Goal: Task Accomplishment & Management: Complete application form

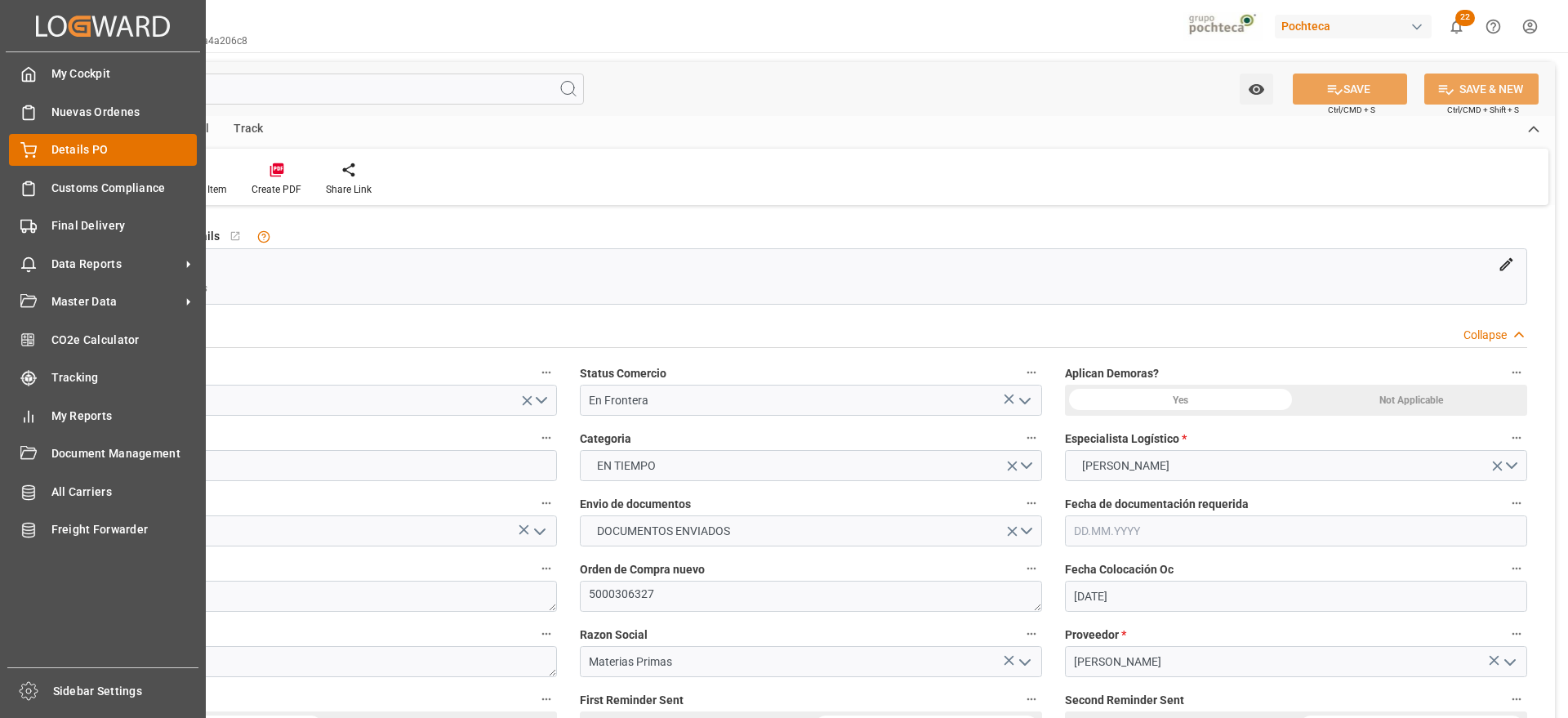
click at [45, 149] on div "Details PO Details PO" at bounding box center [103, 150] width 188 height 32
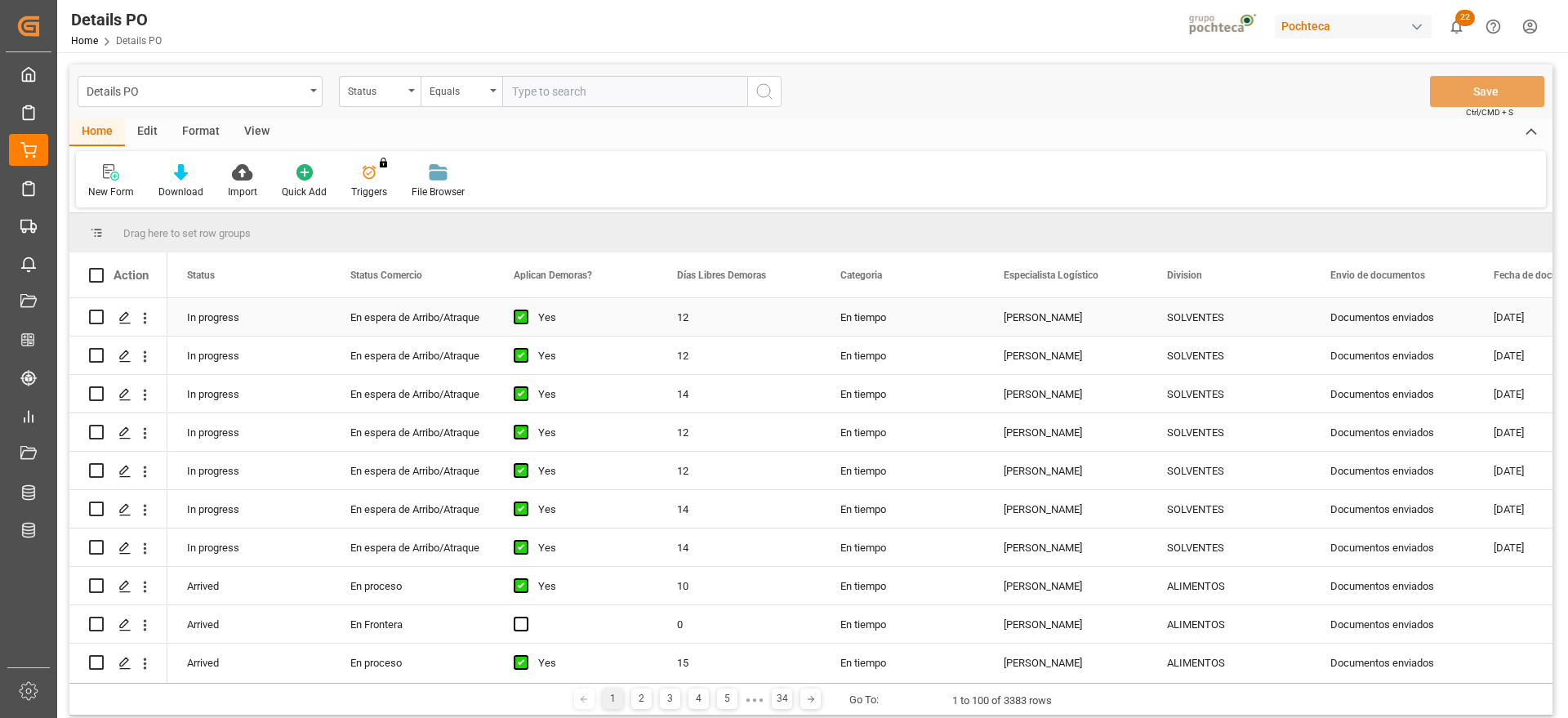
click at [1392, 322] on div "Documentos enviados" at bounding box center [1392, 316] width 163 height 37
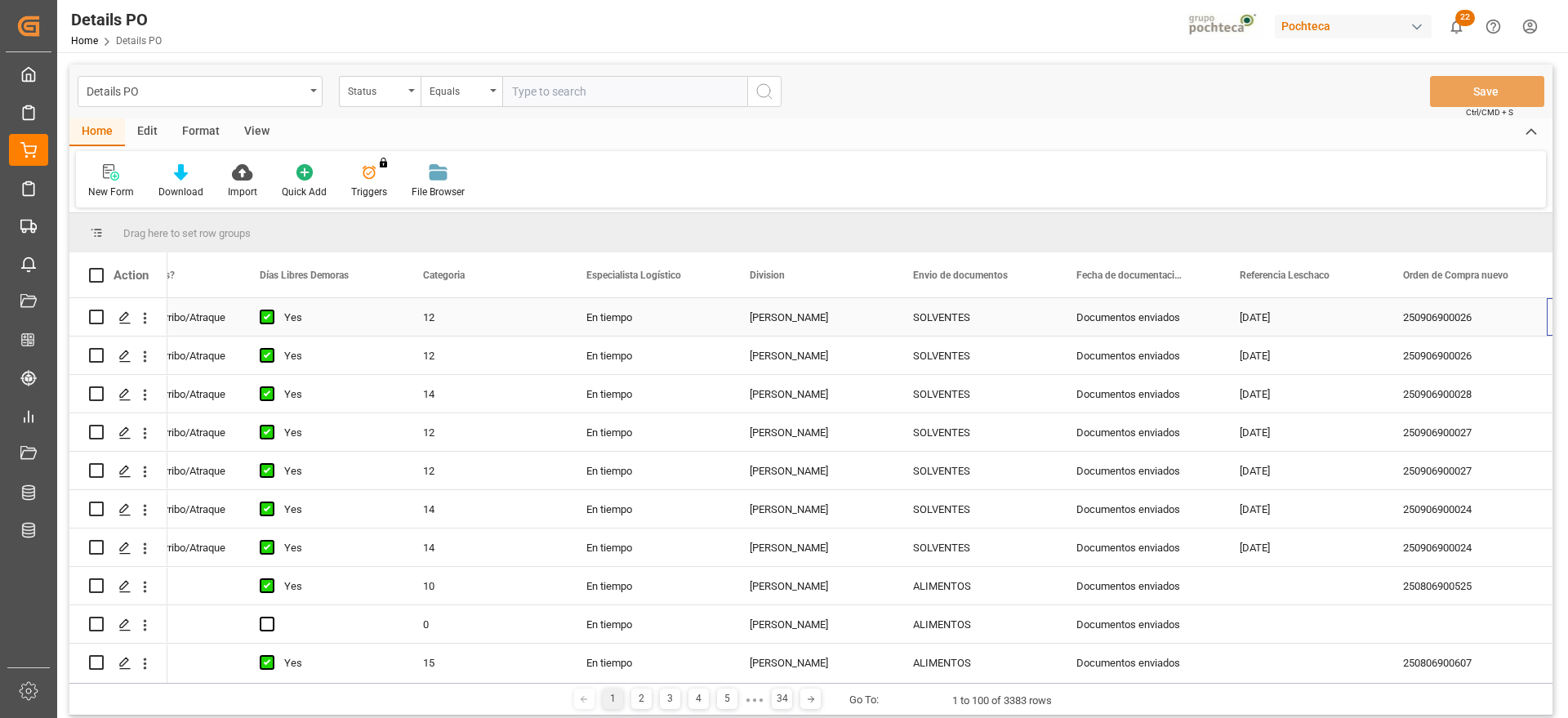
scroll to position [0, 417]
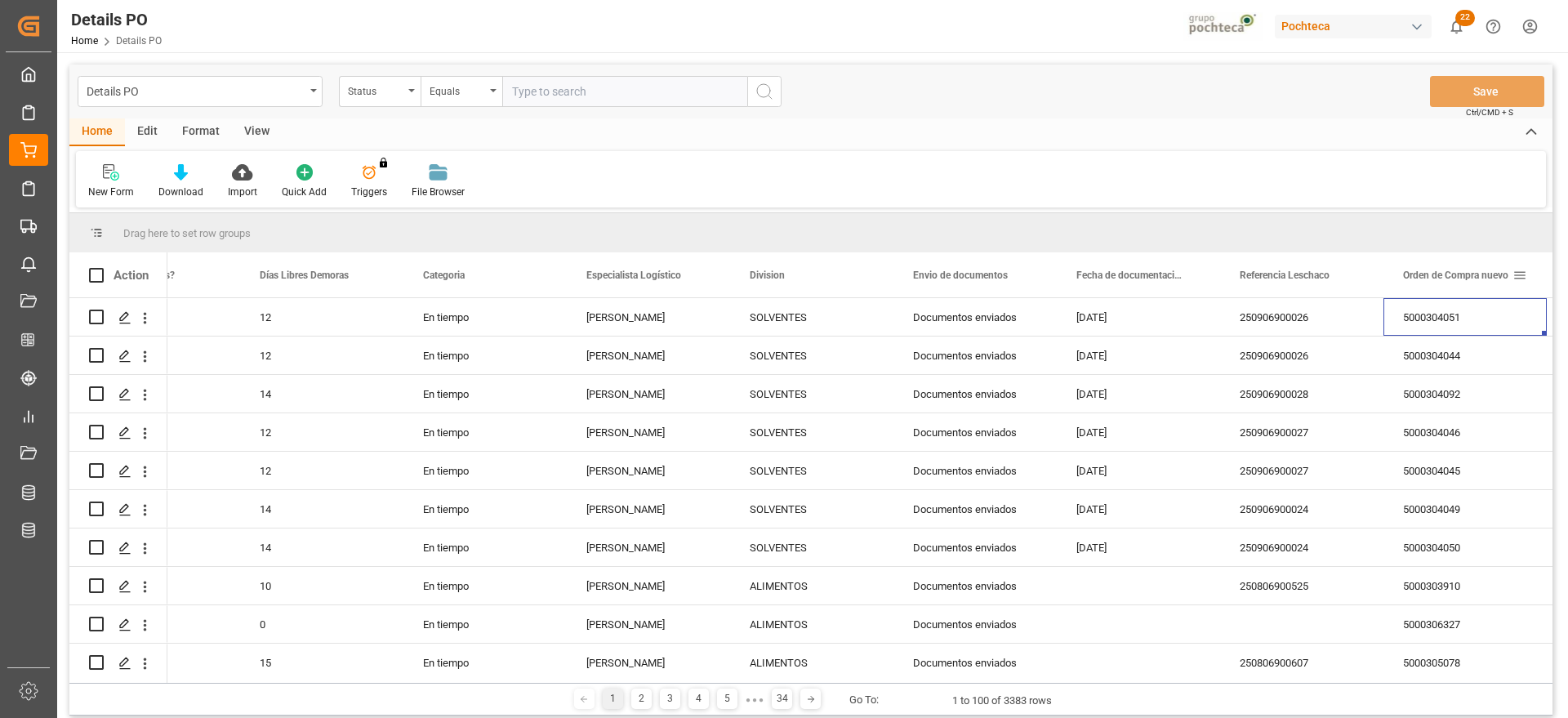
click at [1522, 283] on div "Orden de Compra nuevo" at bounding box center [1464, 274] width 124 height 45
click at [1519, 278] on span at bounding box center [1519, 274] width 14 height 14
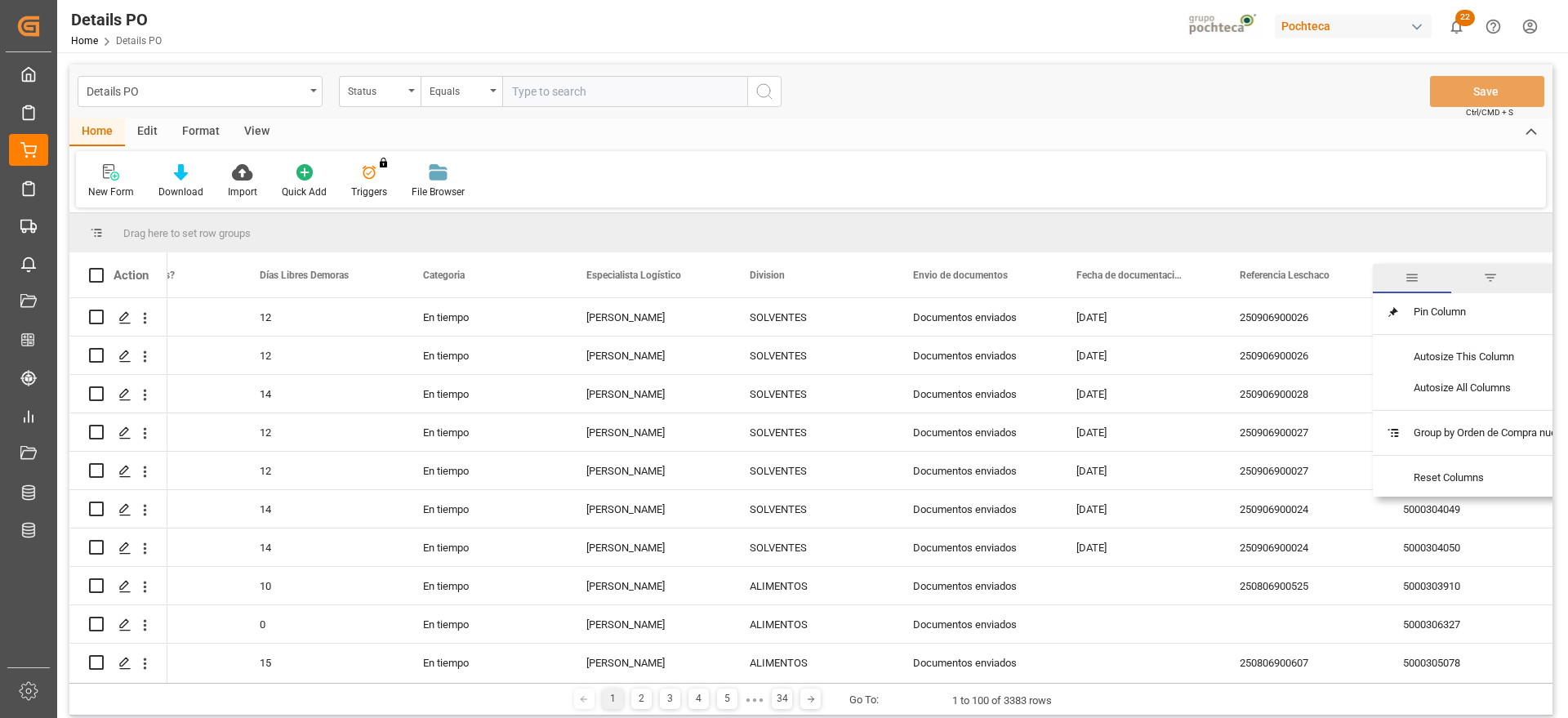
click at [1491, 272] on span "filter" at bounding box center [1489, 277] width 14 height 14
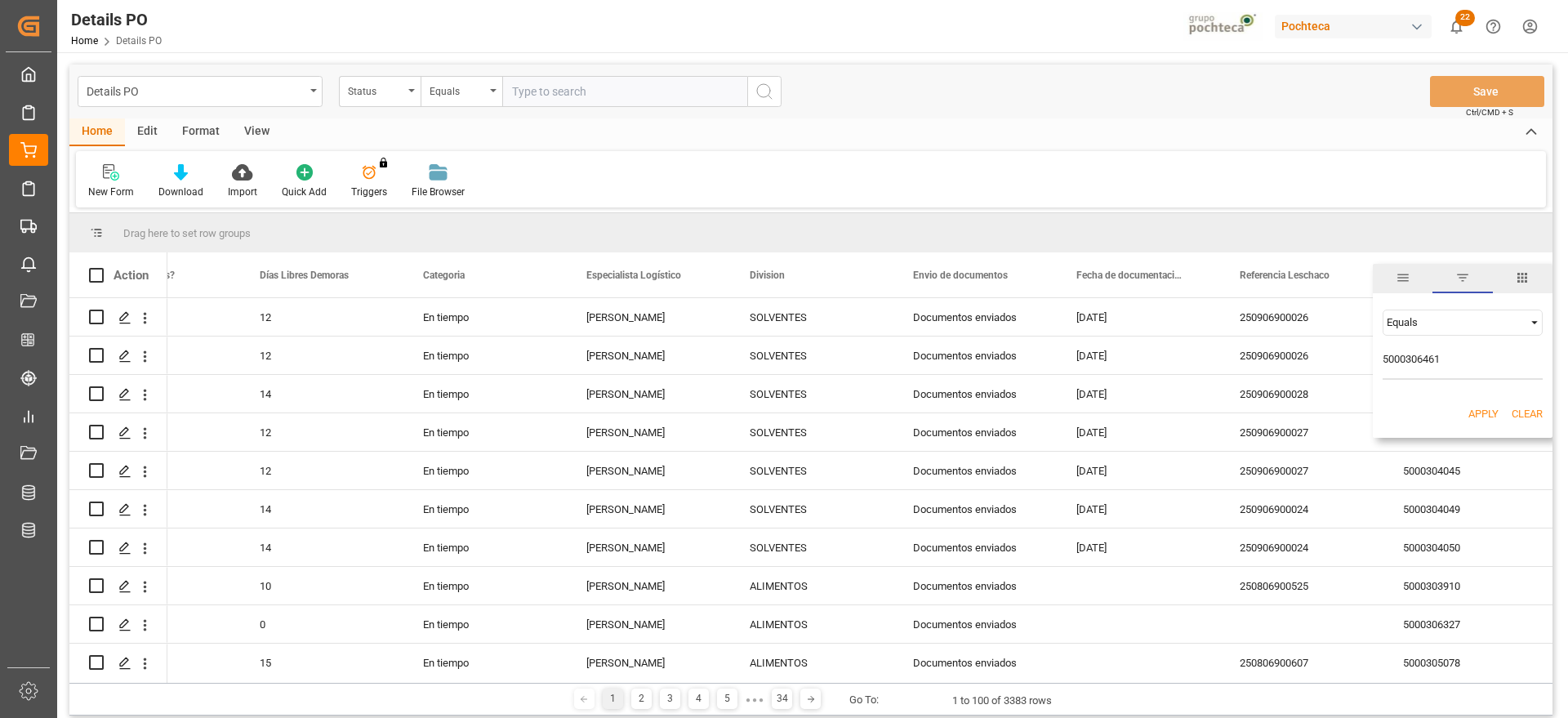
type input "5000306461"
click at [1483, 405] on div "Apply Clear" at bounding box center [1463, 414] width 179 height 42
click at [1483, 410] on button "Apply" at bounding box center [1484, 413] width 31 height 16
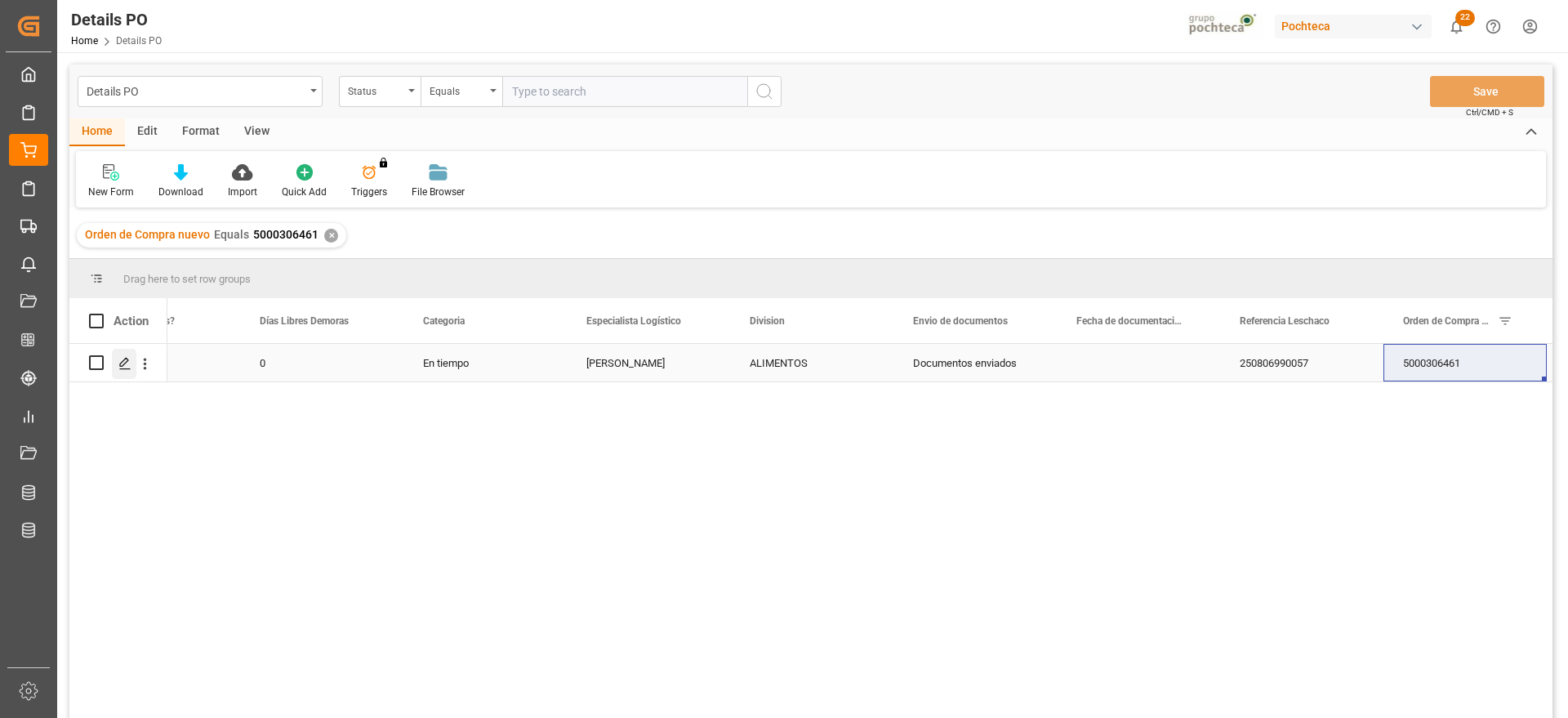
click at [129, 362] on icon "Press SPACE to select this row." at bounding box center [125, 363] width 13 height 13
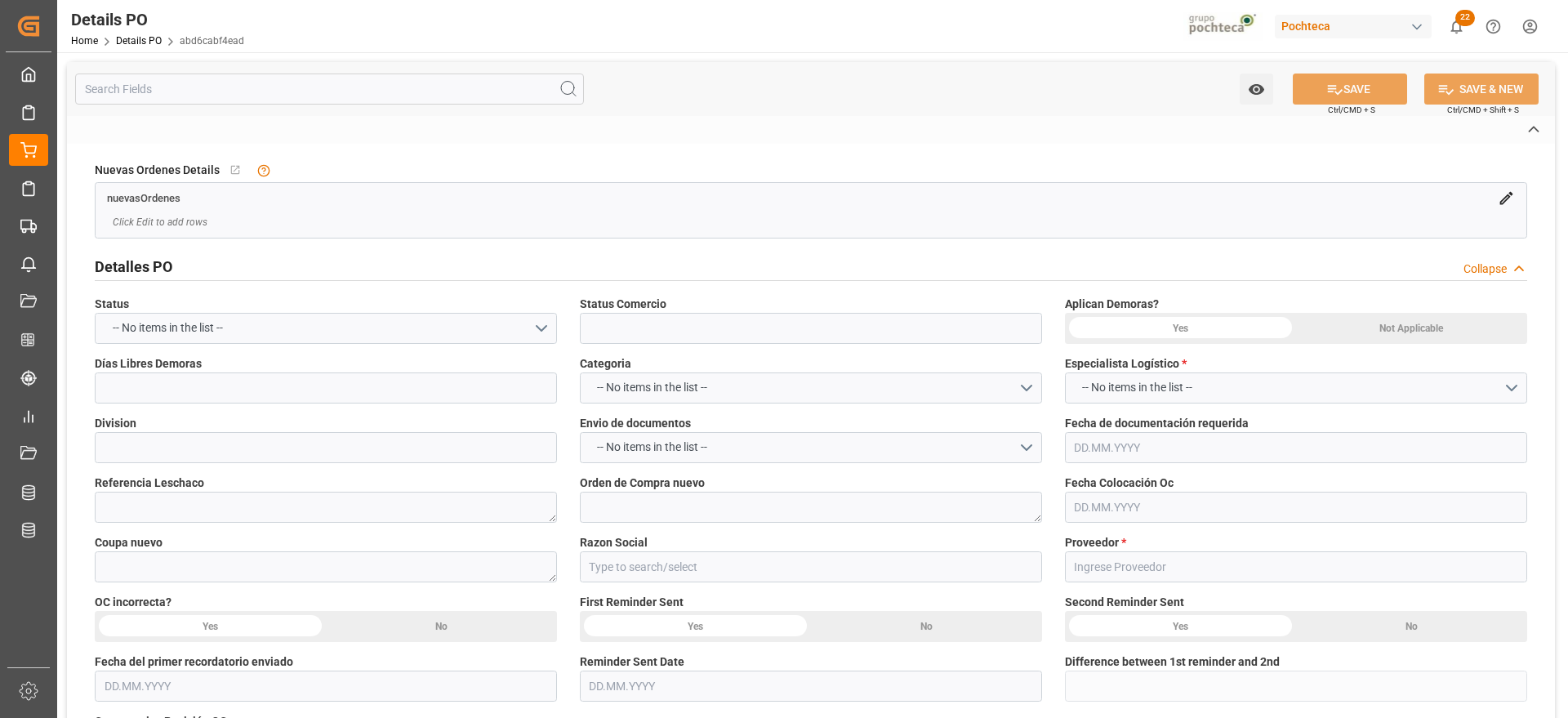
type input "En Frontera"
type input "ALIMENTOS"
type textarea "250806990057"
type textarea "5000306461"
type textarea "194246"
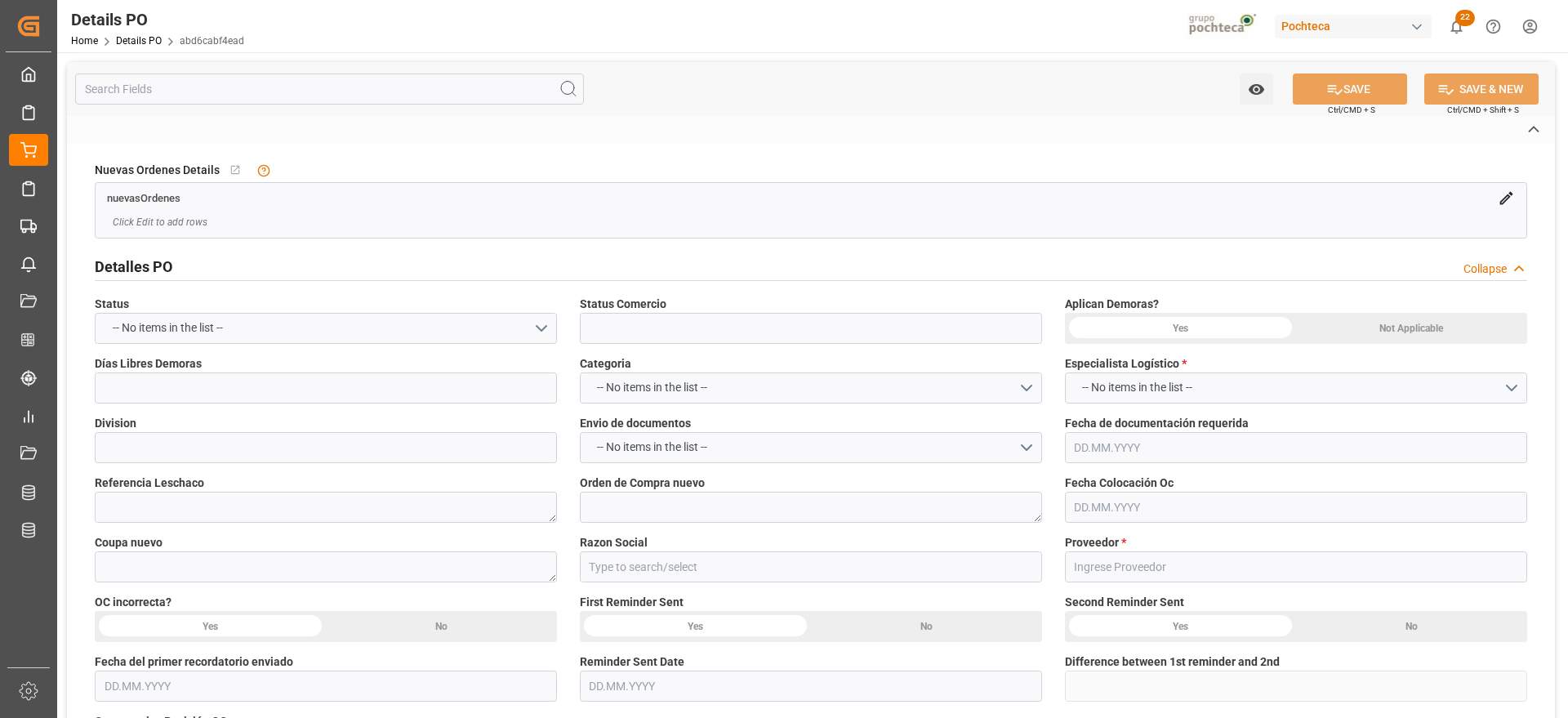
type input "Materias Primas"
type input "SOLVAY CHEMICALS INC"
type textarea "42906111399204"
type textarea "PENDIENTE CONFIRMACIÓN DE DIRECCIÓN"
type textarea "PEROX INTEROX AG SPRAY 35% TOT-1315.44KG"
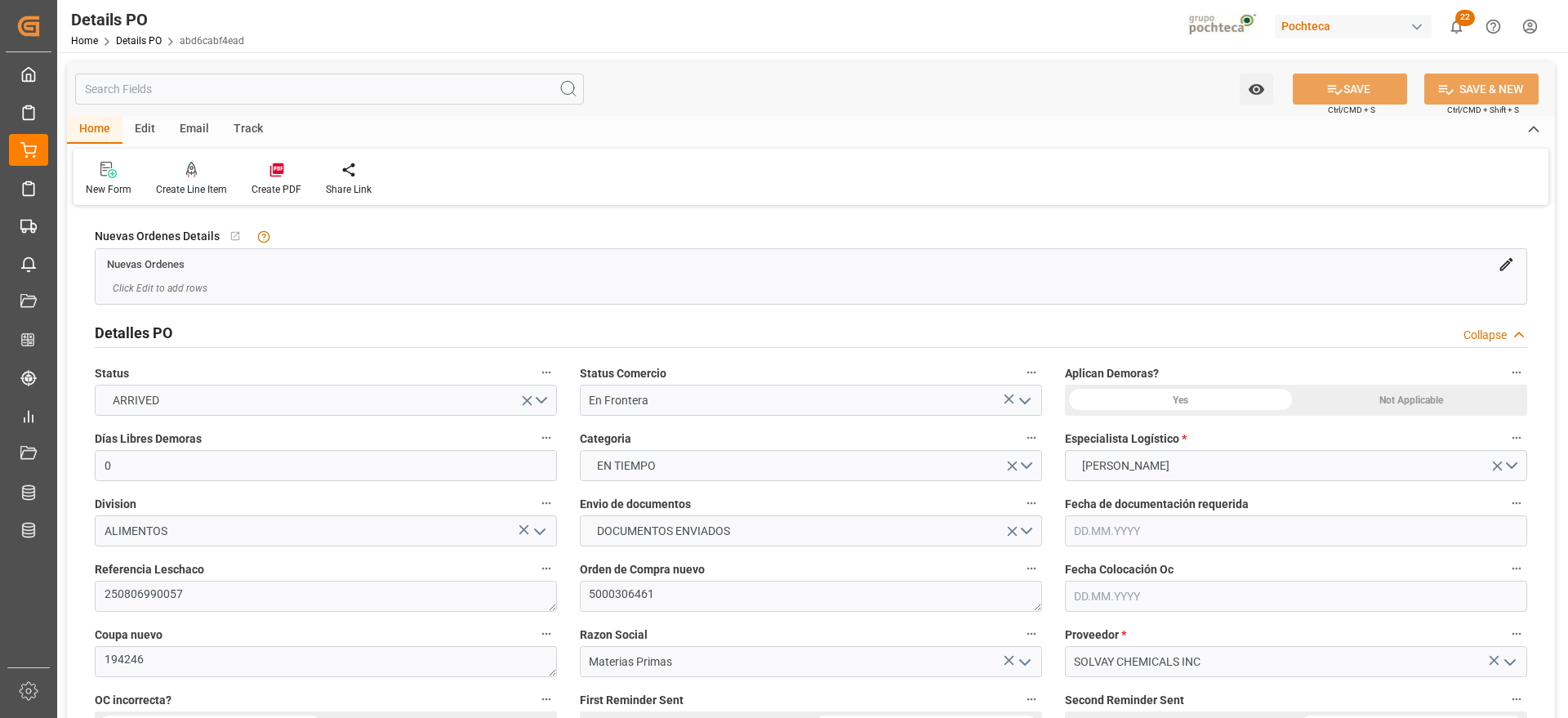
type input "0"
type input "[DATE]"
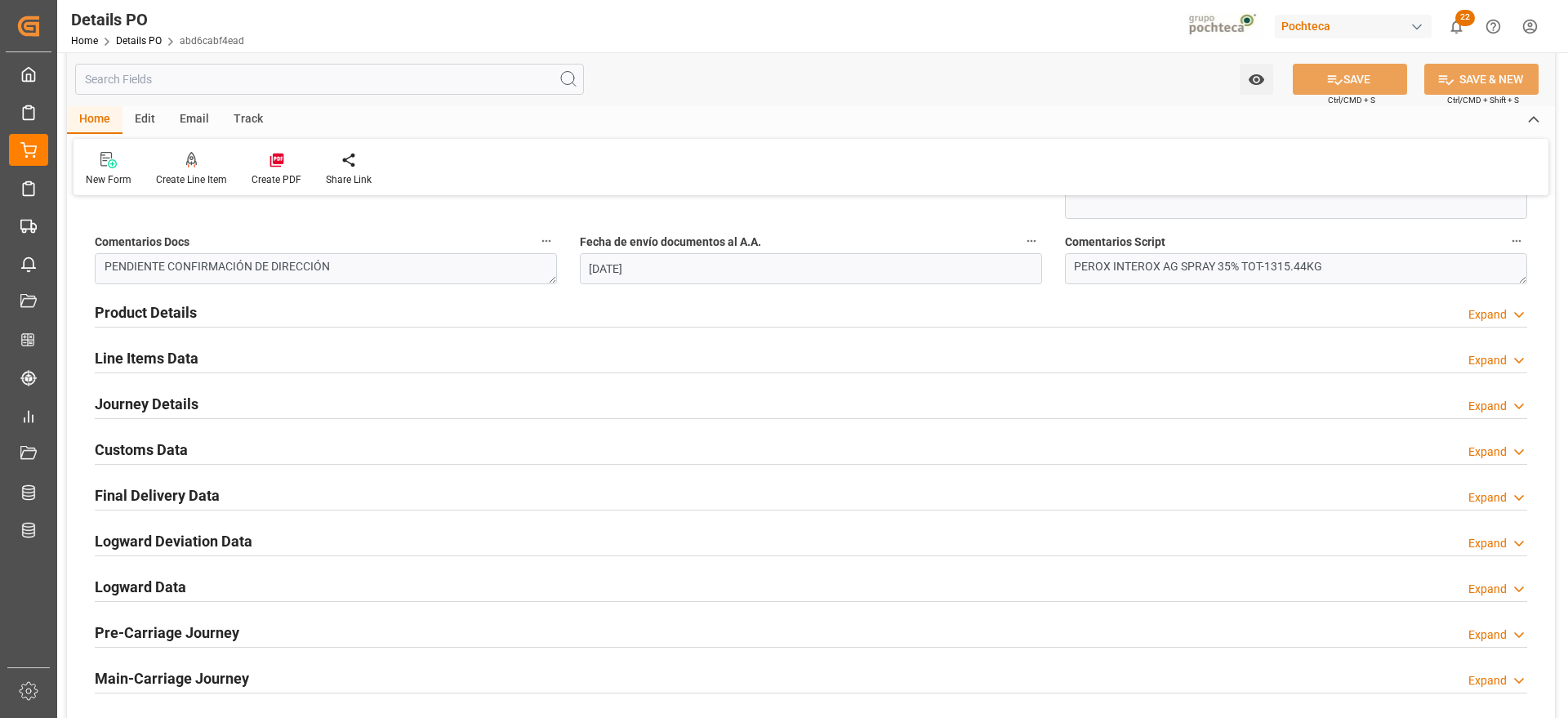
scroll to position [918, 0]
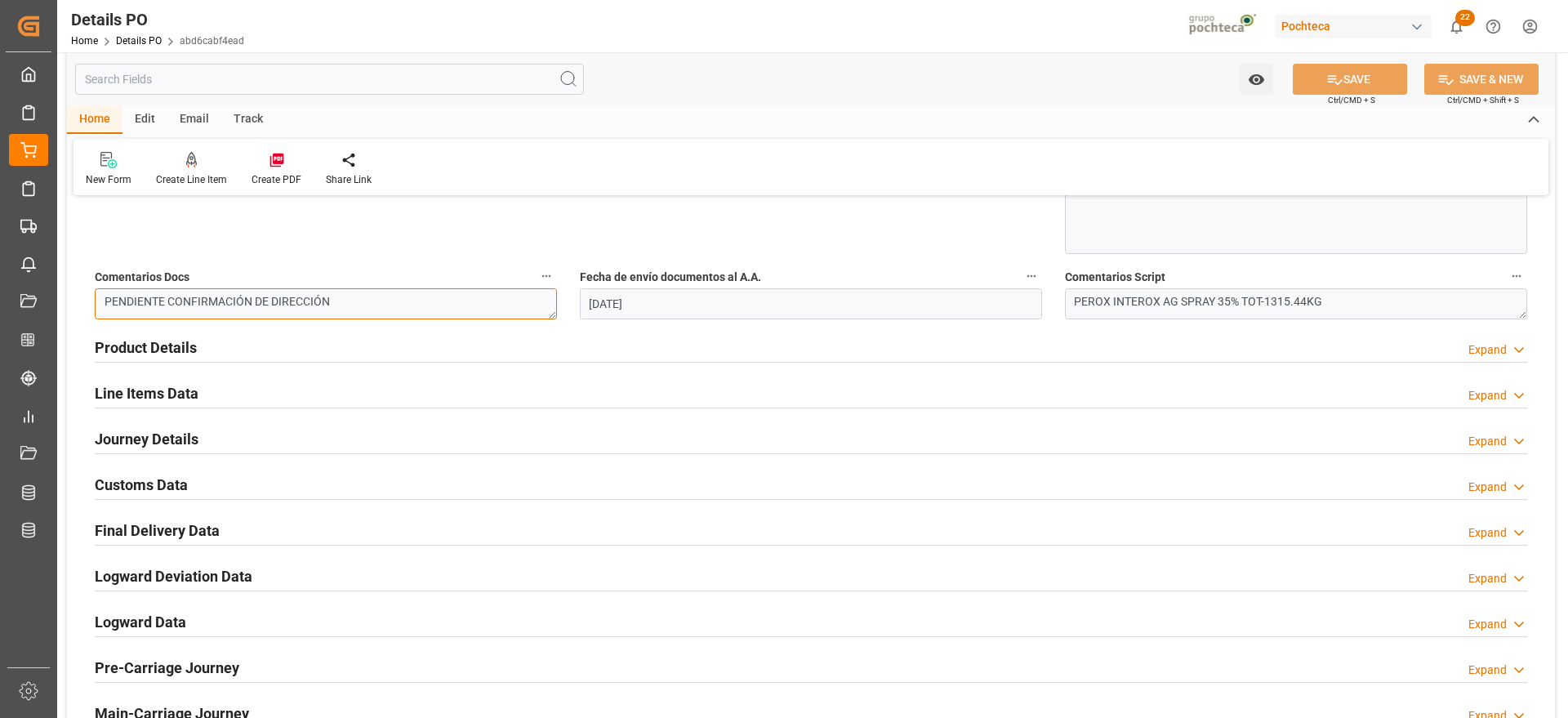
click at [382, 306] on textarea "PENDIENTE CONFIRMACIÓN DE DIRECCIÓN" at bounding box center [326, 304] width 462 height 31
drag, startPoint x: 359, startPoint y: 305, endPoint x: 105, endPoint y: 304, distance: 254.0
click at [105, 304] on textarea "PENDIENTE CONFIRMACIÓN DE DIRECCIÓN" at bounding box center [326, 304] width 462 height 31
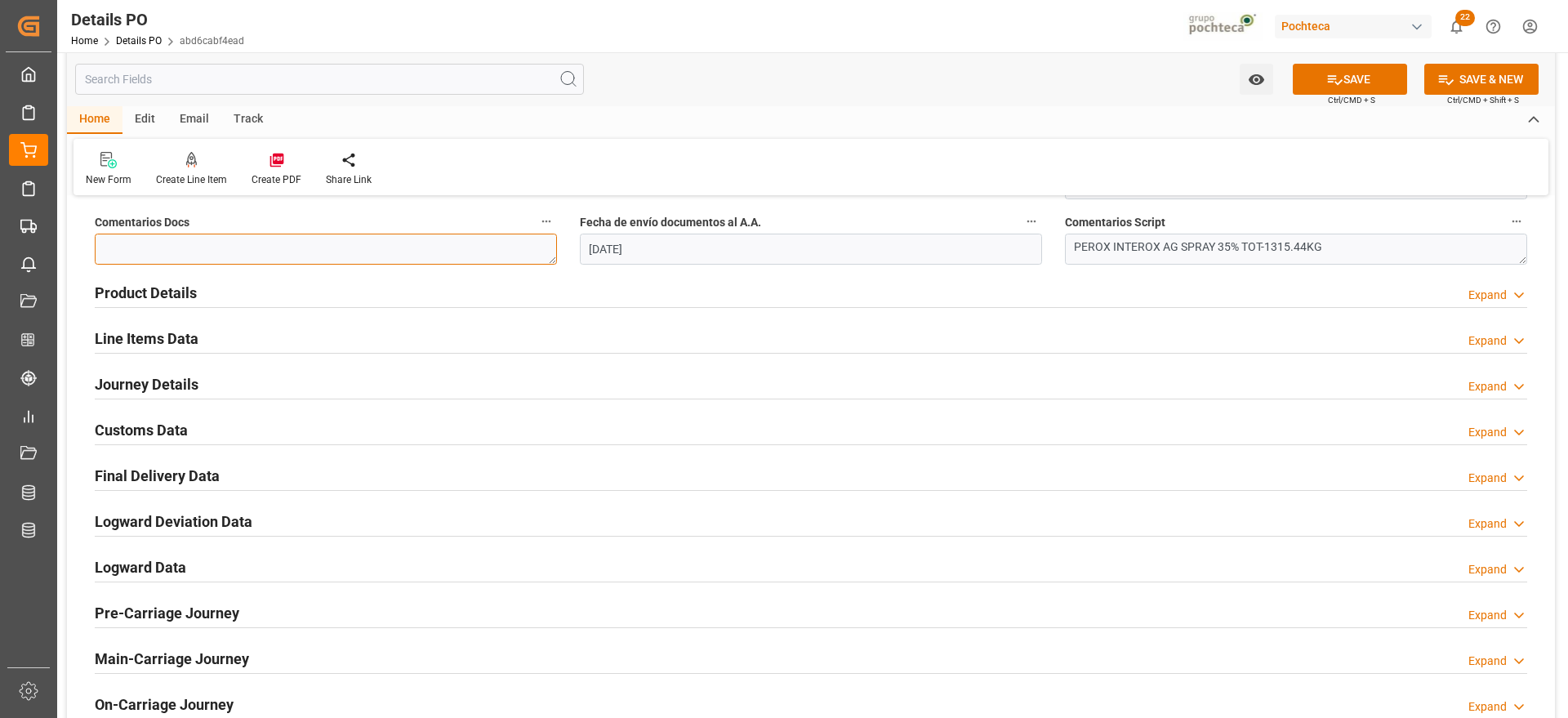
scroll to position [1020, 0]
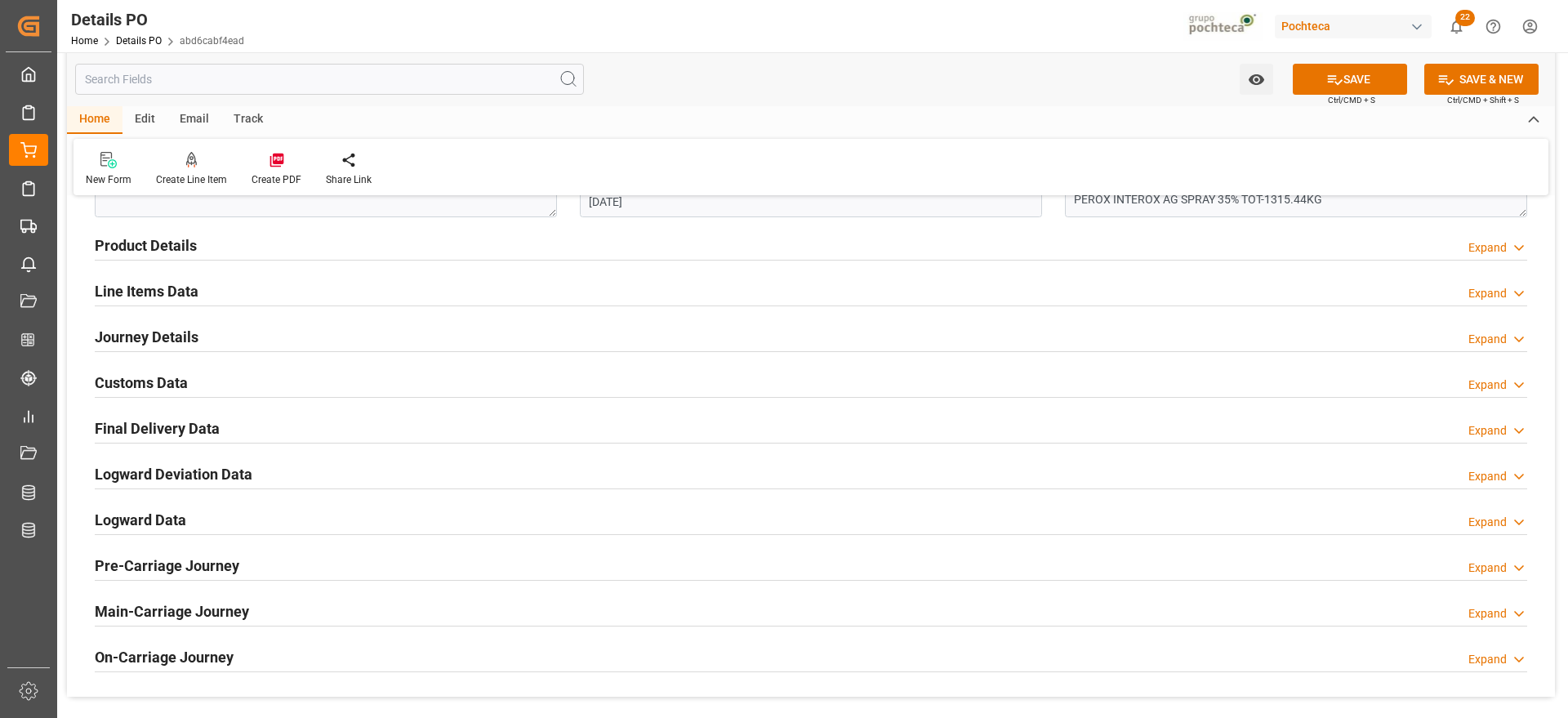
click at [144, 336] on h2 "Journey Details" at bounding box center [147, 336] width 104 height 22
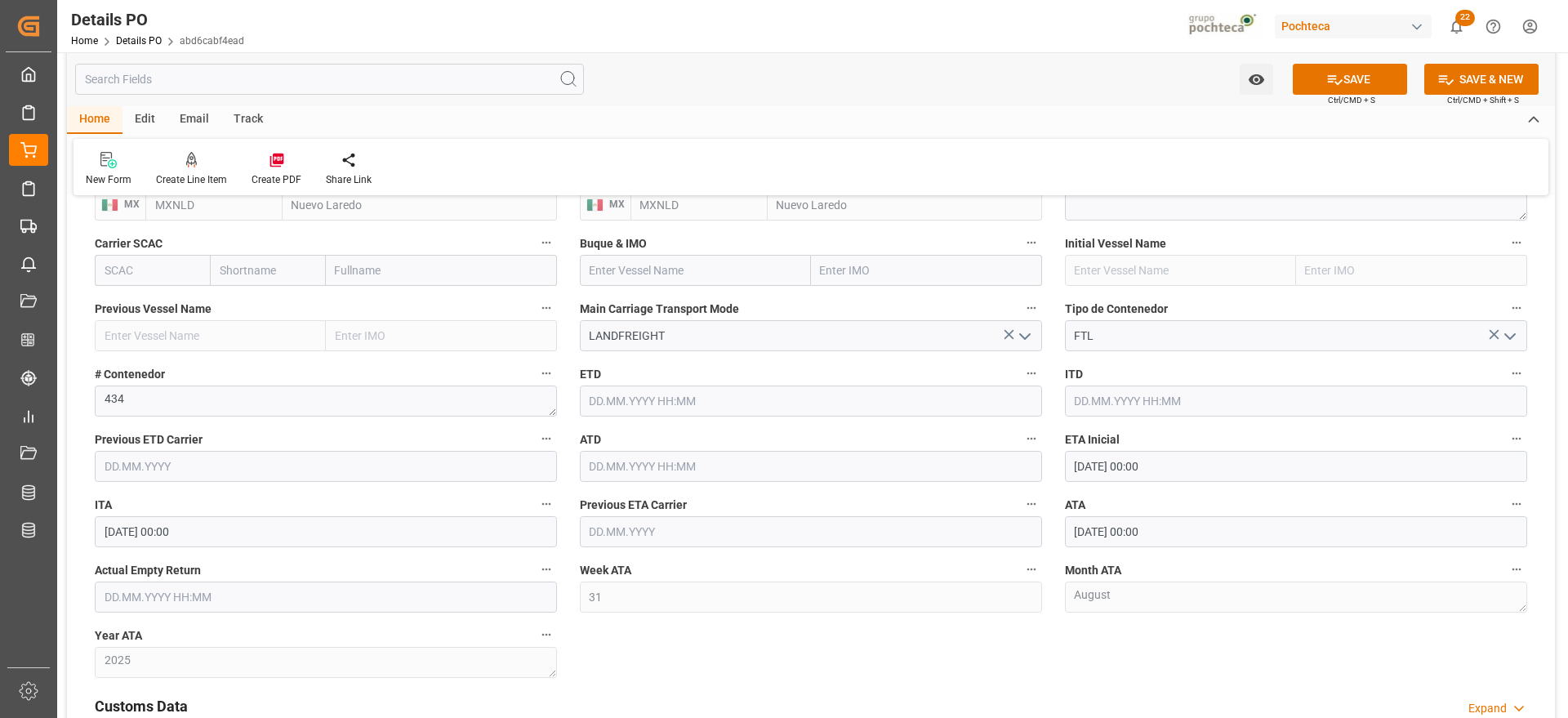
scroll to position [1327, 0]
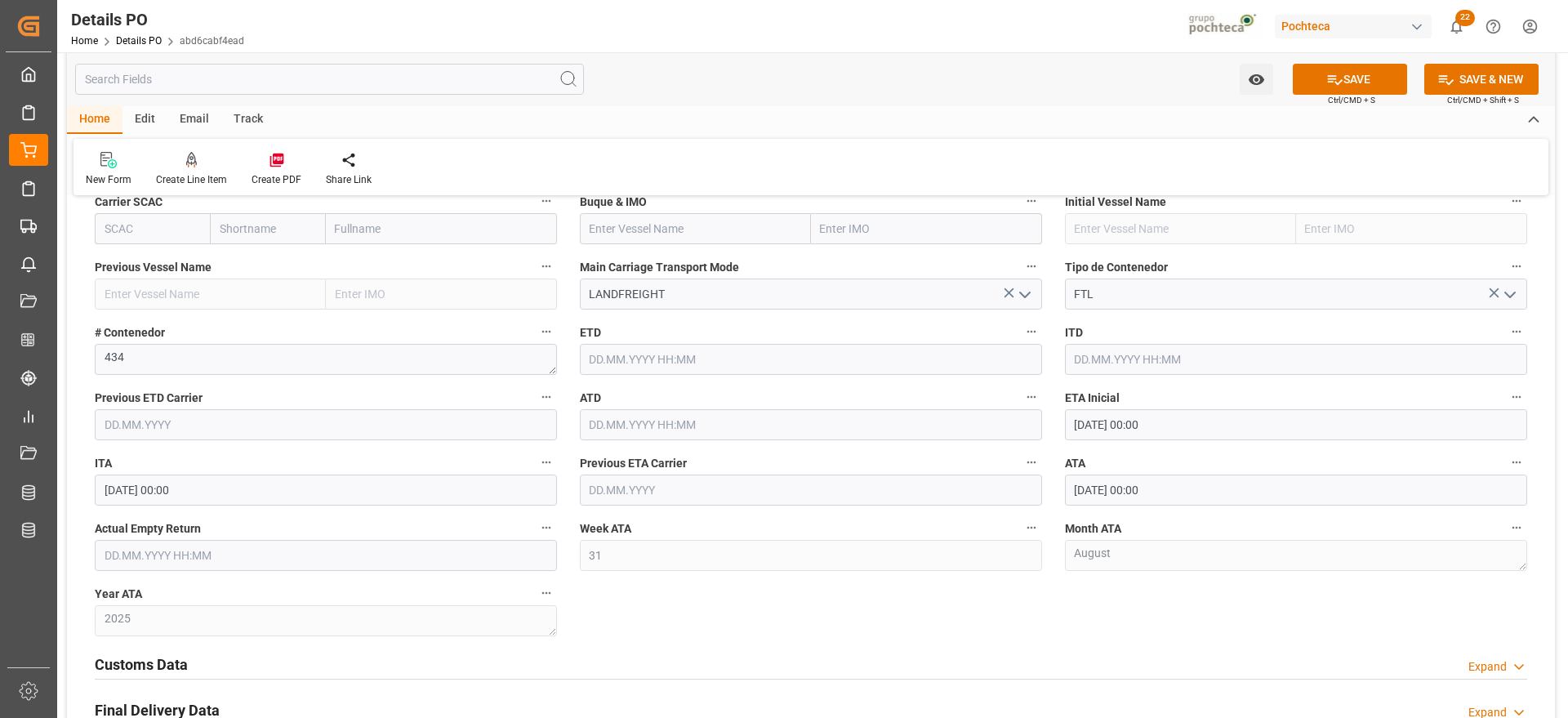
click at [249, 547] on input "text" at bounding box center [326, 555] width 462 height 31
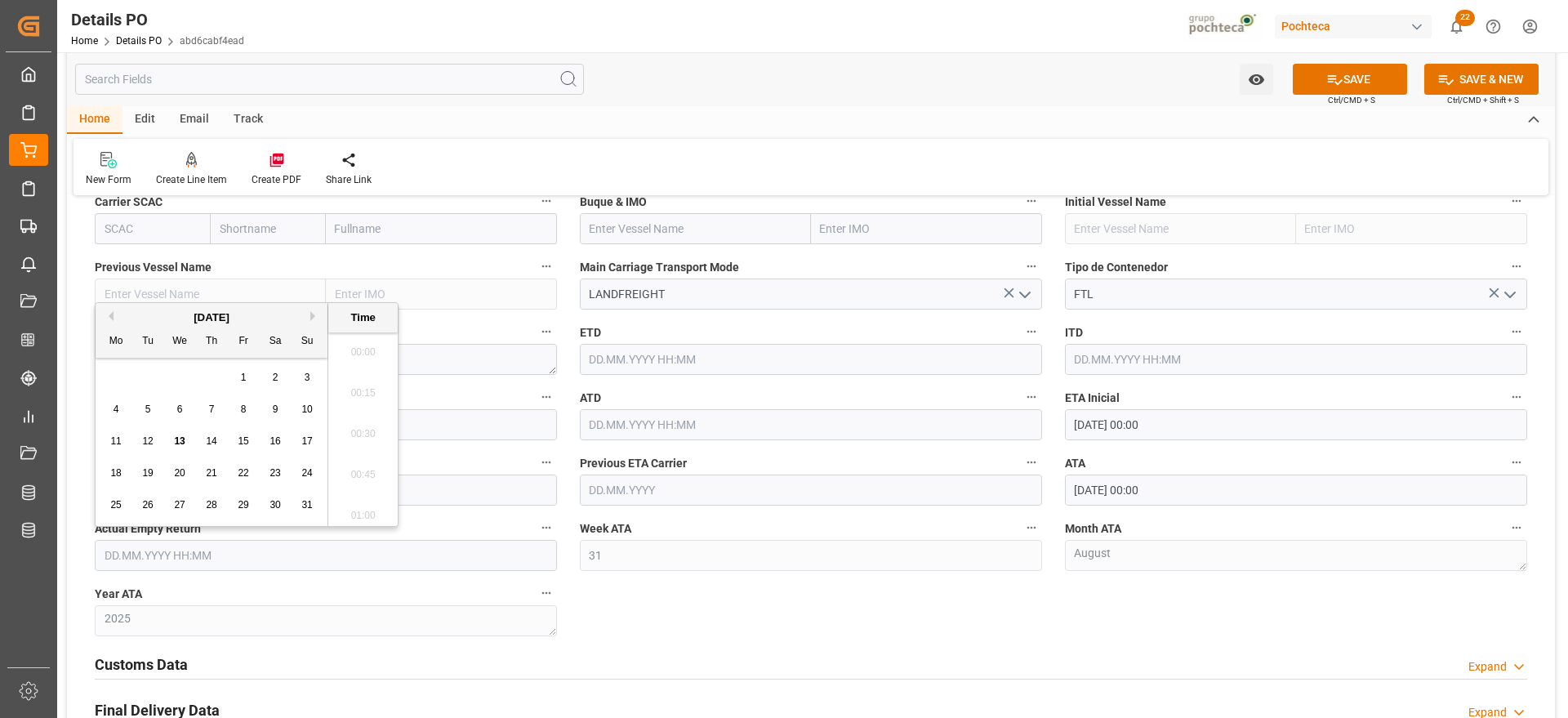
scroll to position [2741, 0]
click at [140, 371] on div "28 29 30 31 1 2 3" at bounding box center [212, 377] width 222 height 32
click at [249, 441] on div "15" at bounding box center [244, 441] width 20 height 19
type input "[DATE] 00:00"
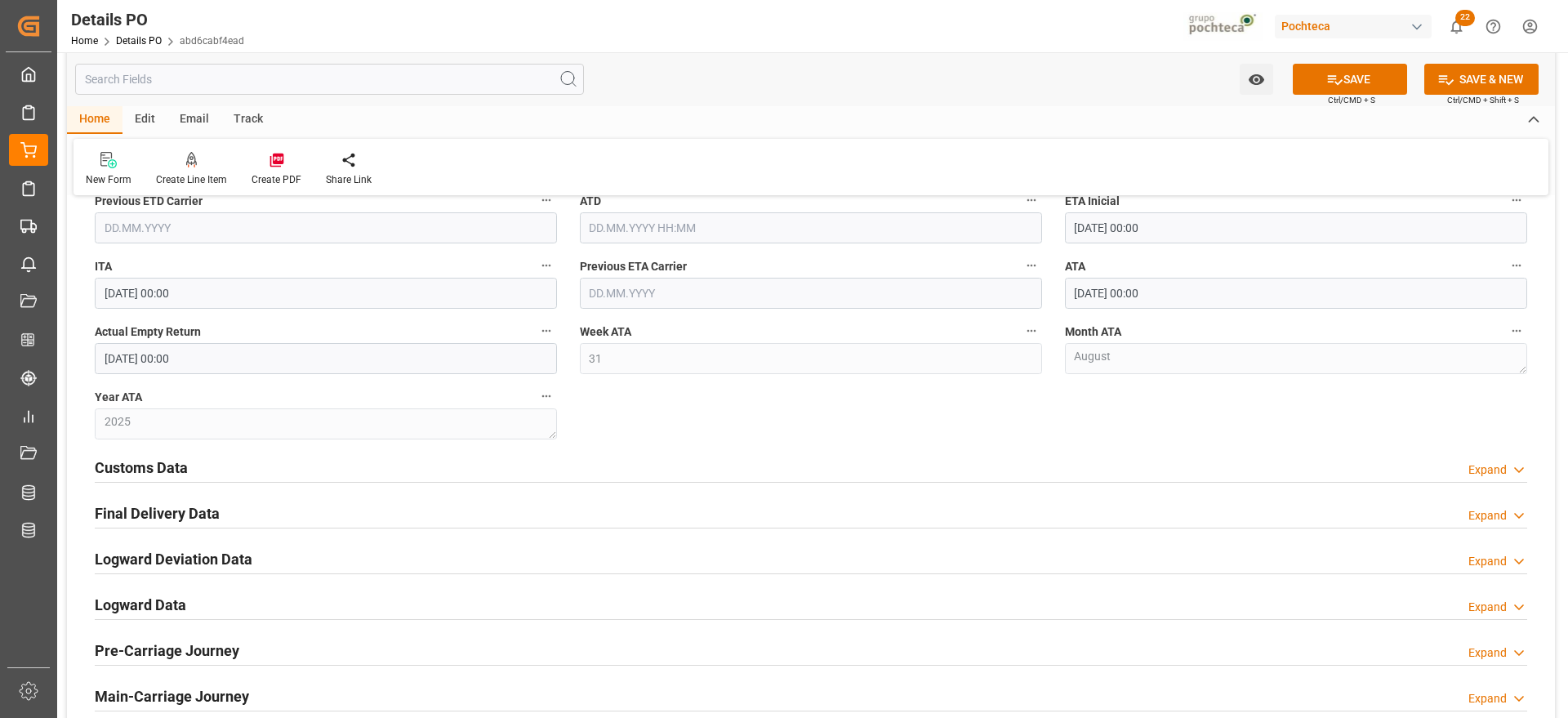
scroll to position [1531, 0]
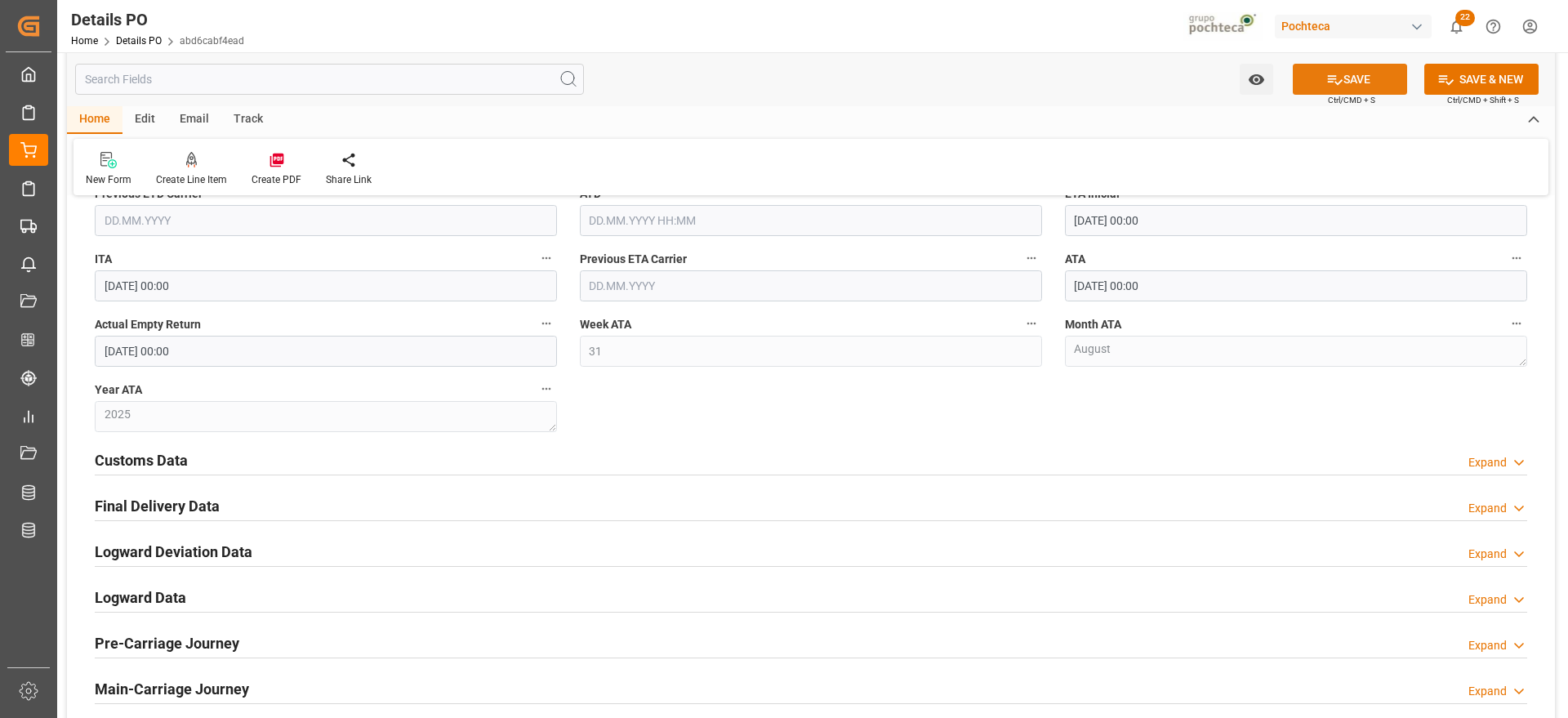
click at [1352, 79] on button "SAVE" at bounding box center [1349, 79] width 114 height 31
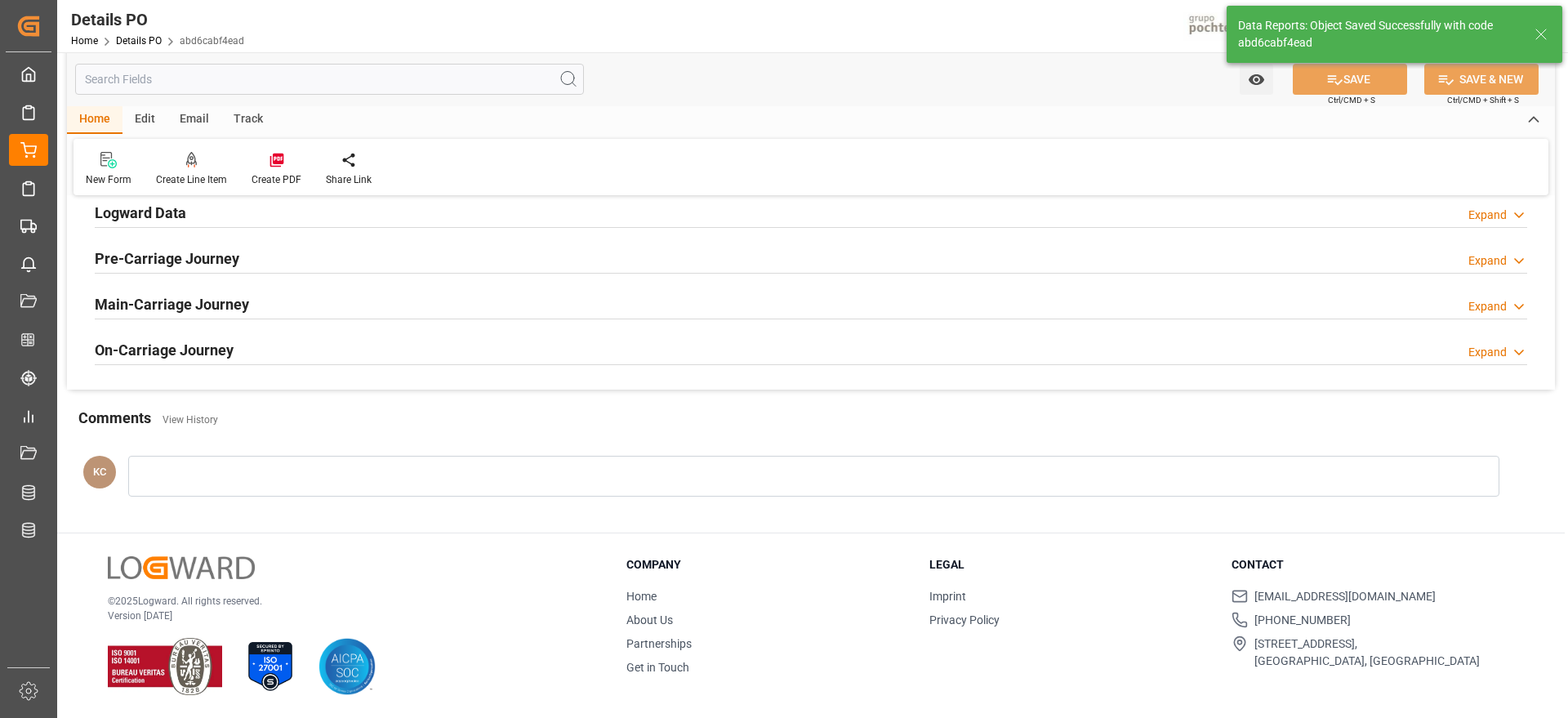
scroll to position [943, 0]
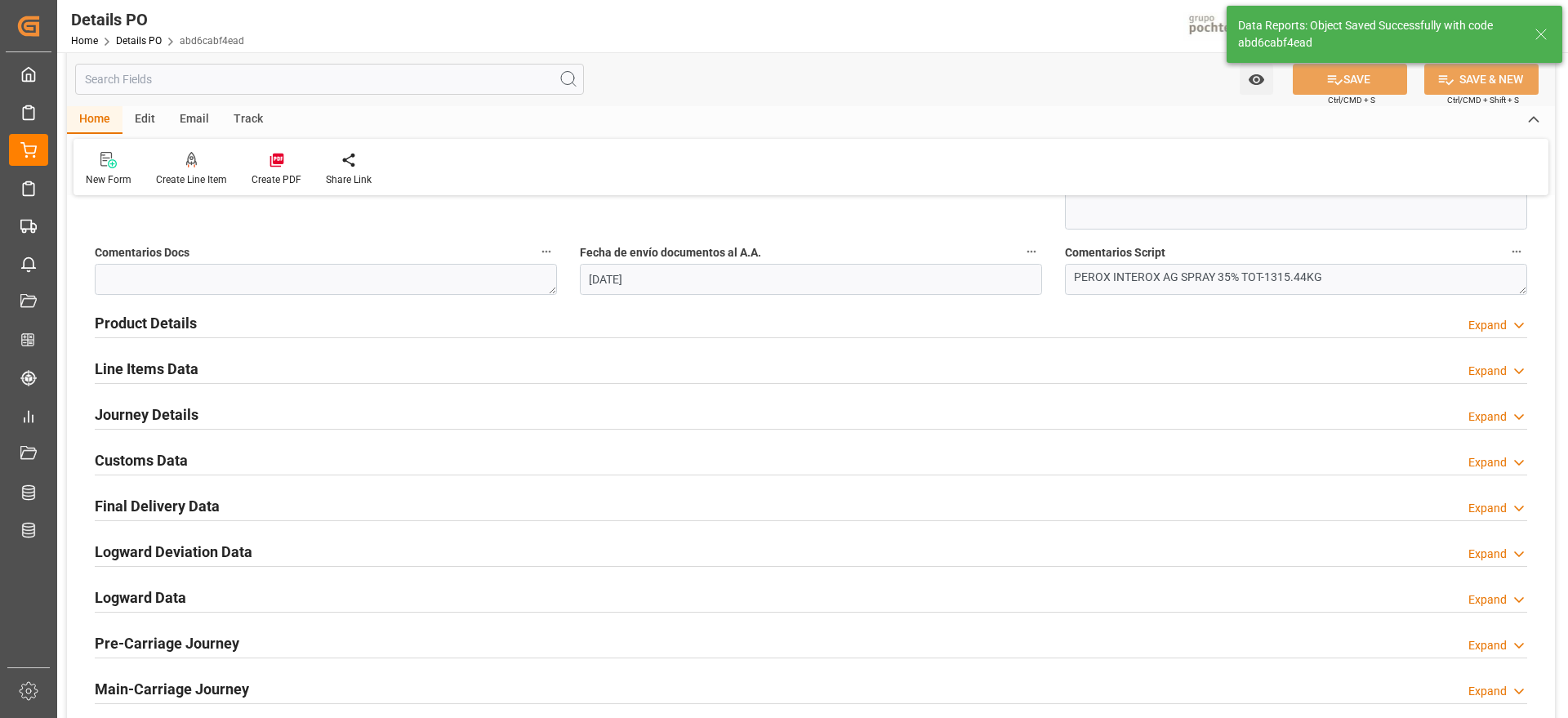
click at [157, 509] on h2 "Final Delivery Data" at bounding box center [157, 505] width 125 height 22
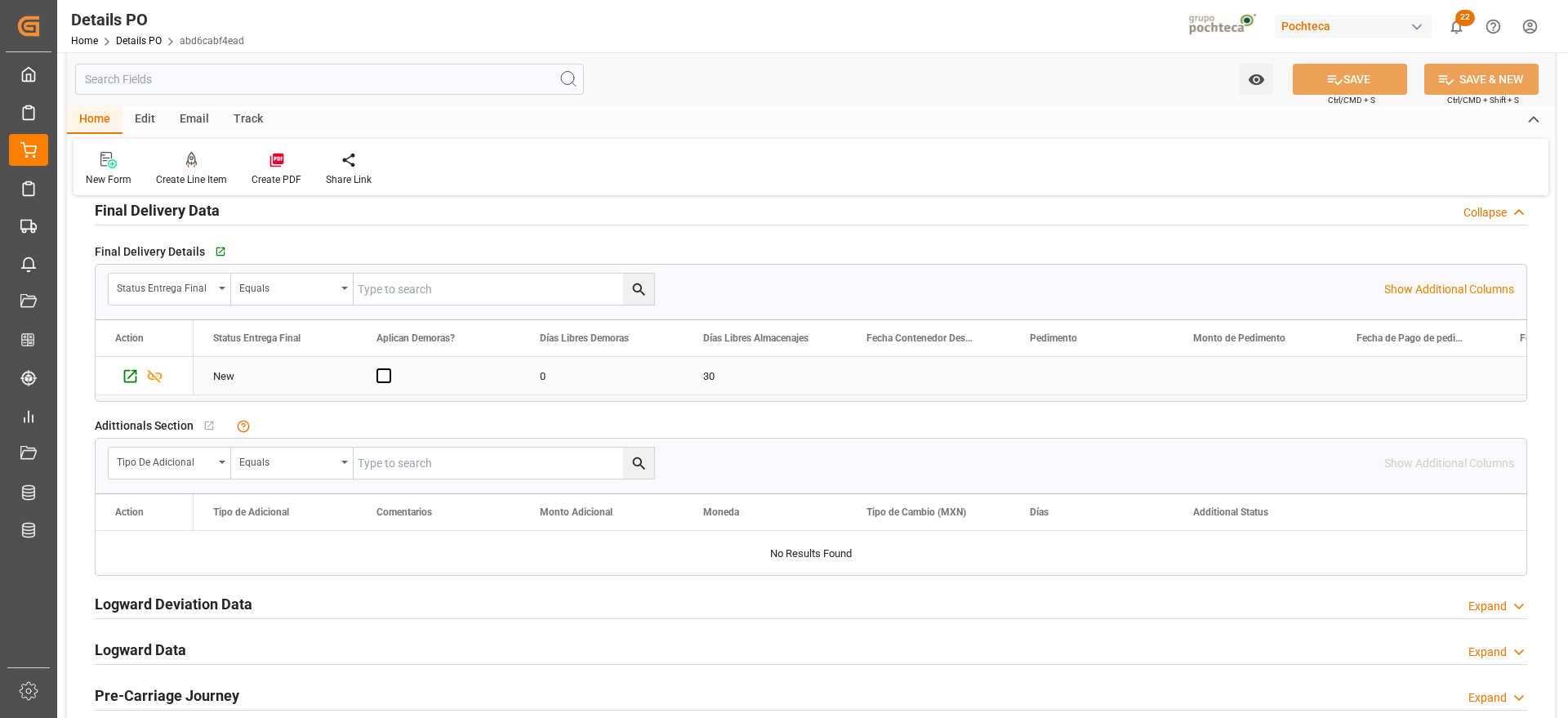
scroll to position [1249, 0]
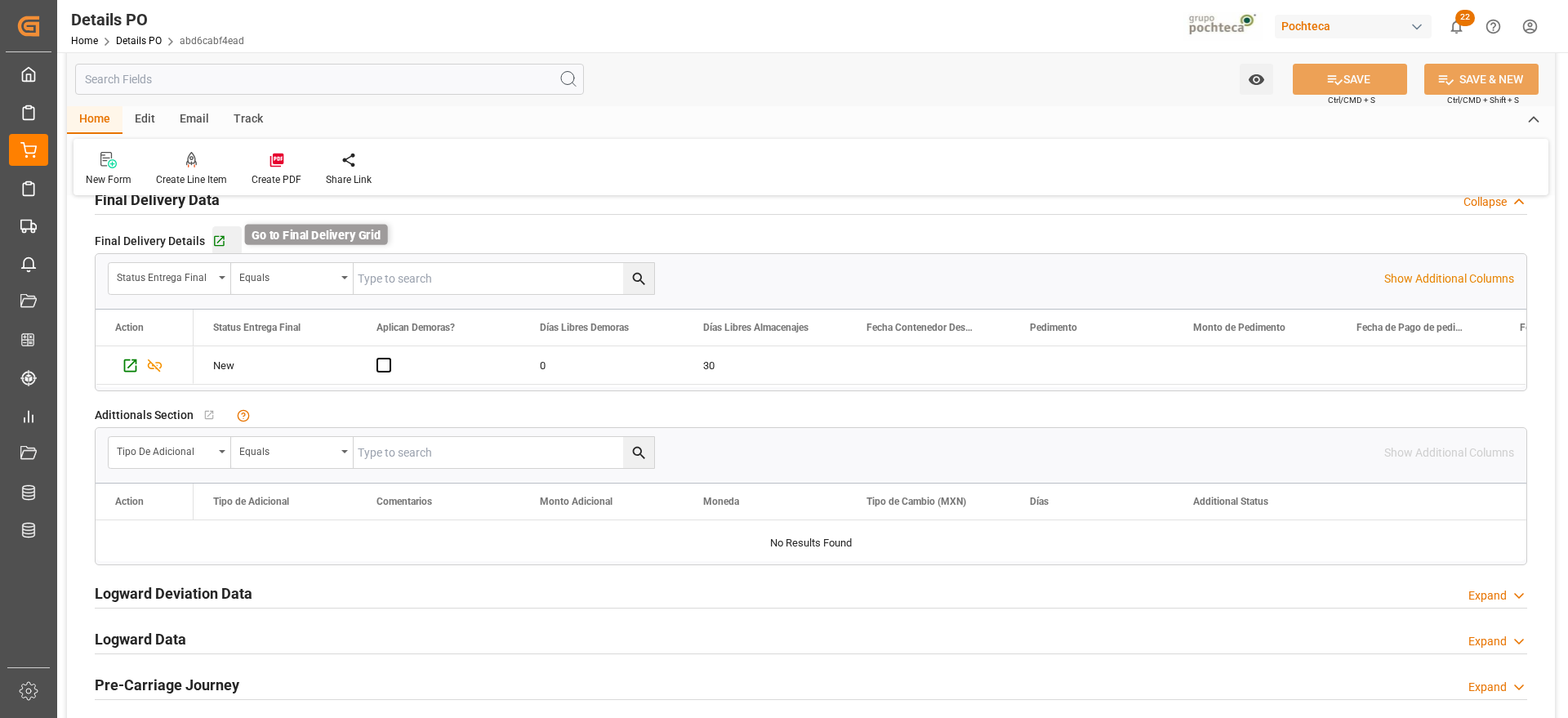
click at [218, 237] on icon "button" at bounding box center [219, 241] width 13 height 13
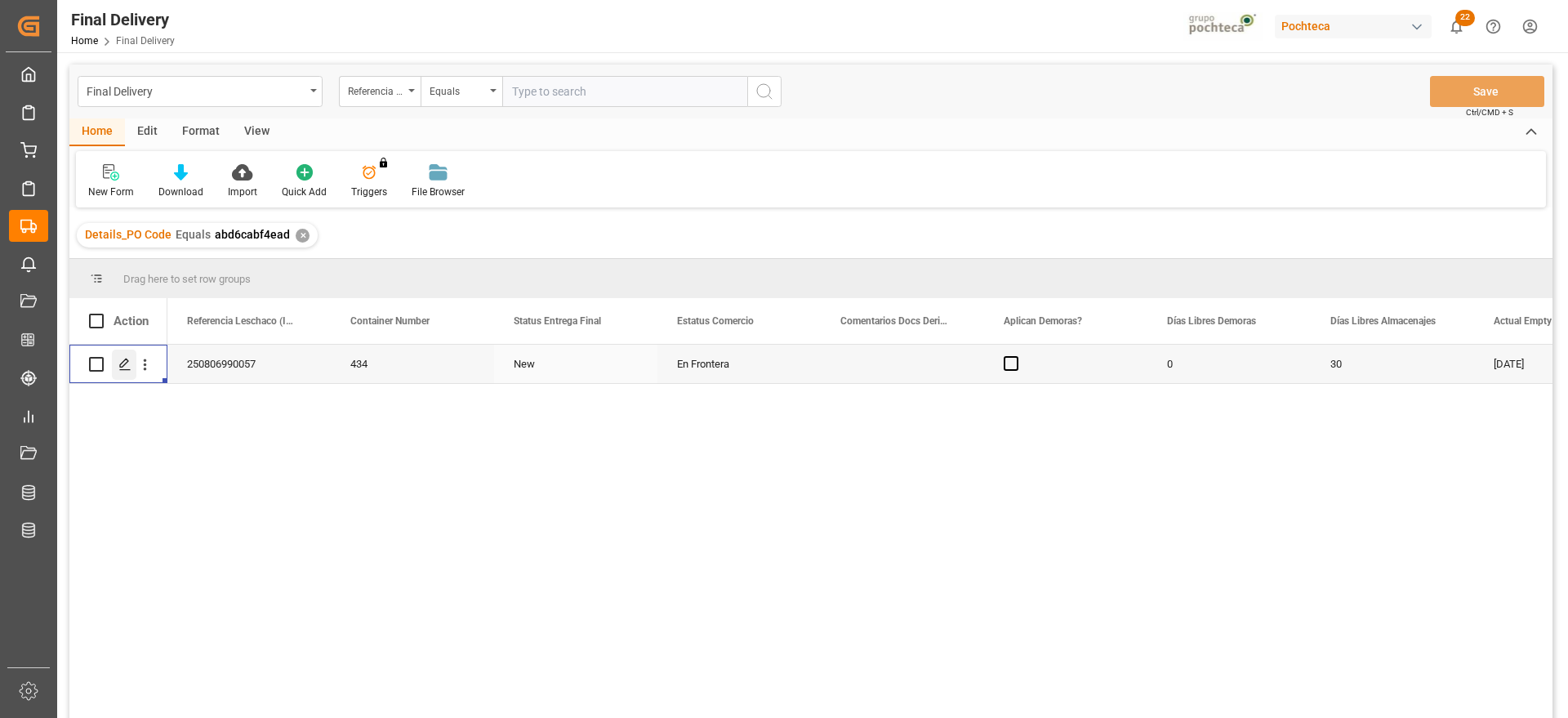
click at [119, 359] on icon "Press SPACE to select this row." at bounding box center [125, 364] width 13 height 13
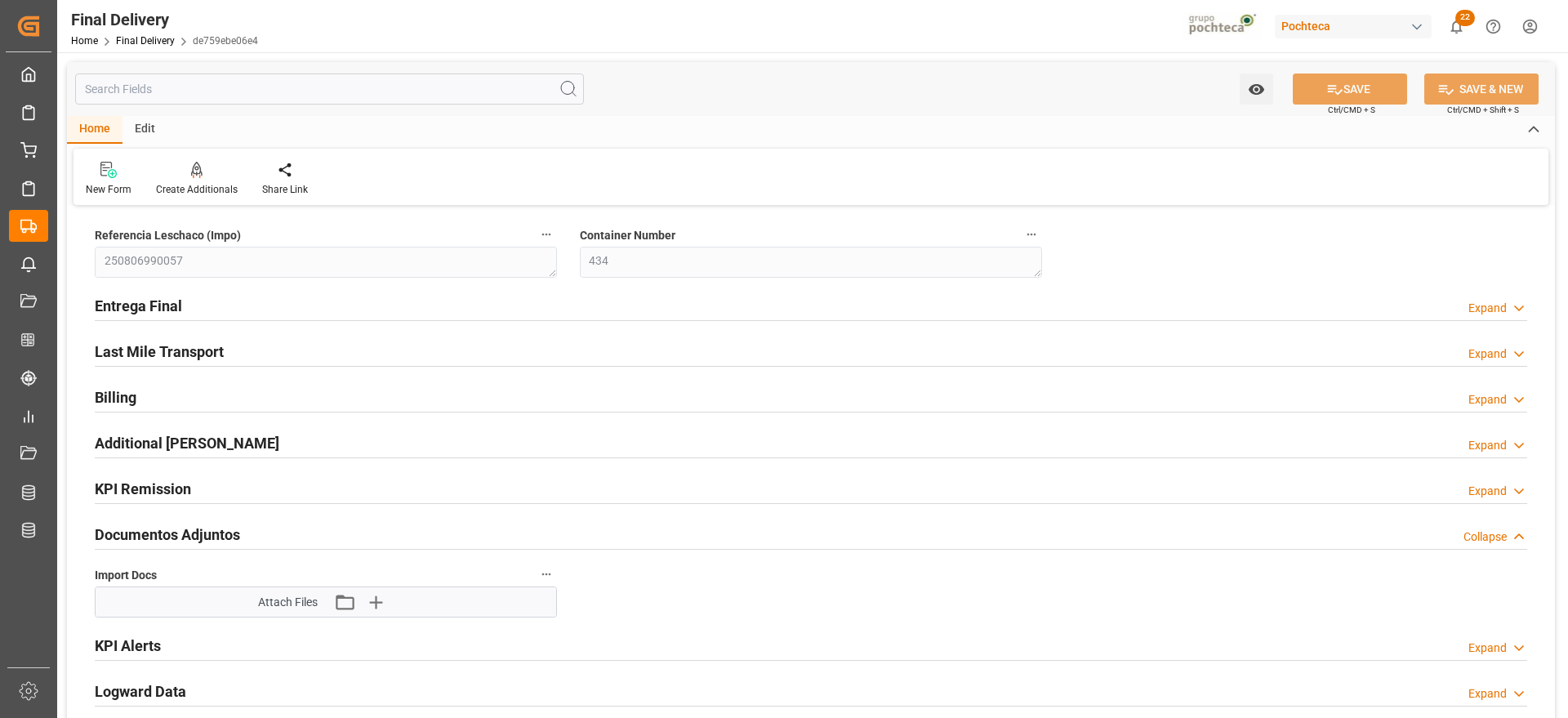
type input "0"
type input "30"
type input "[DATE]"
click at [157, 307] on h2 "Entrega Final" at bounding box center [138, 305] width 87 height 22
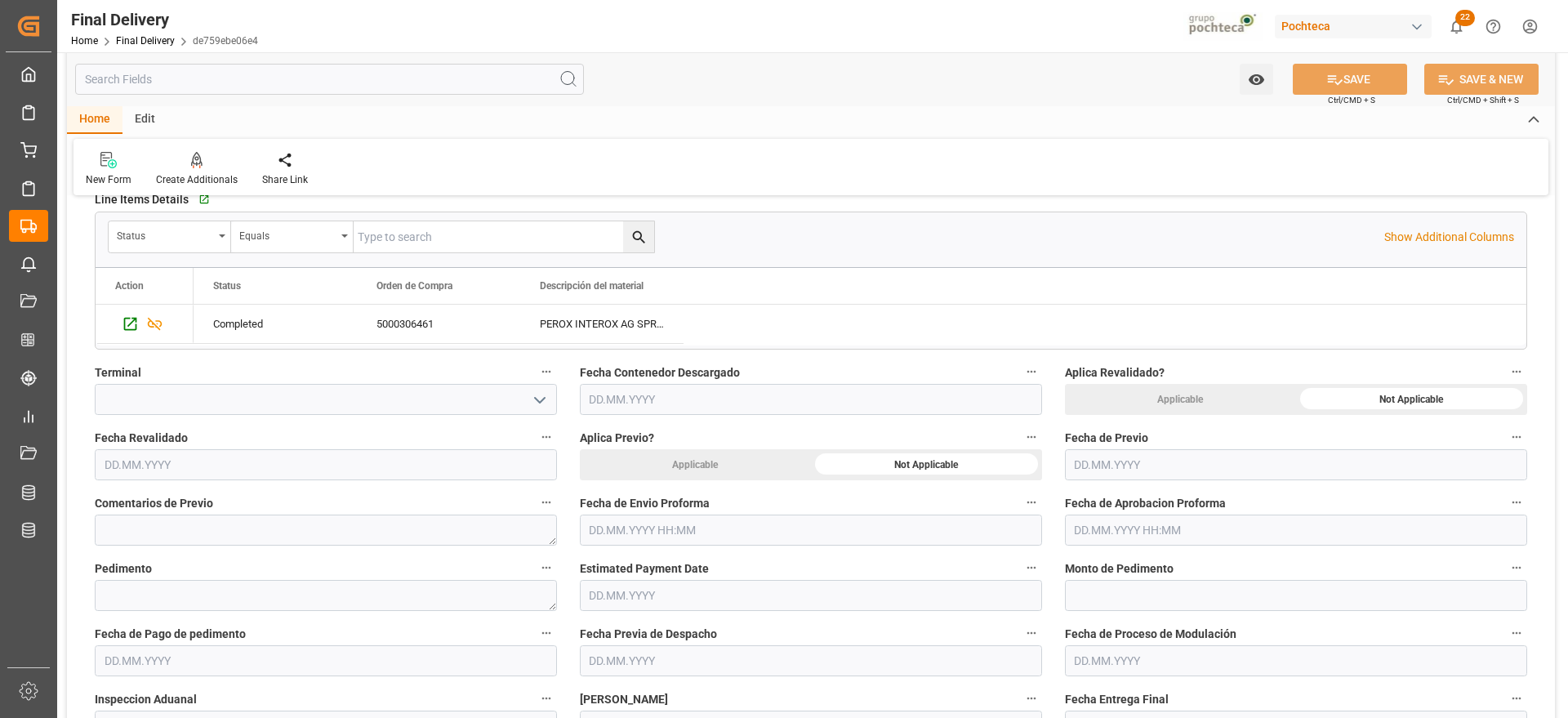
scroll to position [714, 0]
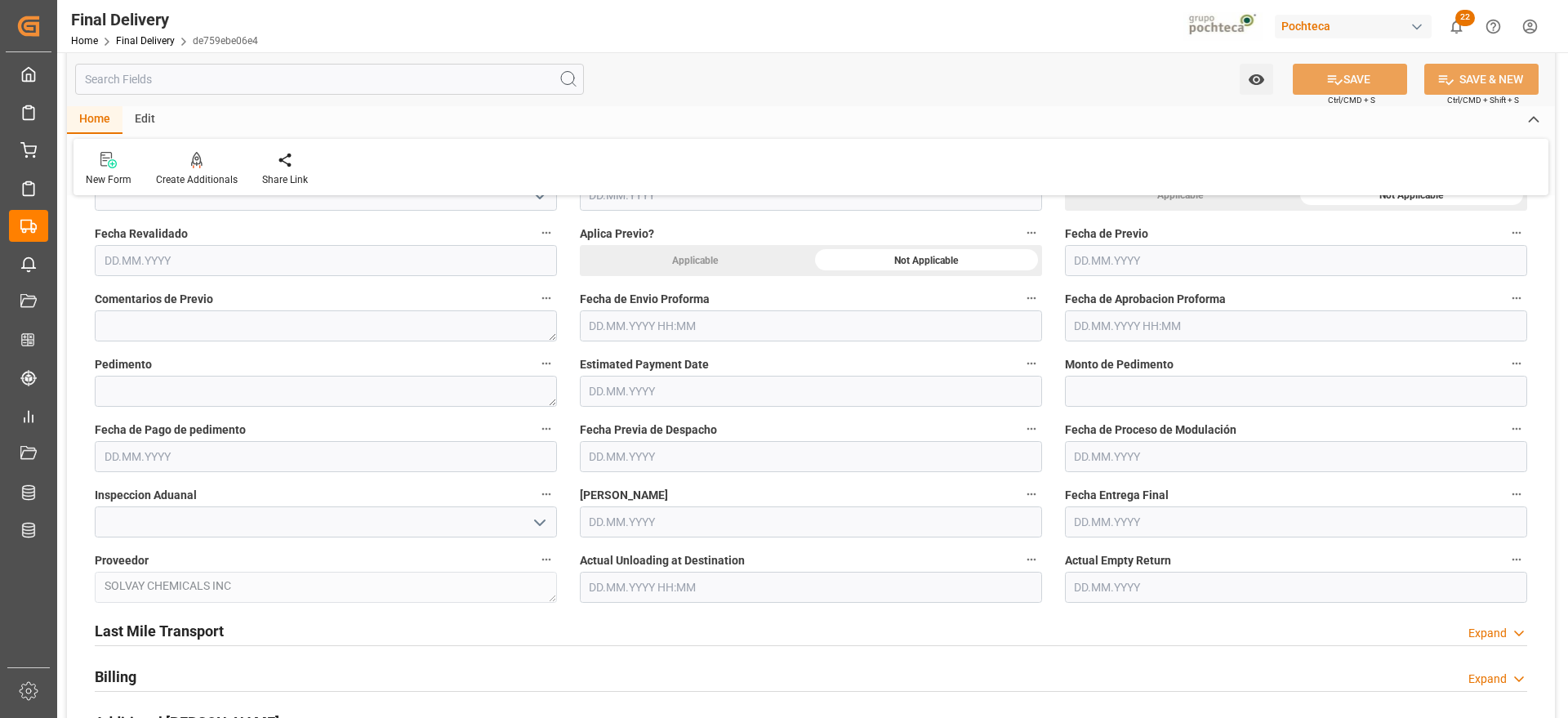
click at [707, 320] on input "text" at bounding box center [811, 326] width 462 height 31
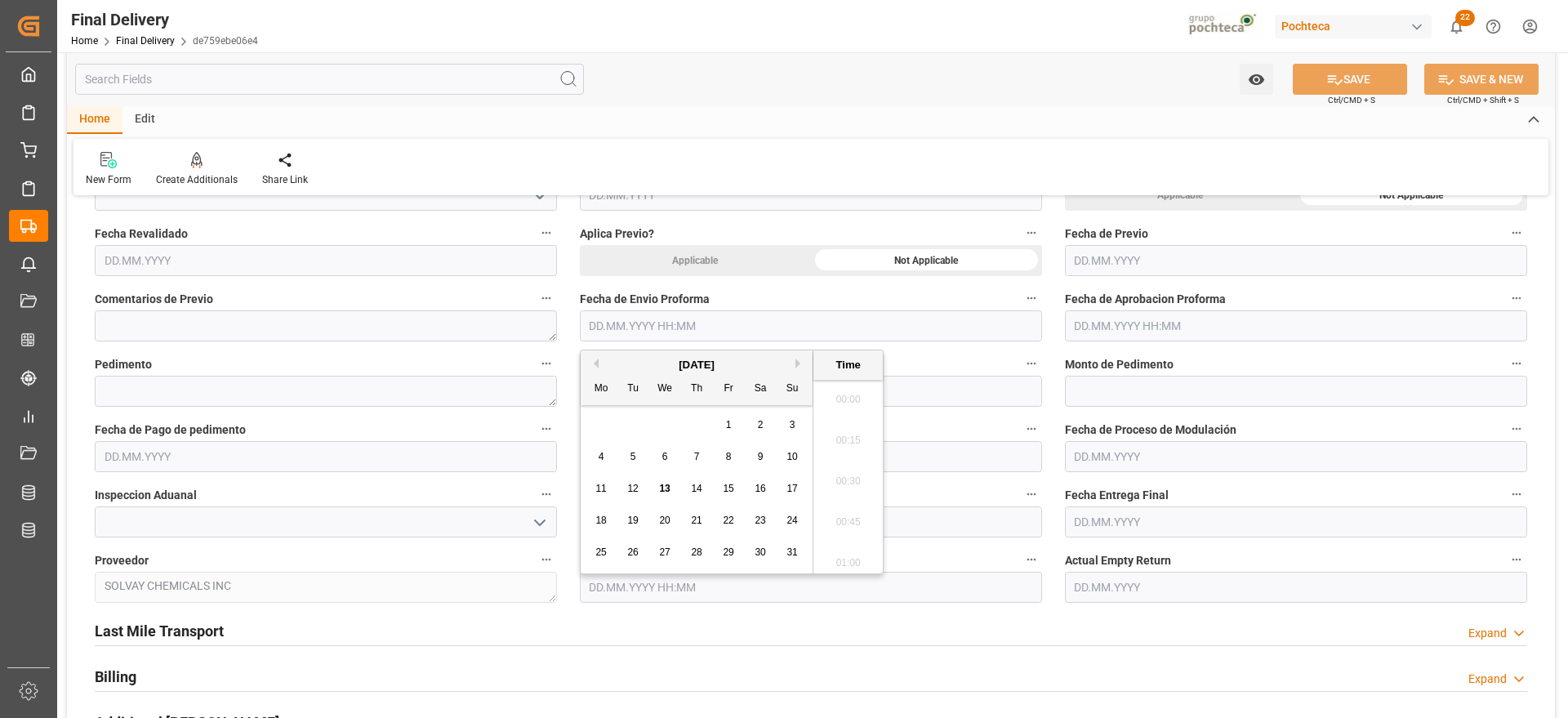
scroll to position [2741, 0]
click at [729, 453] on span "8" at bounding box center [729, 456] width 6 height 12
type input "08.08.2025 00:00"
click at [1138, 320] on input "text" at bounding box center [1296, 326] width 462 height 31
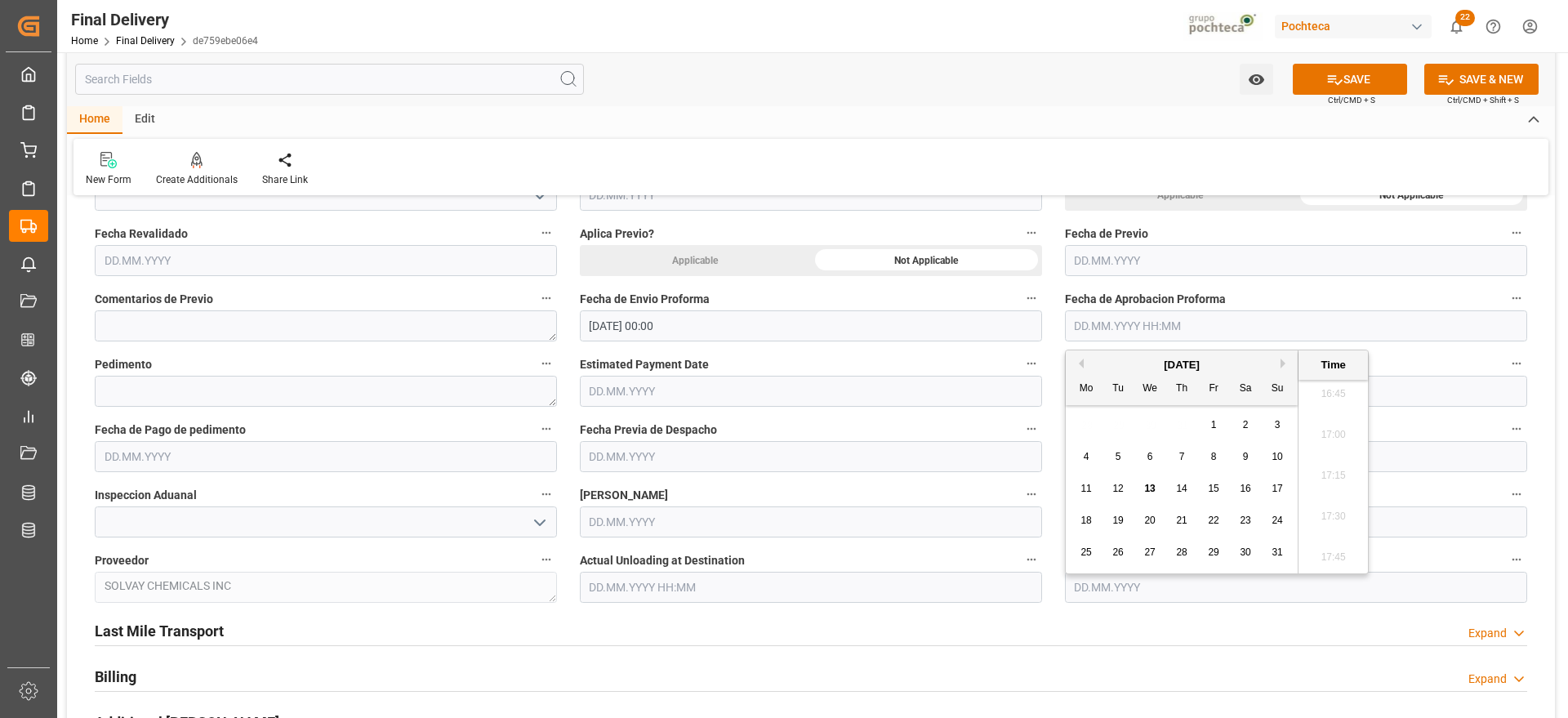
click at [1152, 428] on div "28 29 30 31 1 2 3" at bounding box center [1182, 425] width 222 height 32
click at [1213, 463] on div "8" at bounding box center [1213, 457] width 20 height 19
type input "08.08.2025 00:00"
click at [272, 396] on textarea at bounding box center [326, 391] width 462 height 31
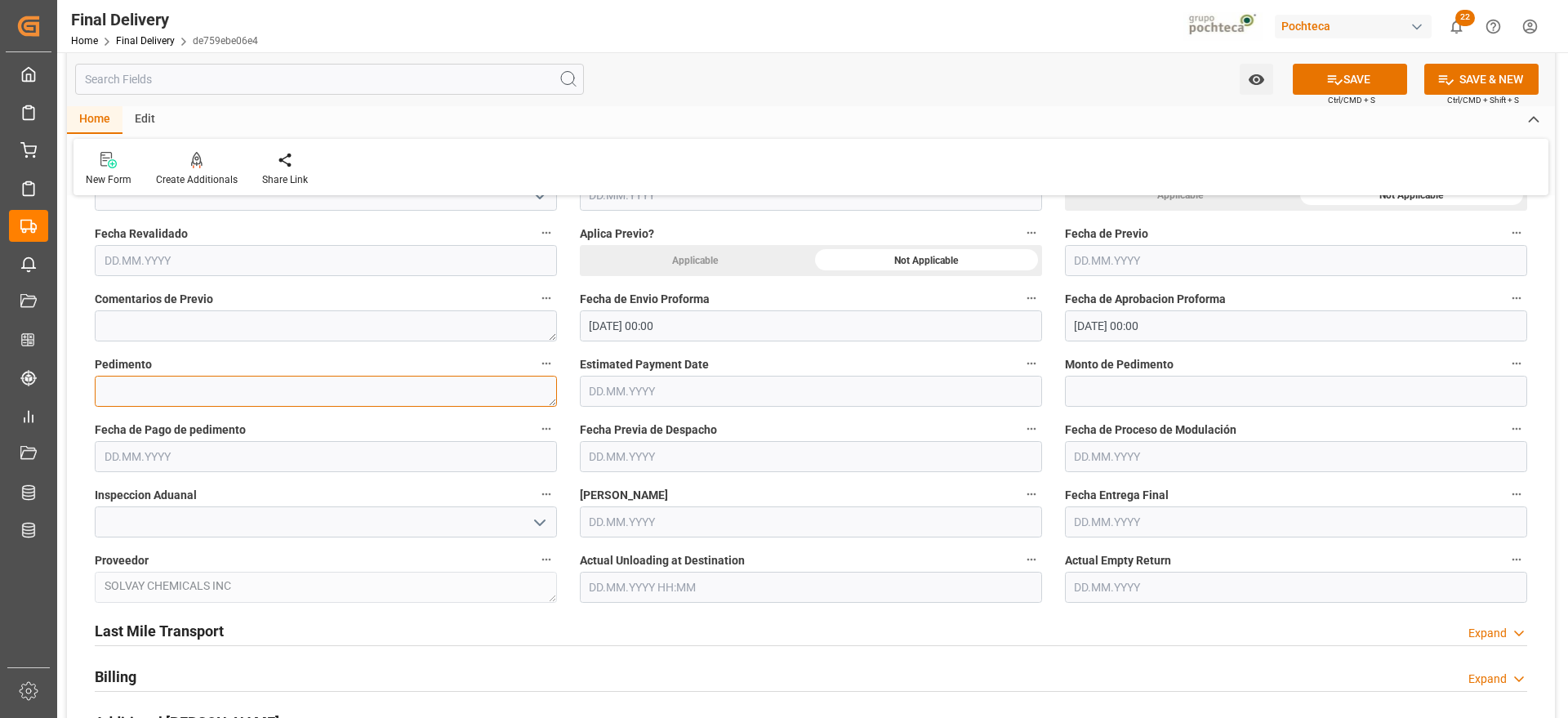
paste textarea "25 80 3617 5002290"
type textarea "25 80 3617 5002290"
click at [1112, 393] on input "text" at bounding box center [1296, 391] width 462 height 31
paste input "63873"
type input "63873"
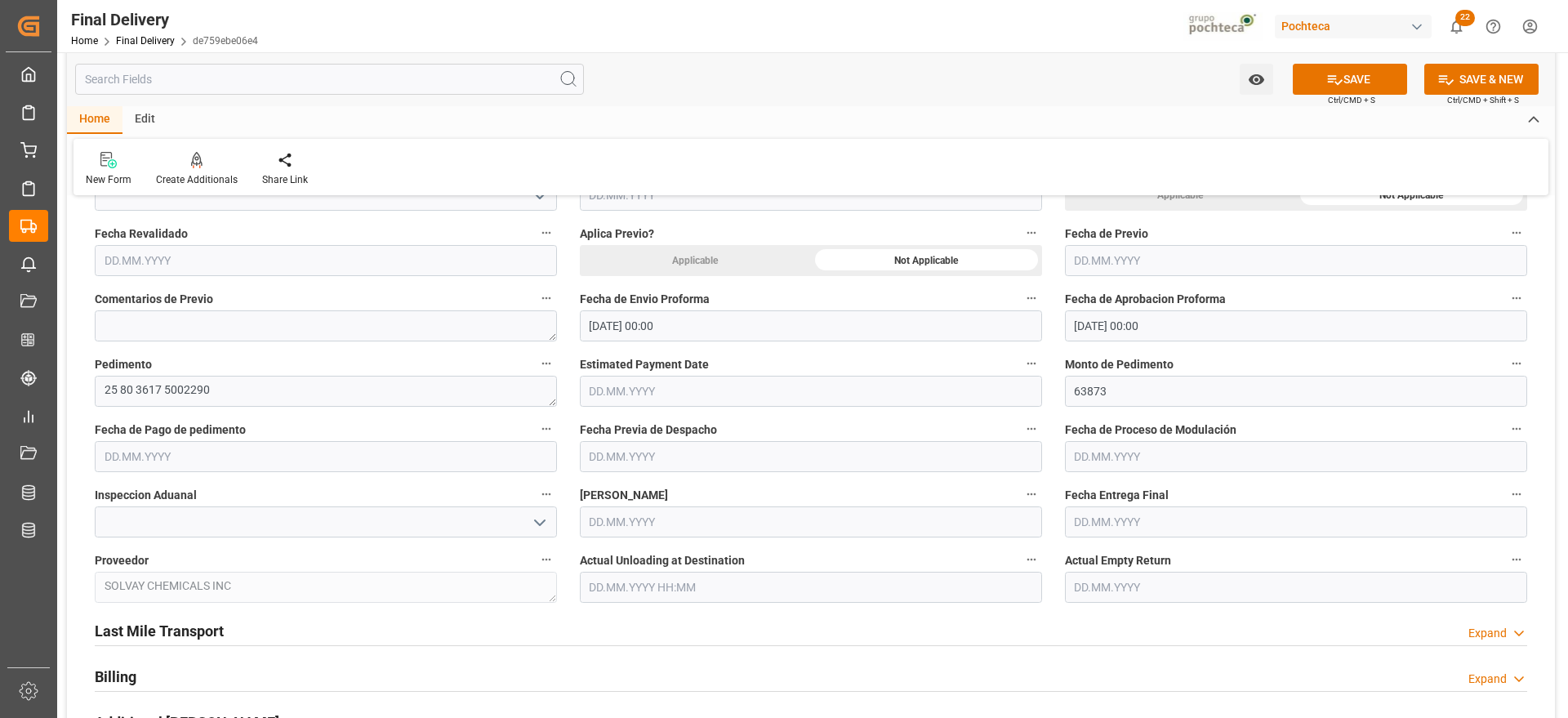
click at [254, 453] on input "text" at bounding box center [326, 456] width 462 height 31
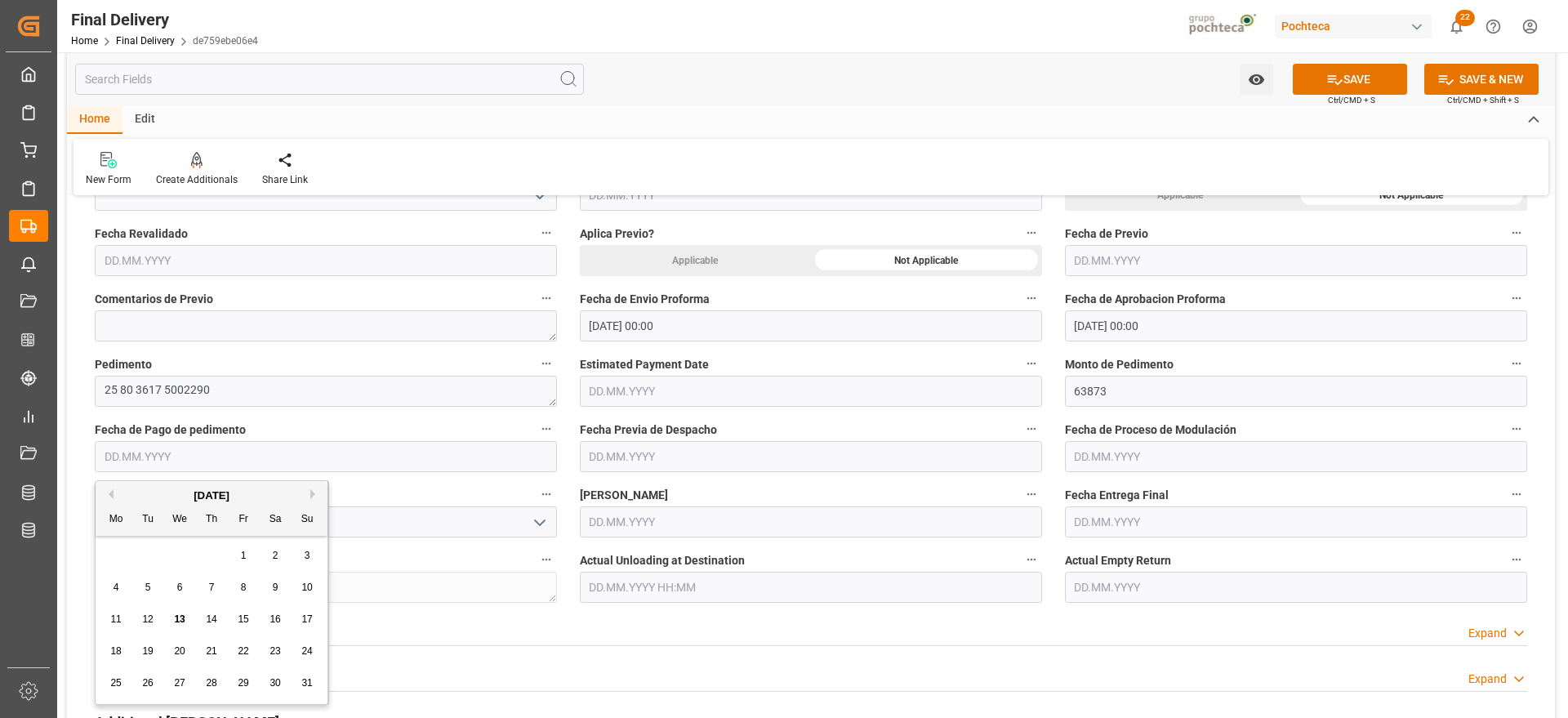
click at [180, 614] on span "13" at bounding box center [178, 619] width 11 height 12
type input "[DATE]"
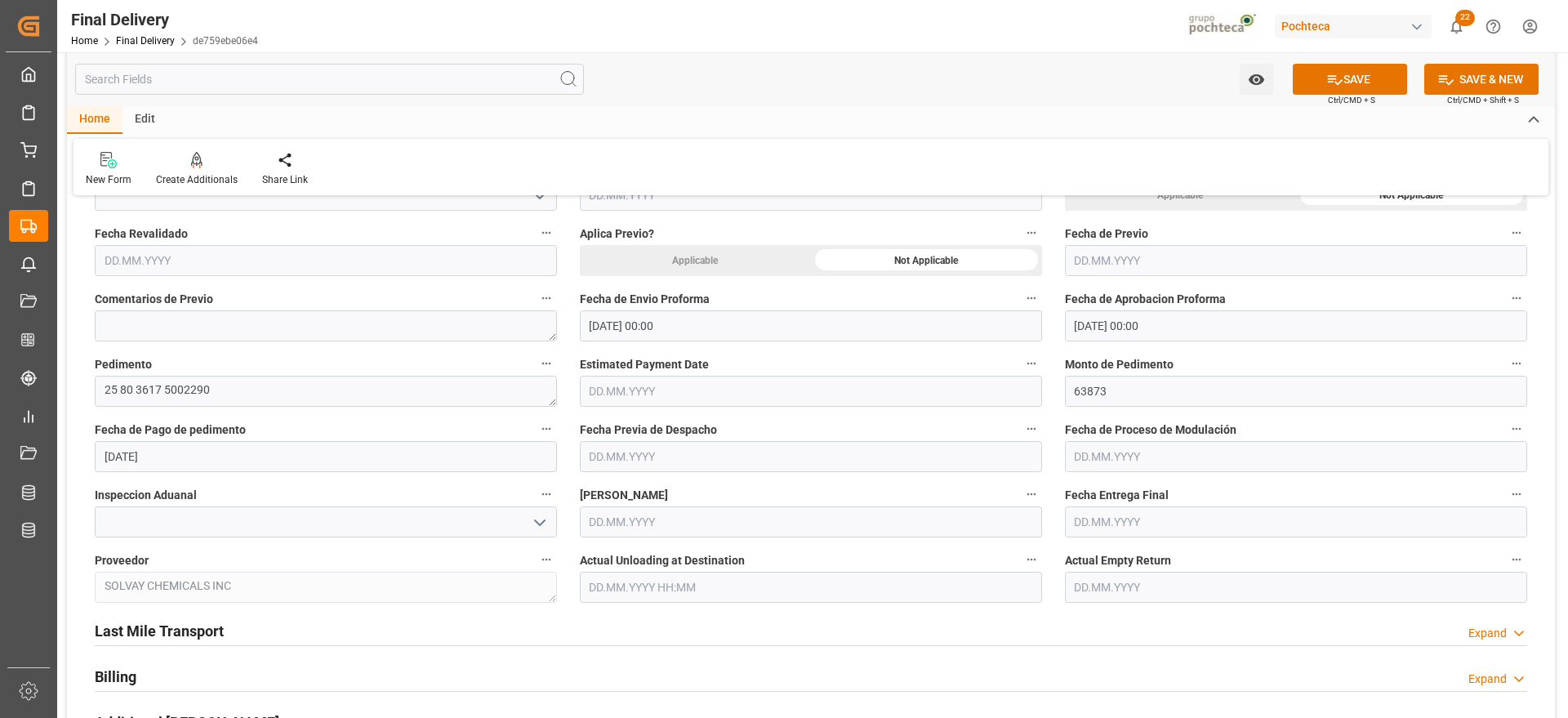
click at [1100, 450] on input "text" at bounding box center [1296, 456] width 462 height 31
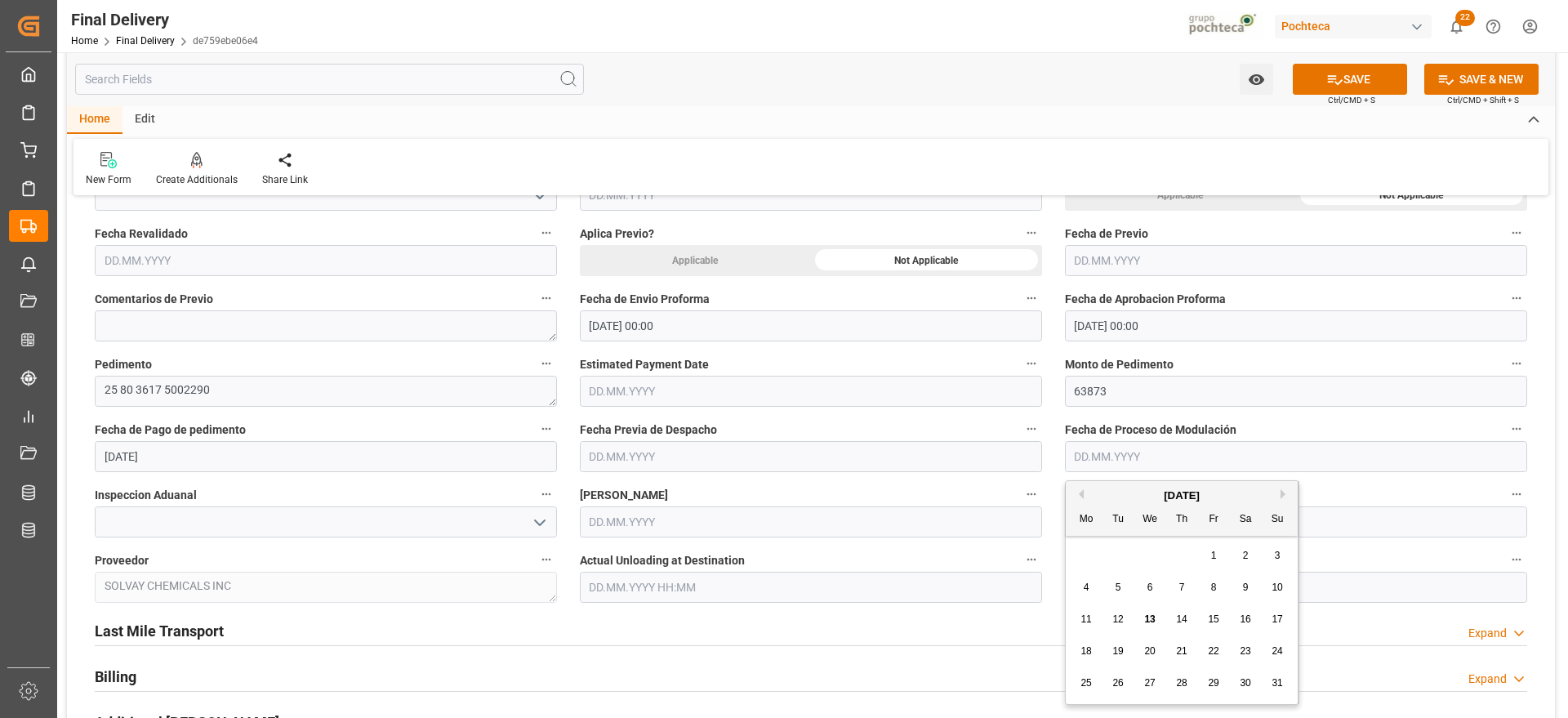
click at [1179, 616] on span "14" at bounding box center [1181, 619] width 11 height 12
type input "14.08.2025"
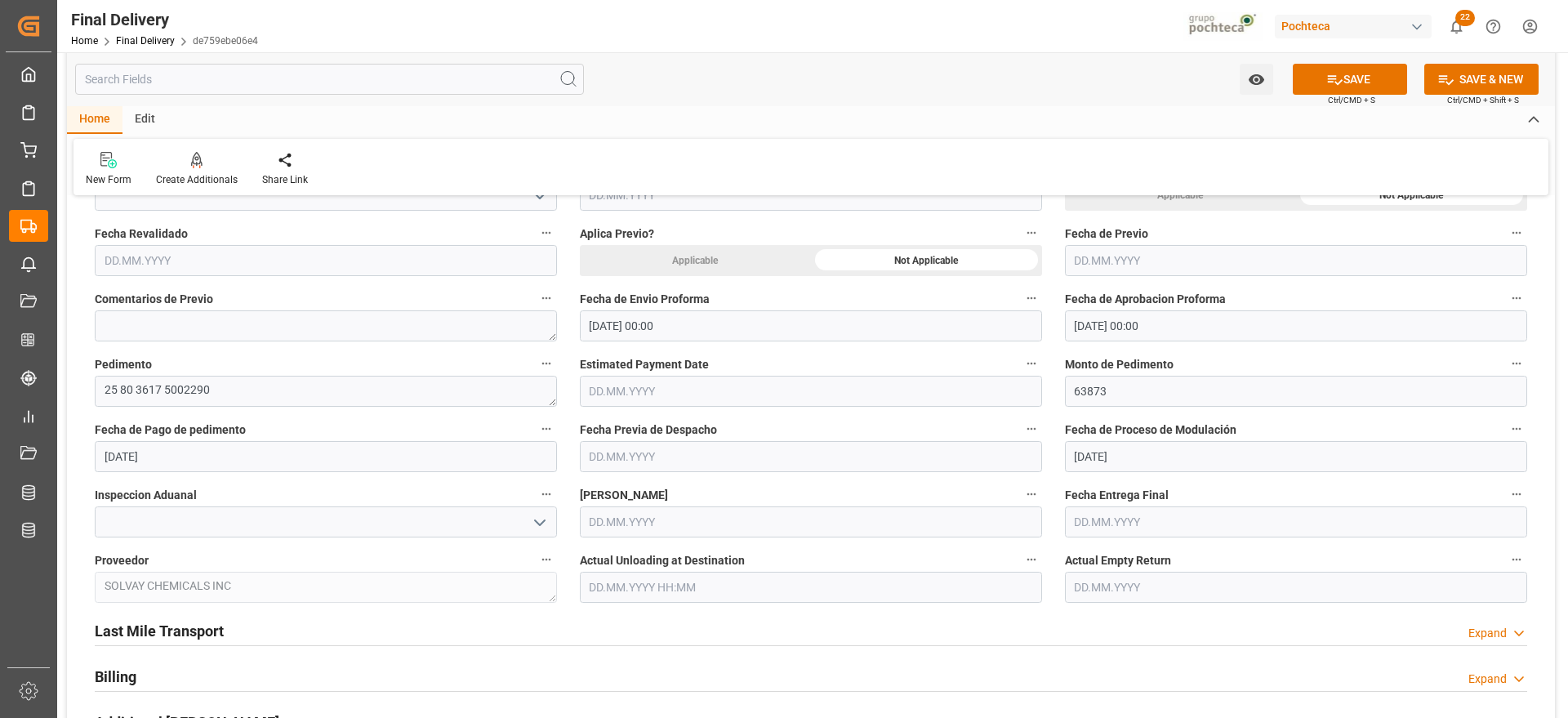
click at [1117, 523] on input "text" at bounding box center [1296, 521] width 462 height 31
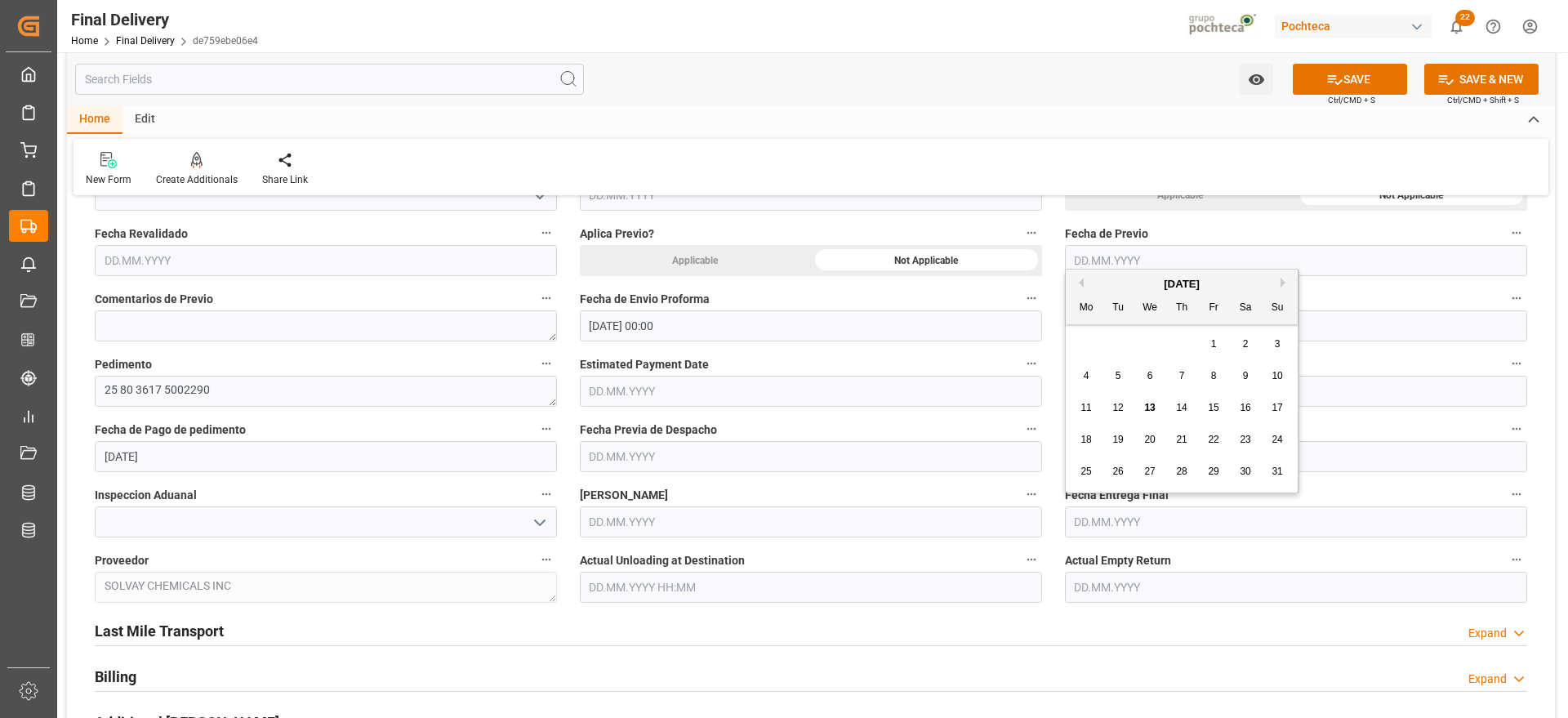
click at [1100, 338] on div "28 29 30 31 1 2 3" at bounding box center [1182, 343] width 222 height 32
click at [1210, 415] on div "15" at bounding box center [1213, 408] width 20 height 19
type input "15.08.2025"
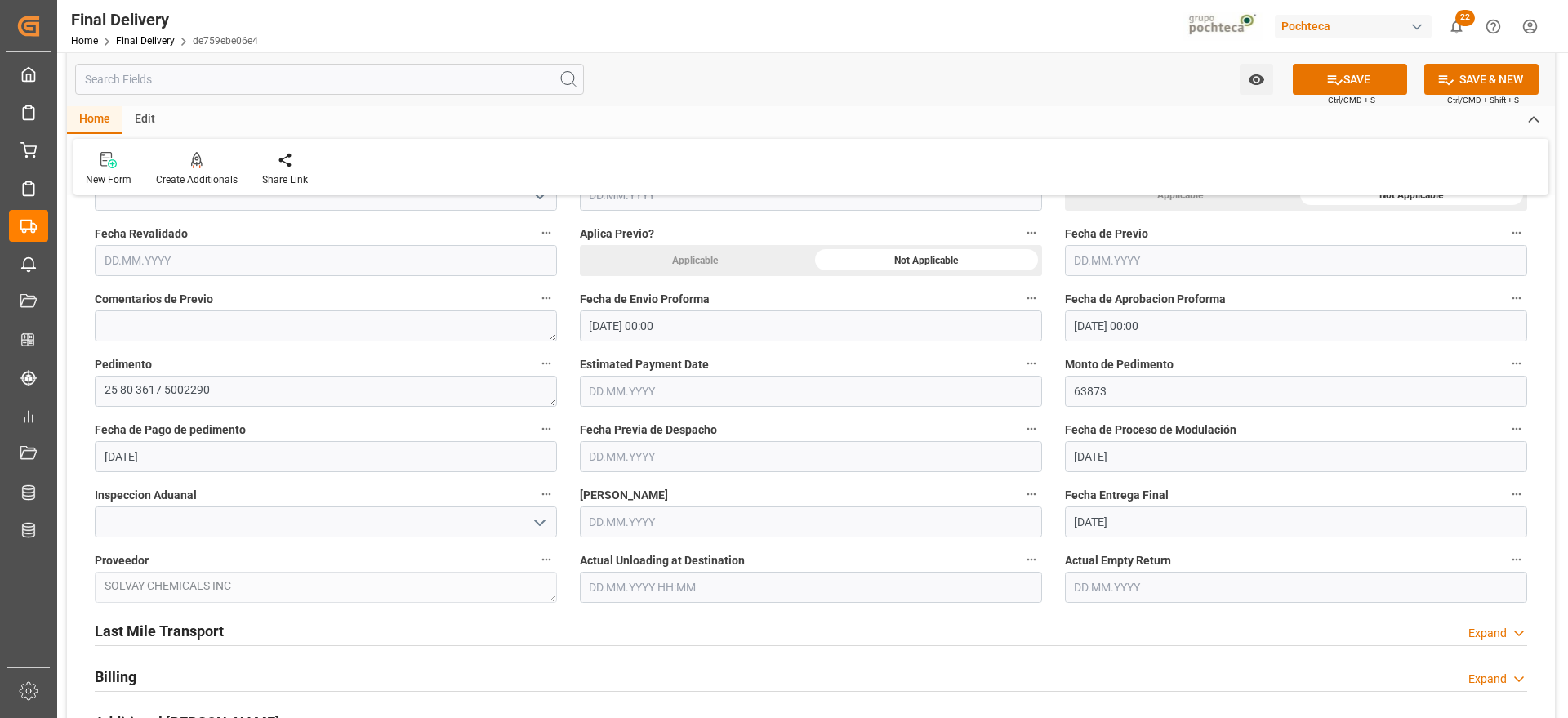
click at [1119, 587] on input "text" at bounding box center [1296, 587] width 462 height 31
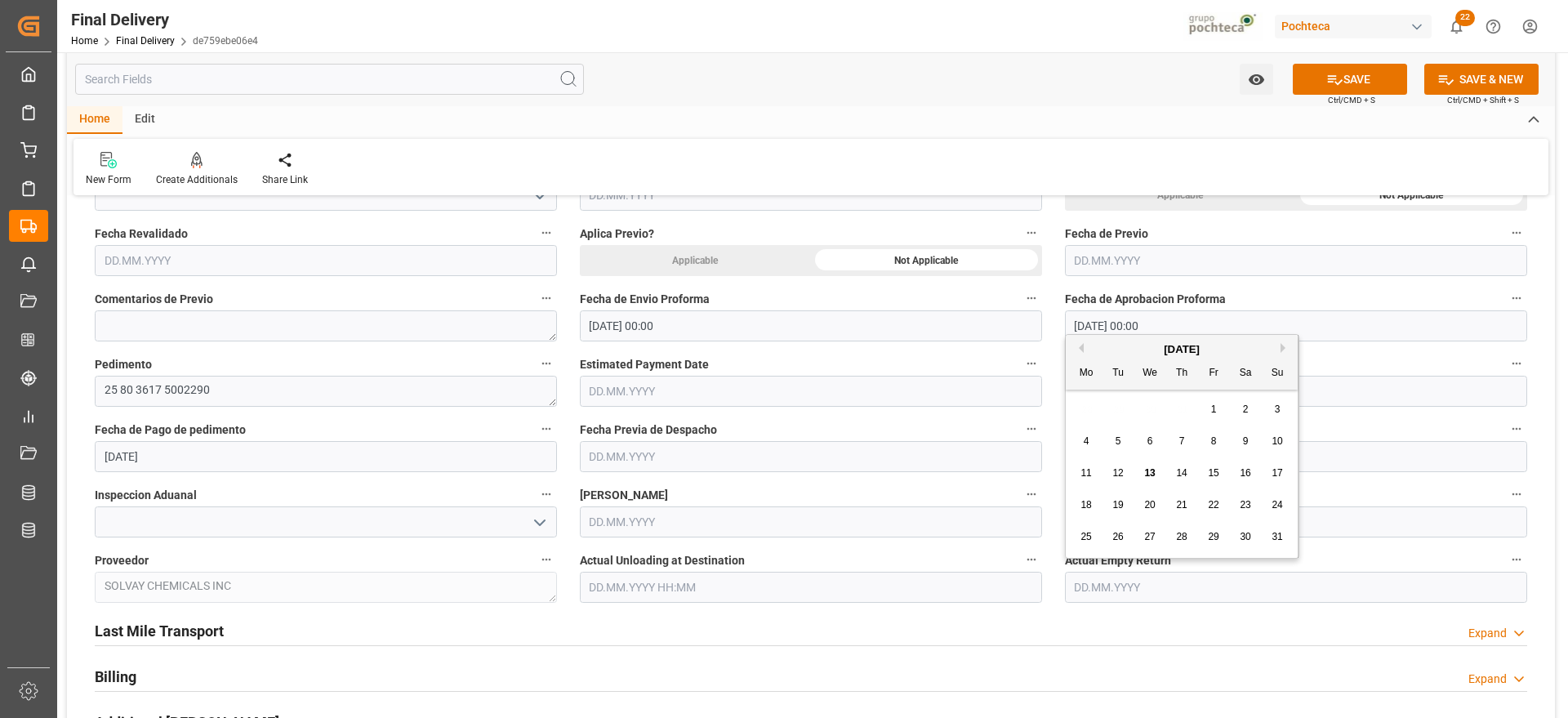
click at [1114, 417] on div "28 29 30 31 1 2 3" at bounding box center [1182, 408] width 222 height 32
click at [1210, 478] on div "15" at bounding box center [1213, 474] width 20 height 19
type input "15.08.2025"
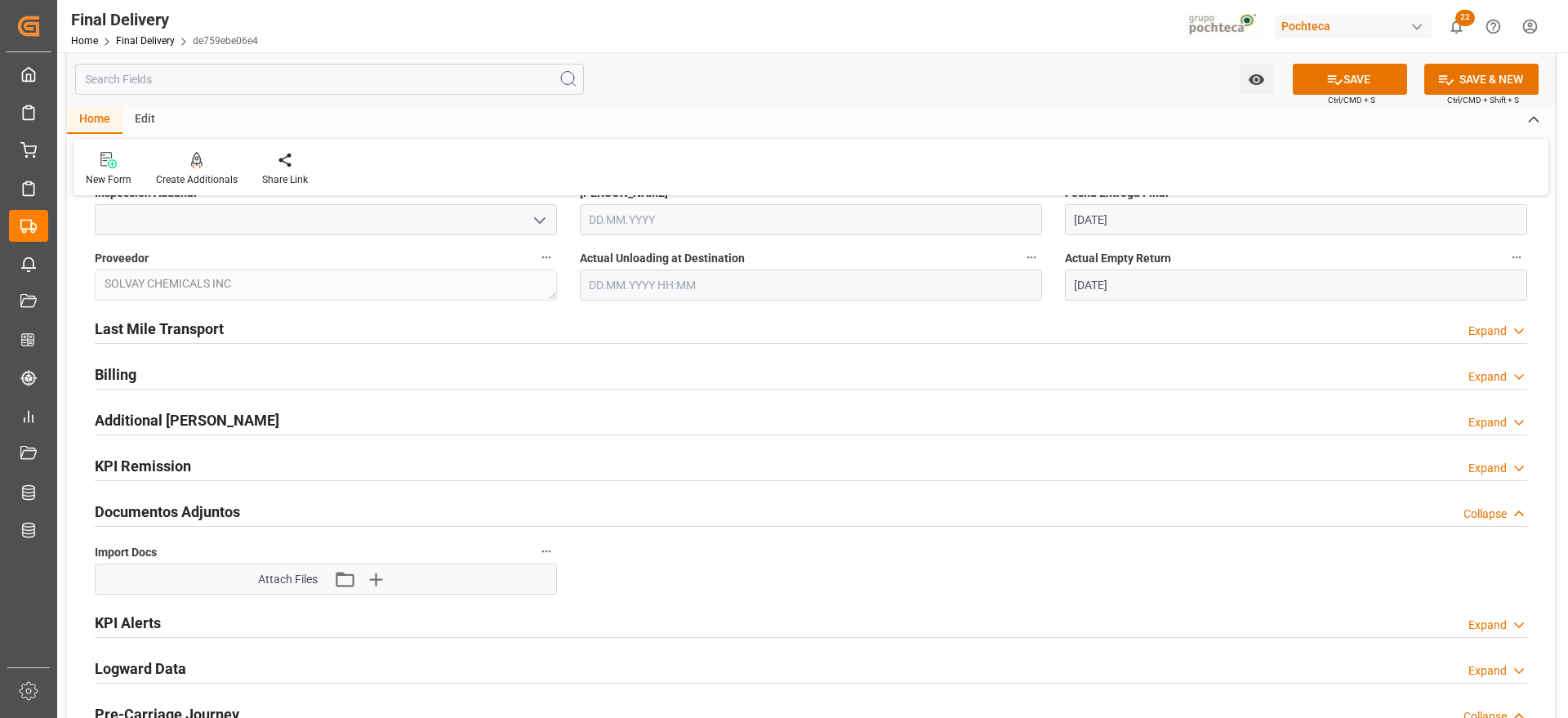
scroll to position [1020, 0]
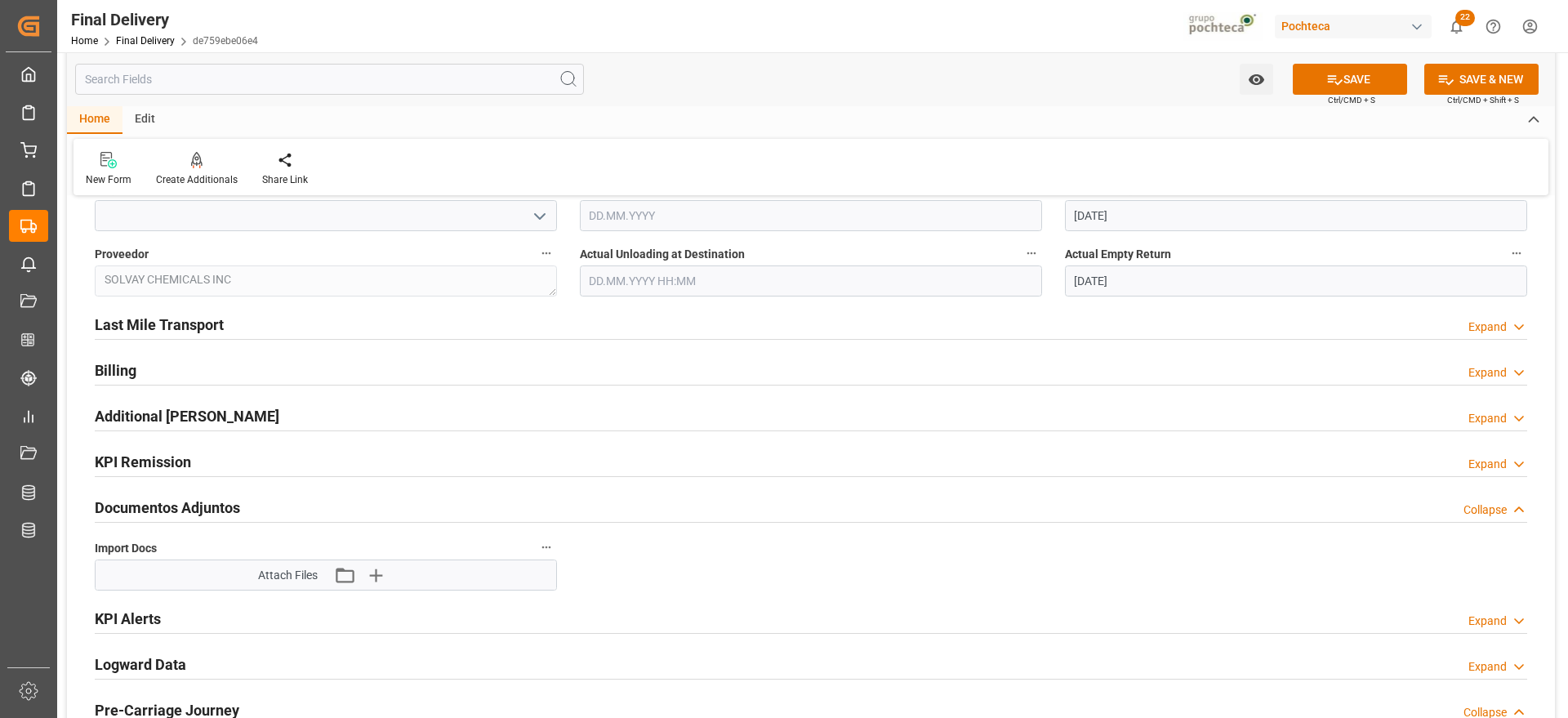
click at [178, 325] on h2 "Last Mile Transport" at bounding box center [159, 324] width 129 height 22
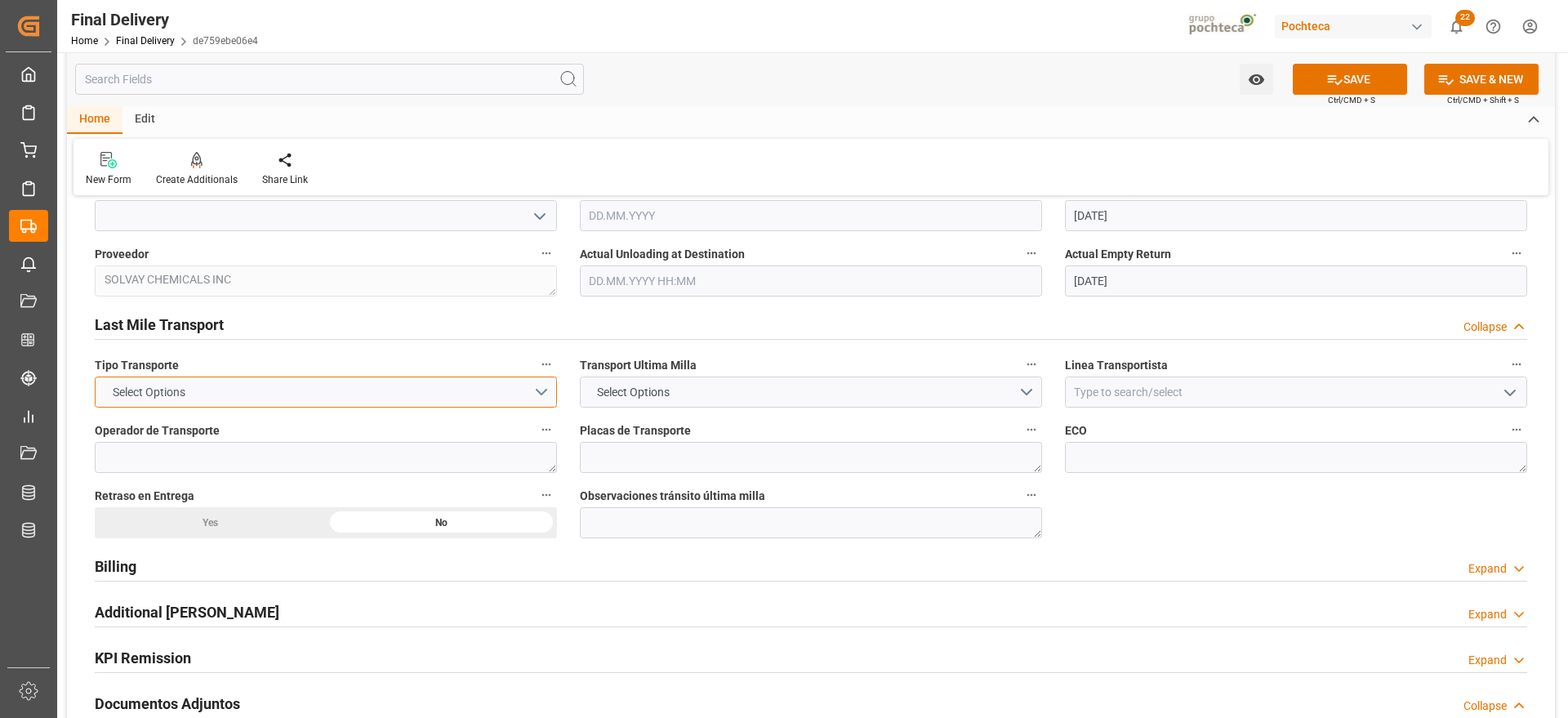
click at [183, 389] on span "Select Options" at bounding box center [149, 392] width 89 height 17
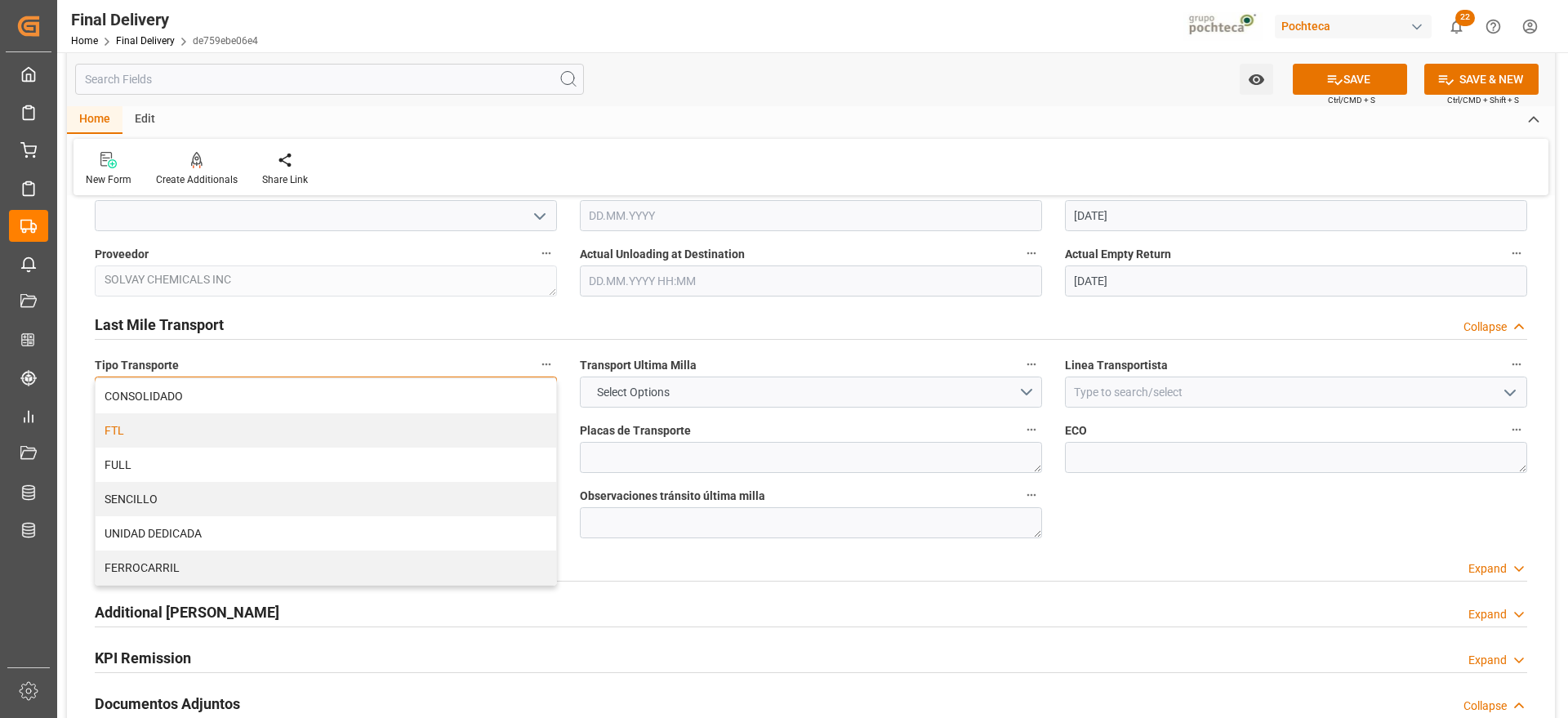
click at [172, 426] on div "FTL" at bounding box center [326, 430] width 460 height 35
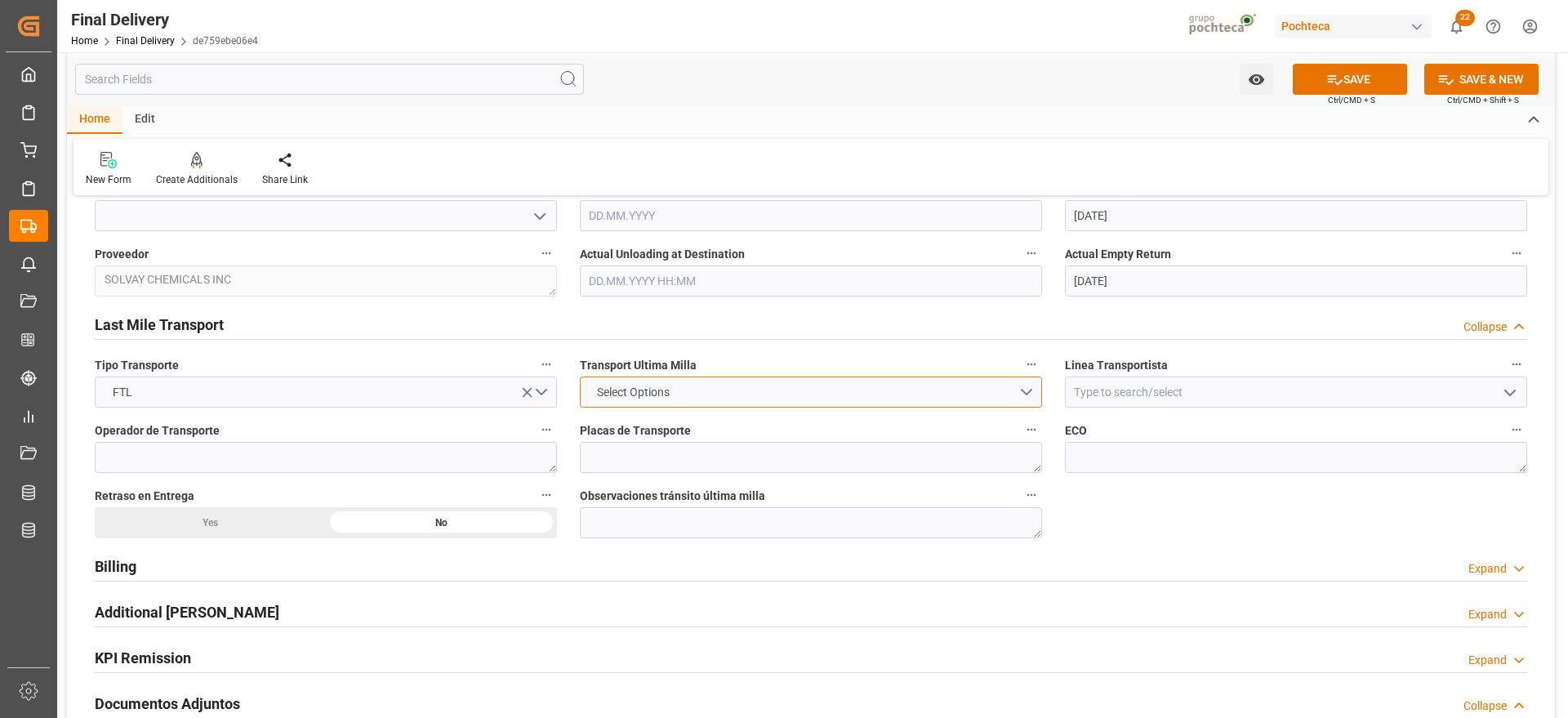
click at [611, 384] on span "Select Options" at bounding box center [633, 392] width 89 height 17
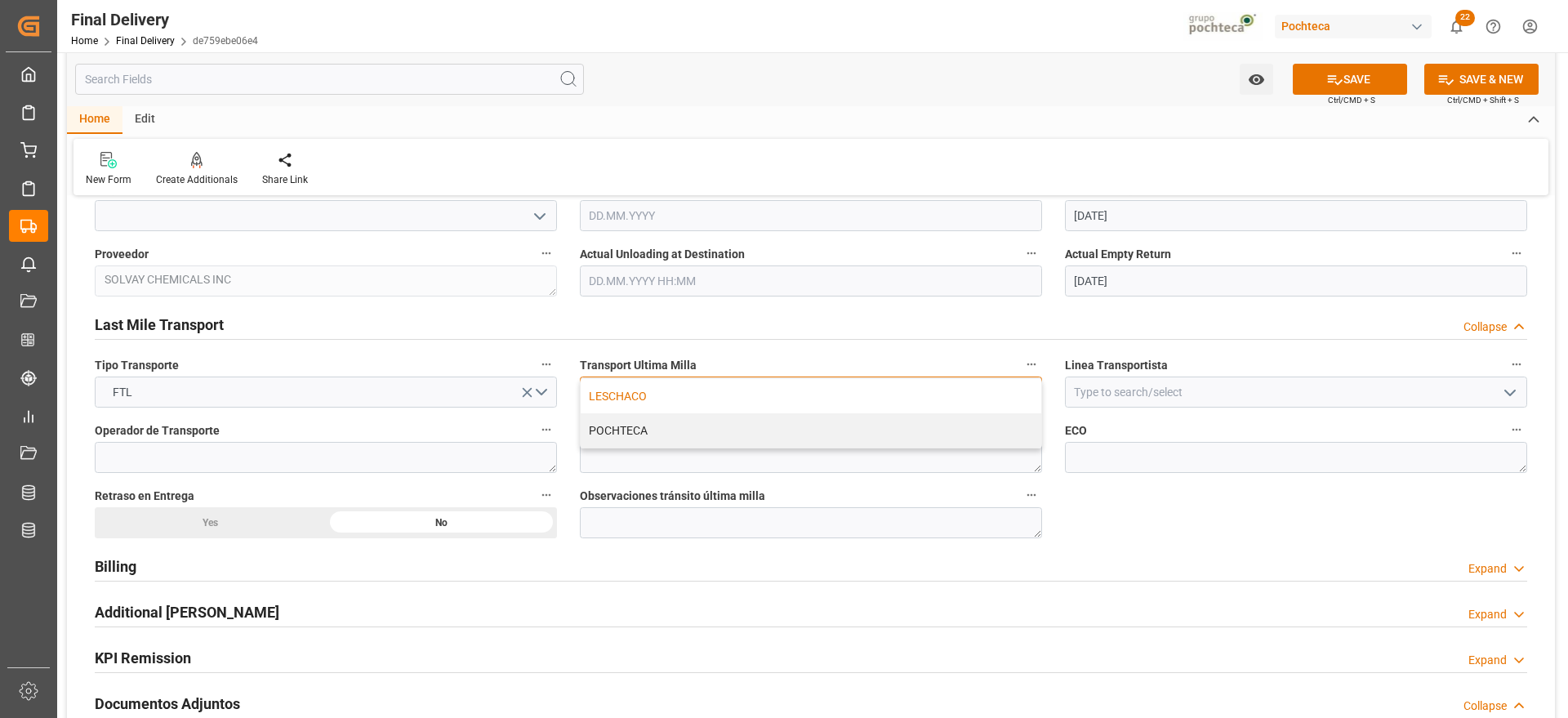
click at [629, 404] on div "LESCHACO" at bounding box center [810, 396] width 460 height 35
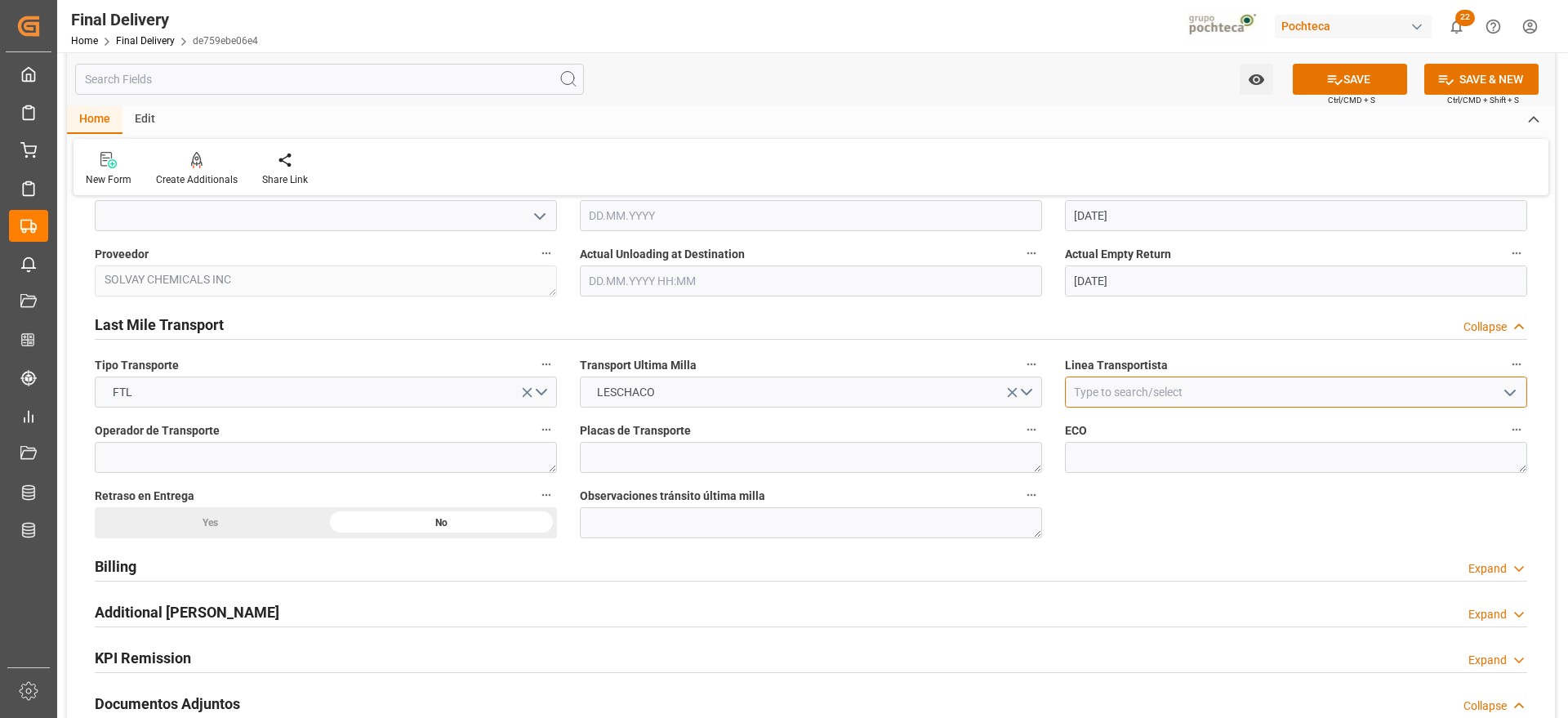
click at [1130, 382] on input at bounding box center [1296, 392] width 462 height 31
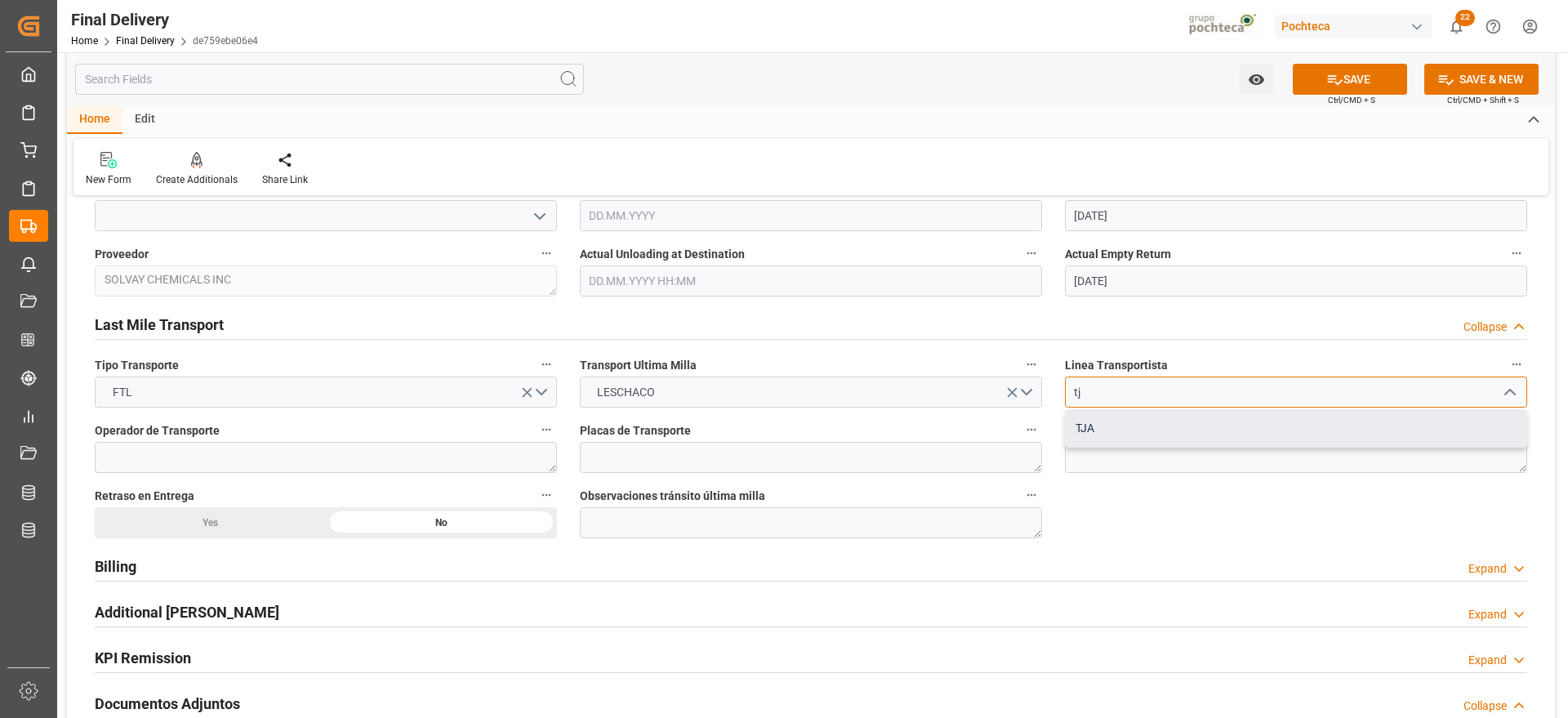
click at [1081, 437] on div "TJA" at bounding box center [1296, 428] width 460 height 36
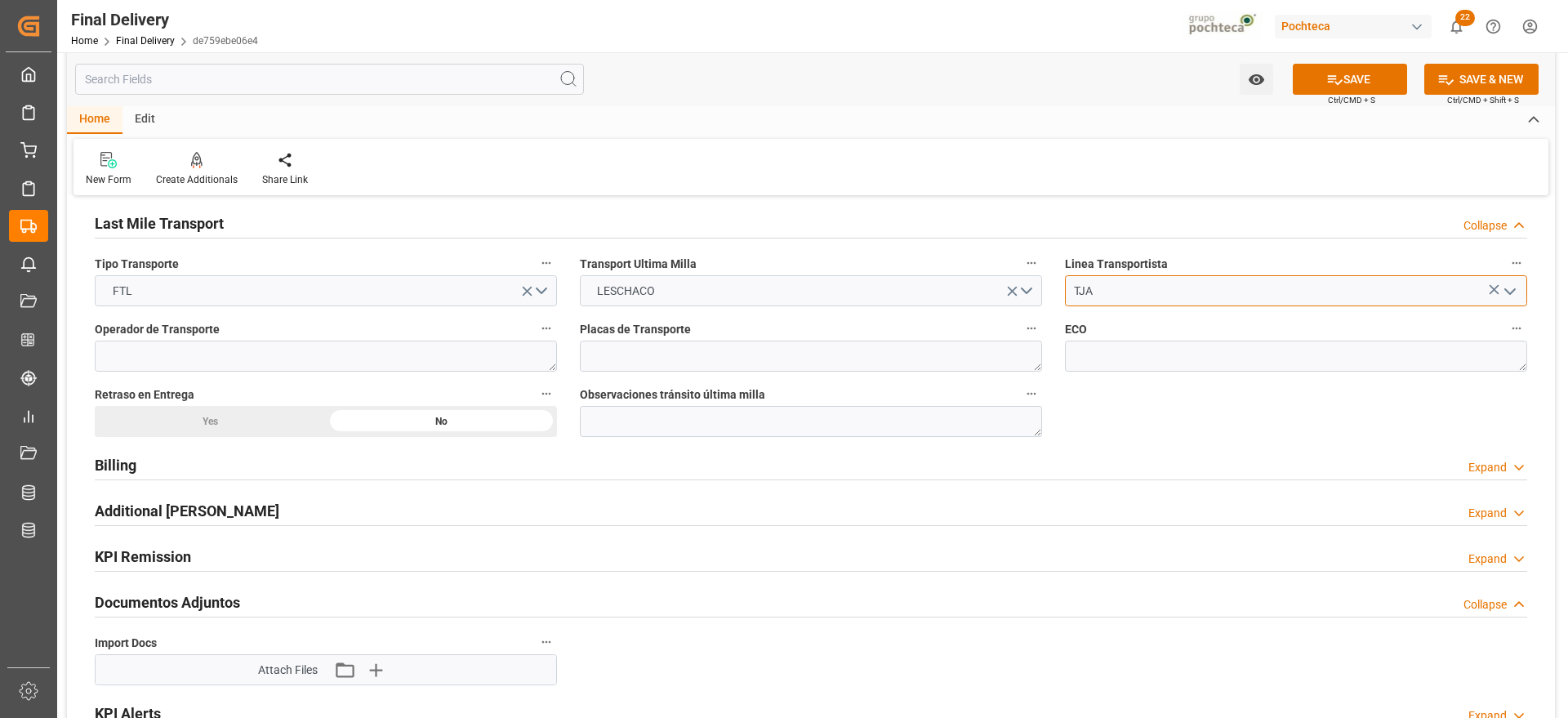
scroll to position [1123, 0]
type input "TJA"
click at [384, 674] on icon "button" at bounding box center [374, 668] width 26 height 26
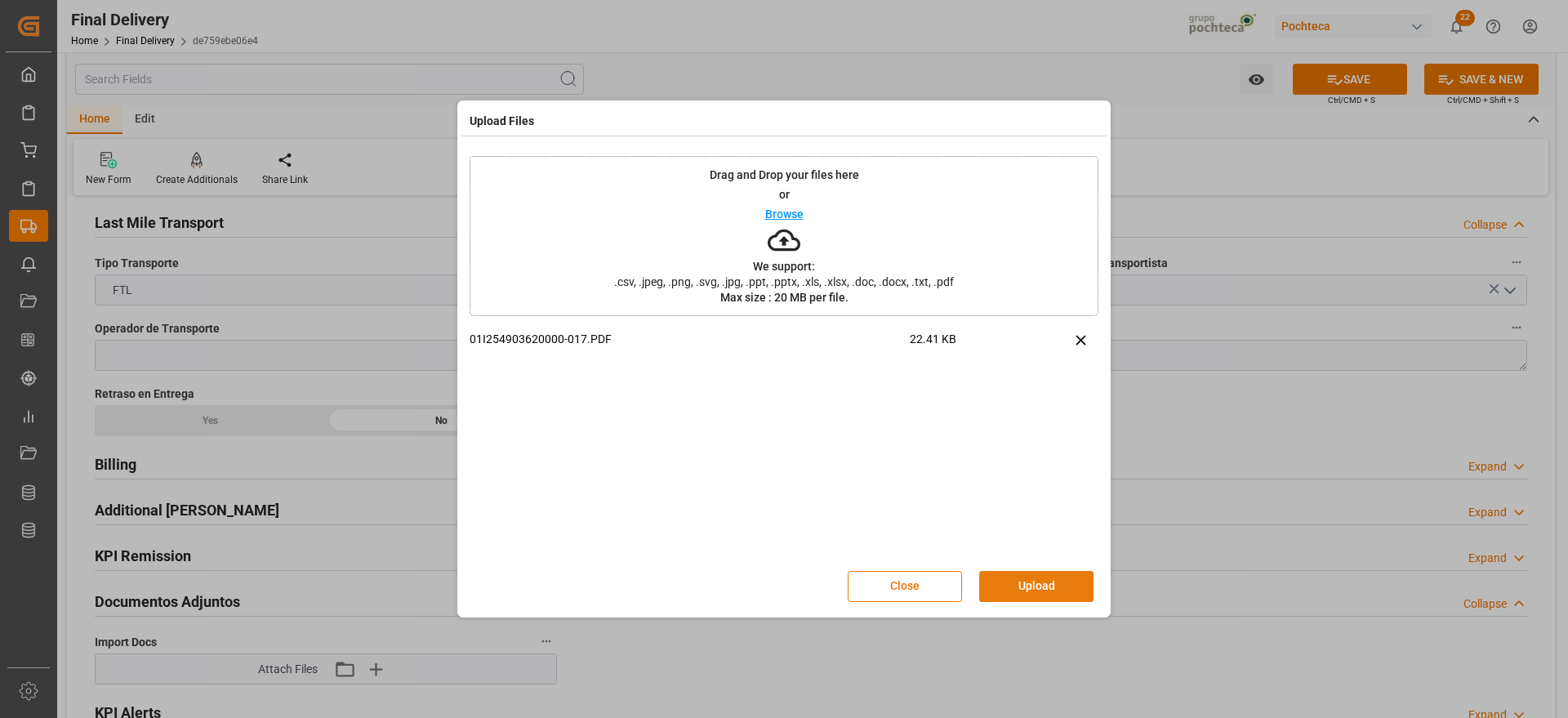
click at [1026, 587] on button "Upload" at bounding box center [1036, 586] width 114 height 31
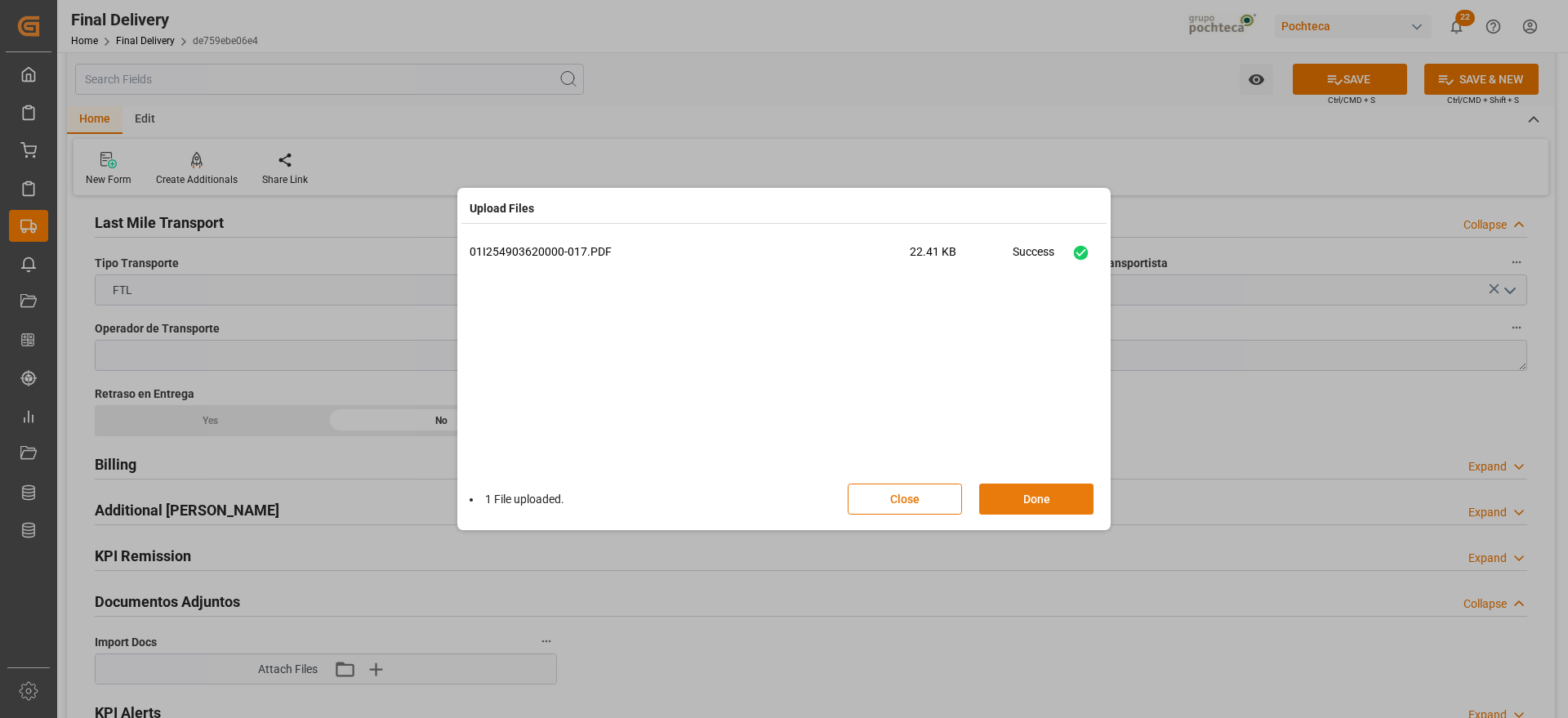
click at [1060, 494] on button "Done" at bounding box center [1036, 498] width 114 height 31
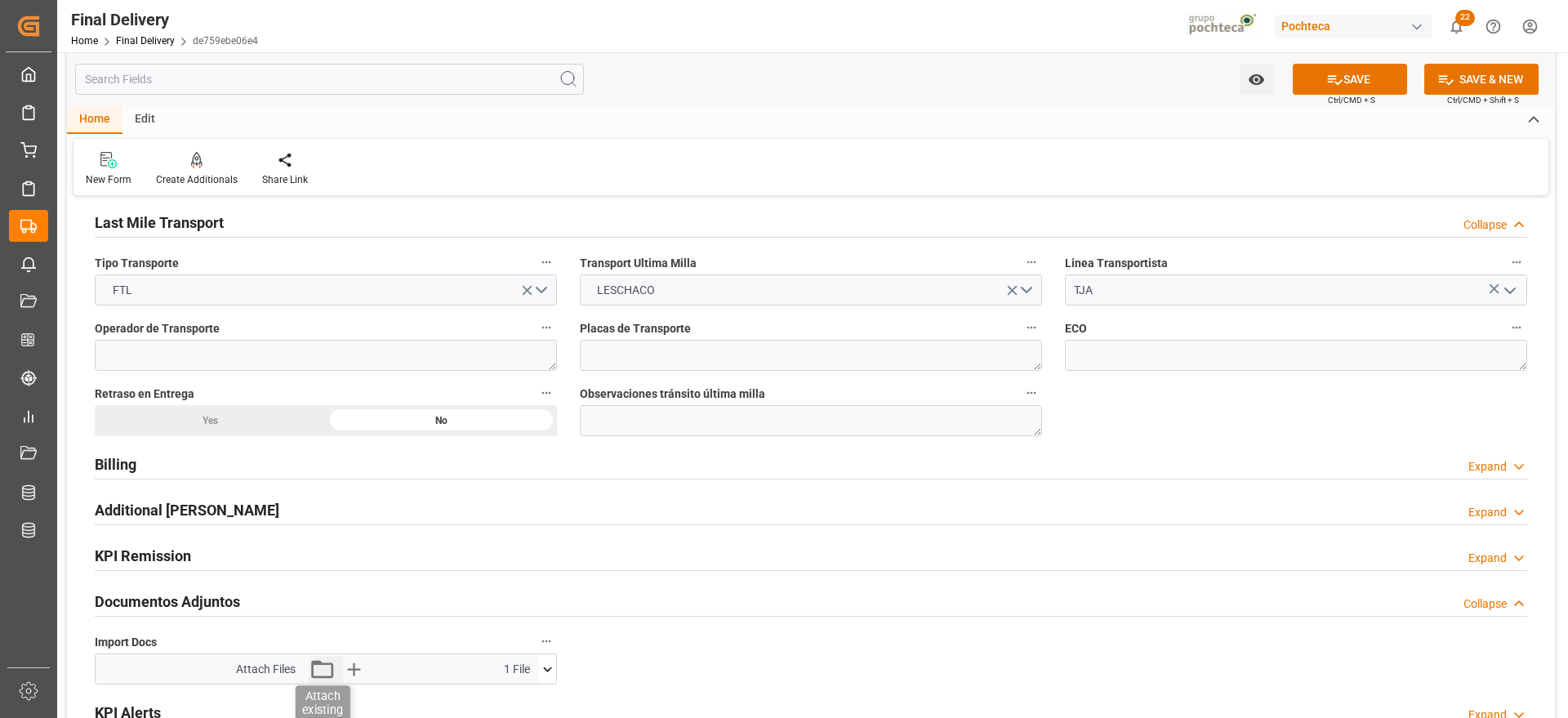
click at [327, 667] on icon "button" at bounding box center [322, 668] width 26 height 26
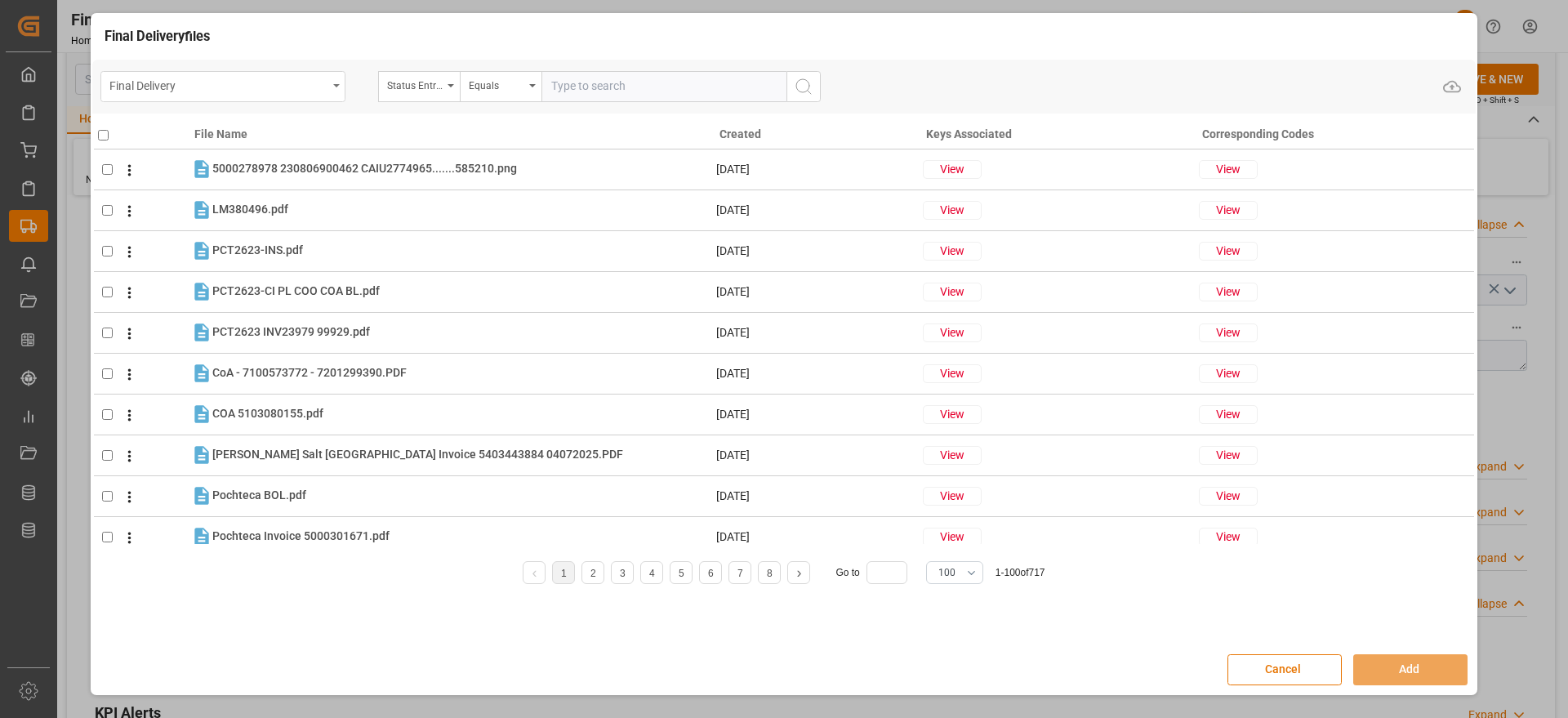
click at [335, 91] on div "Final Delivery" at bounding box center [222, 86] width 245 height 31
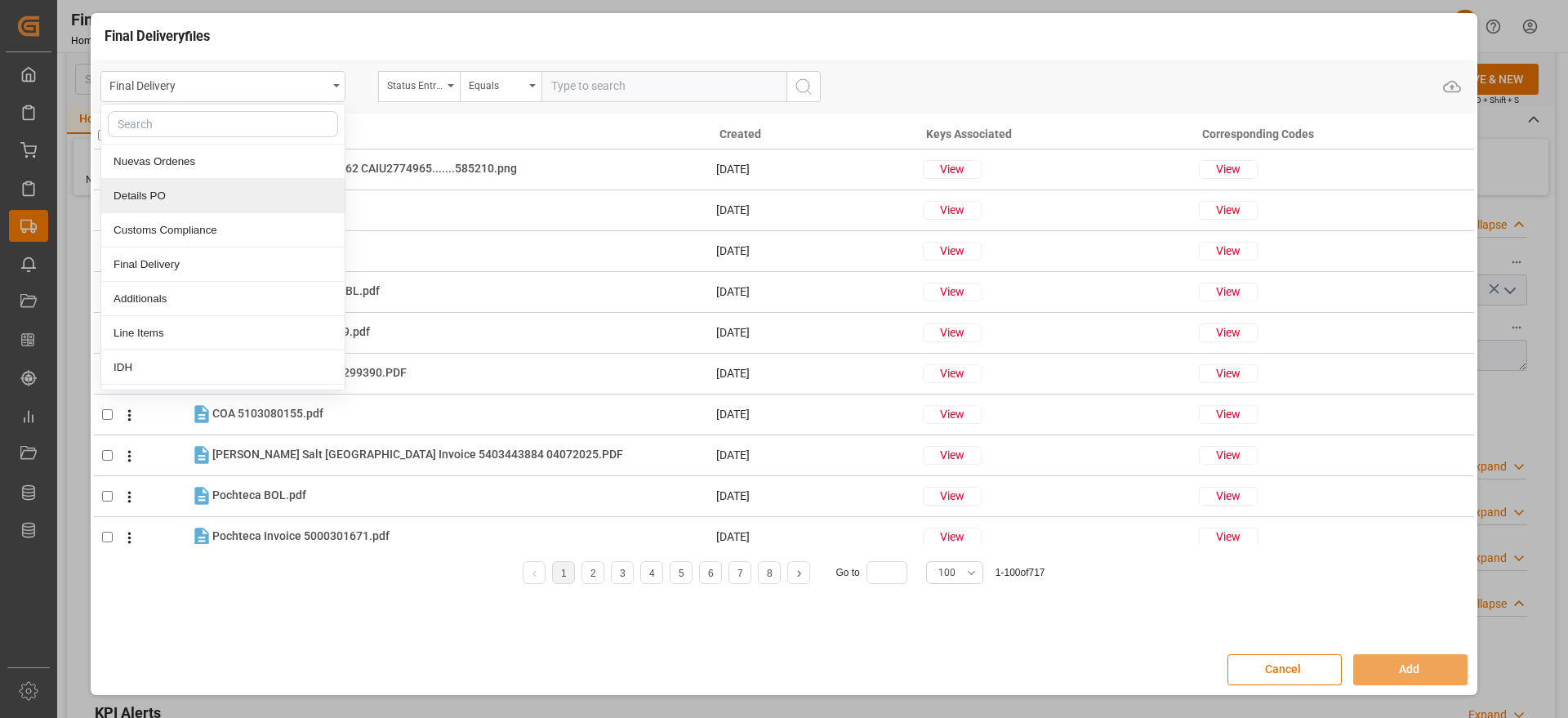
click at [169, 185] on div "Details PO" at bounding box center [223, 196] width 244 height 35
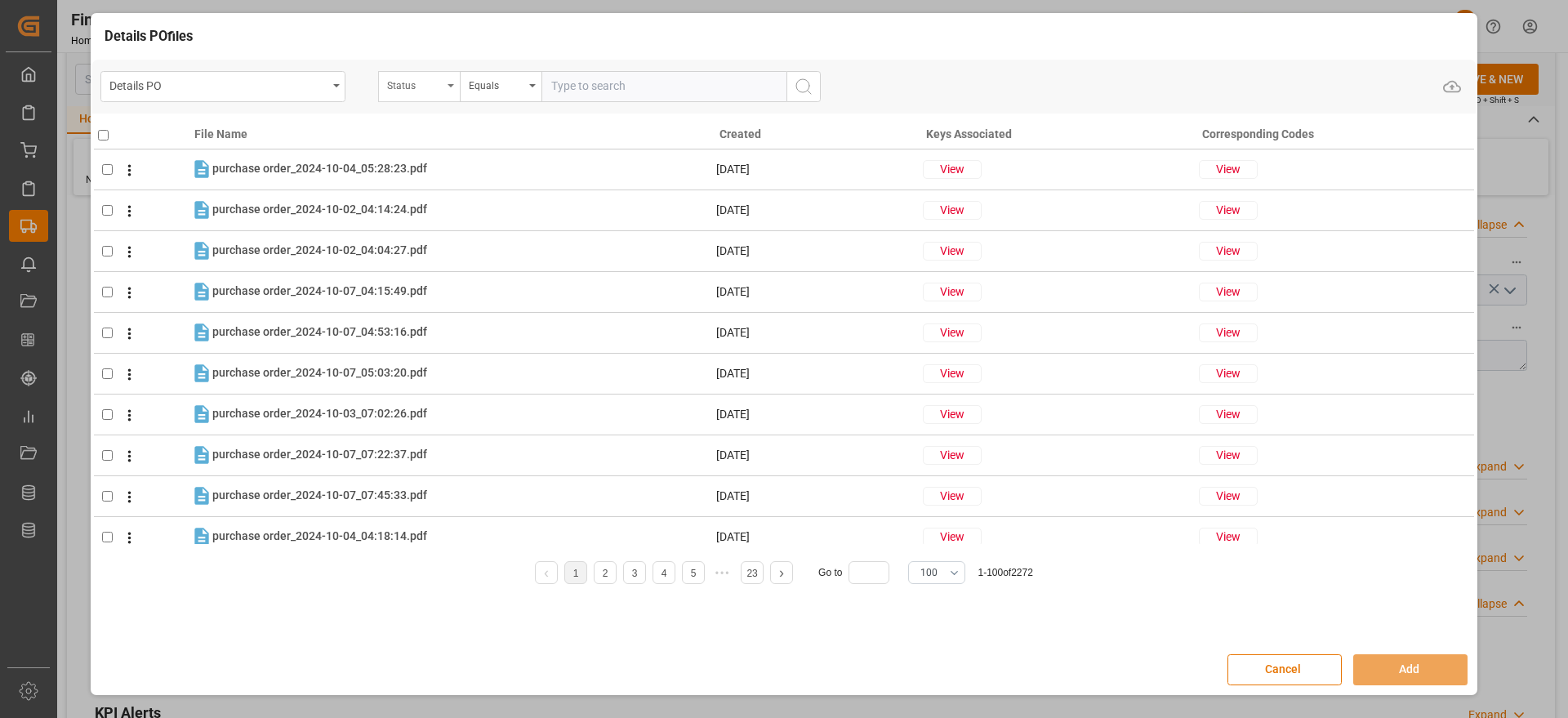
click at [453, 90] on div "Status" at bounding box center [418, 86] width 82 height 31
type input "orde"
click at [417, 163] on div "Orden de Compra nuevo" at bounding box center [501, 162] width 244 height 35
click at [609, 87] on input "text" at bounding box center [664, 86] width 245 height 31
paste input "5000306461"
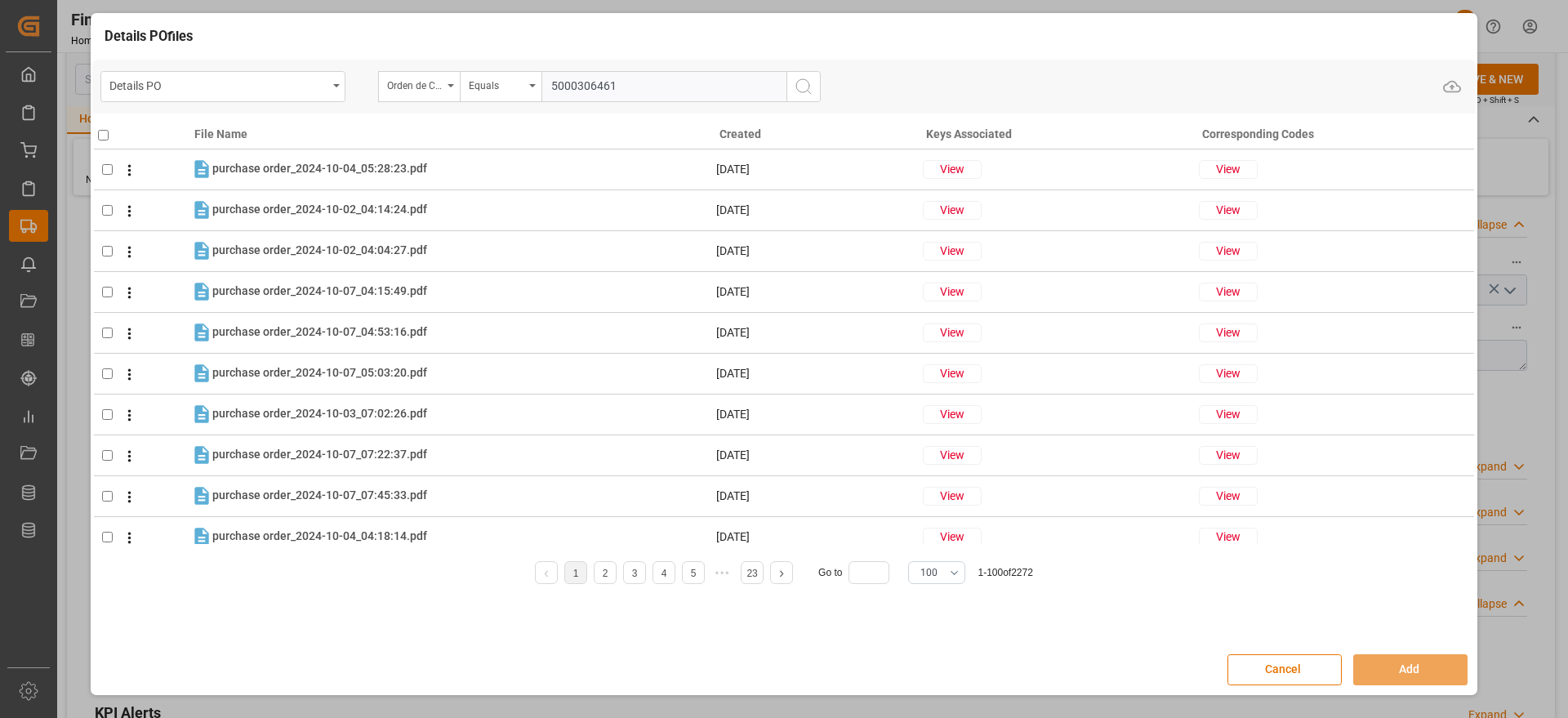
type input "5000306461"
click at [798, 96] on button "search button" at bounding box center [804, 86] width 35 height 31
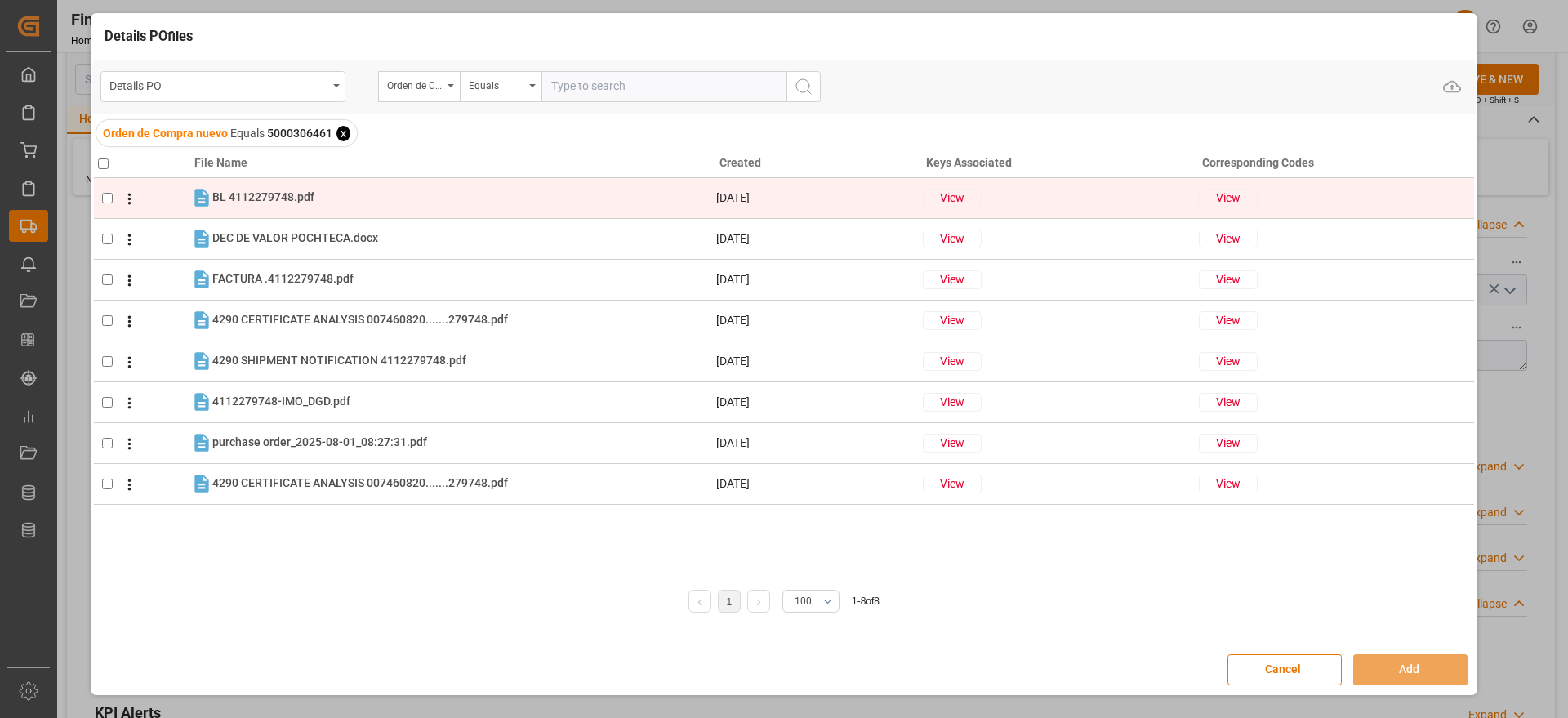
click at [102, 197] on td at bounding box center [142, 197] width 96 height 41
checkbox input "true"
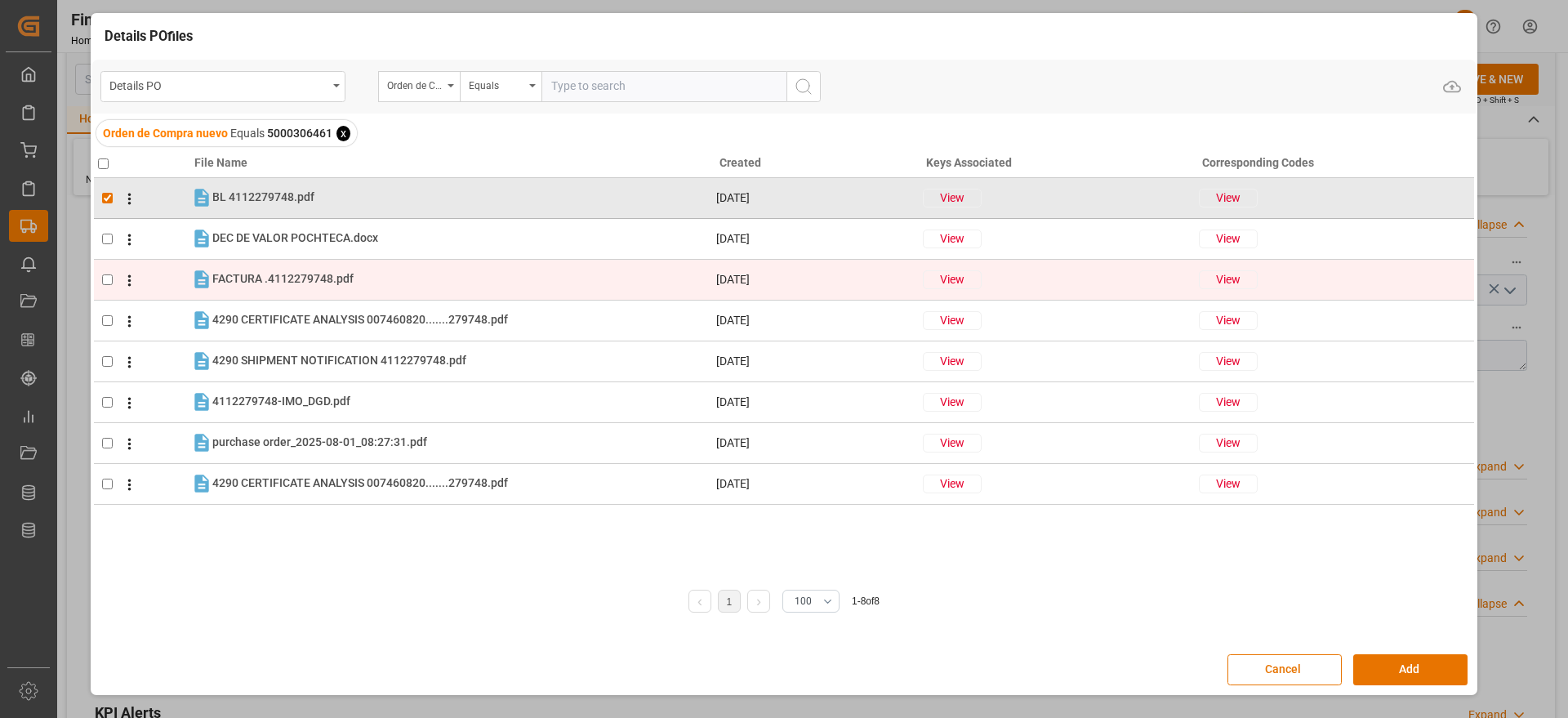
click at [107, 283] on input "checkbox" at bounding box center [106, 279] width 11 height 11
checkbox input "true"
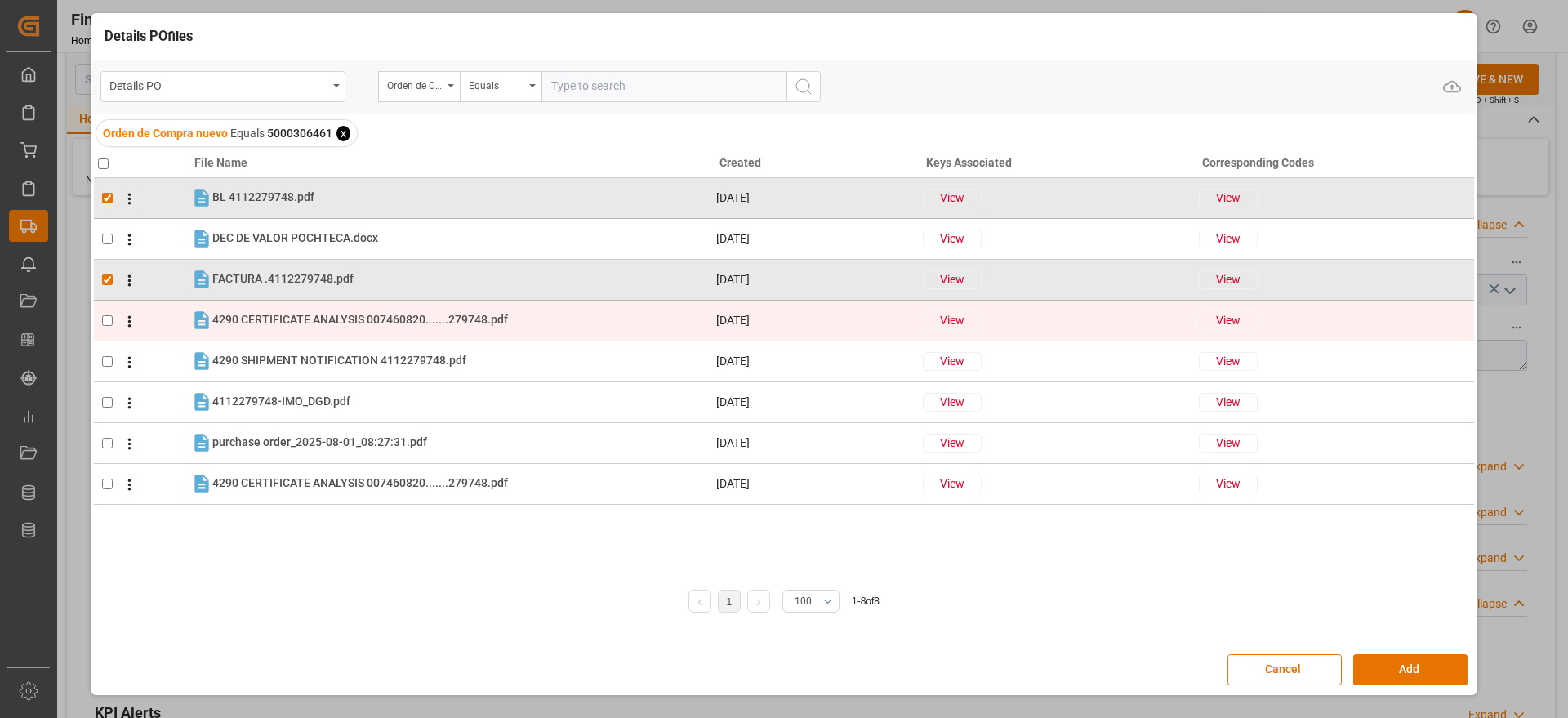
click at [110, 316] on input "checkbox" at bounding box center [106, 320] width 11 height 11
checkbox input "true"
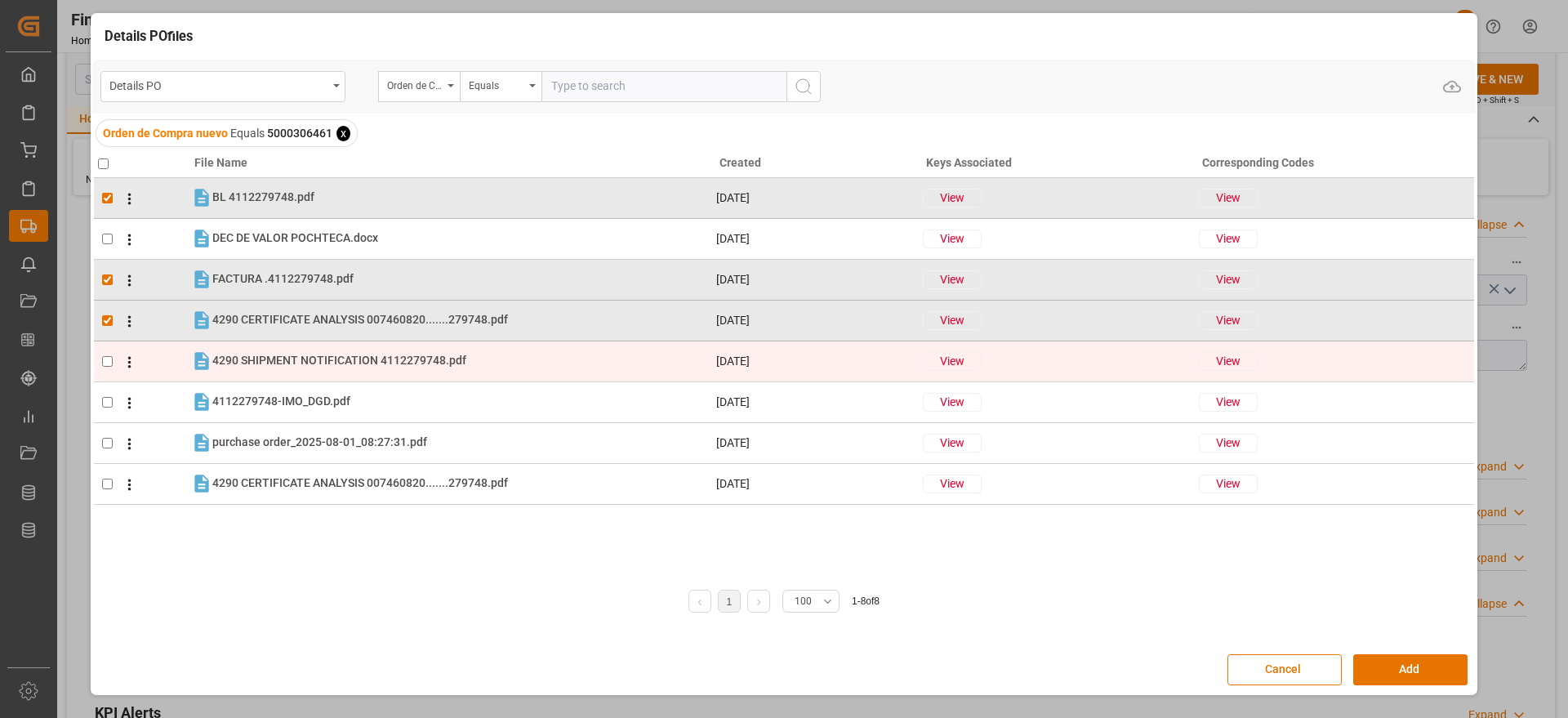
click at [104, 359] on input "checkbox" at bounding box center [106, 360] width 11 height 11
checkbox input "true"
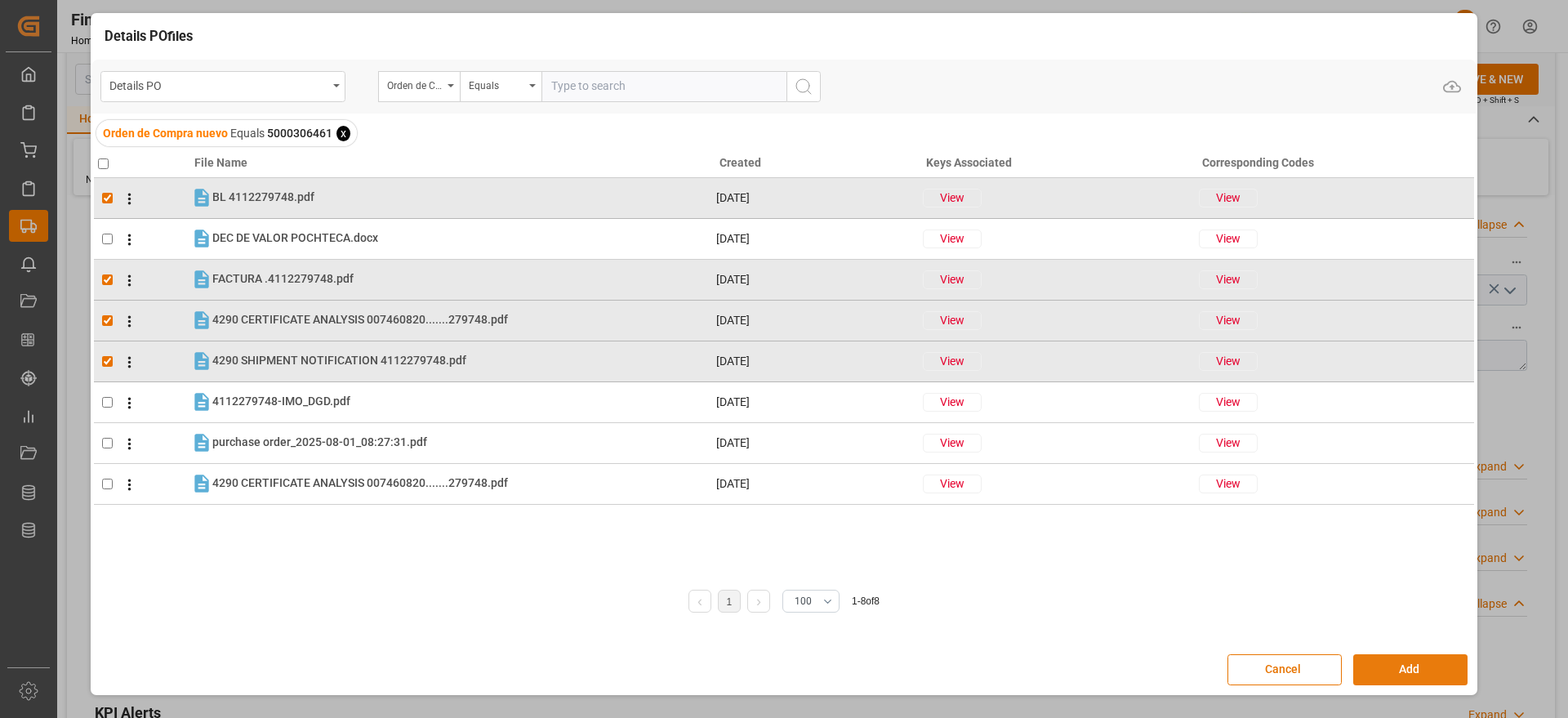
click at [1400, 668] on button "Add" at bounding box center [1410, 669] width 114 height 31
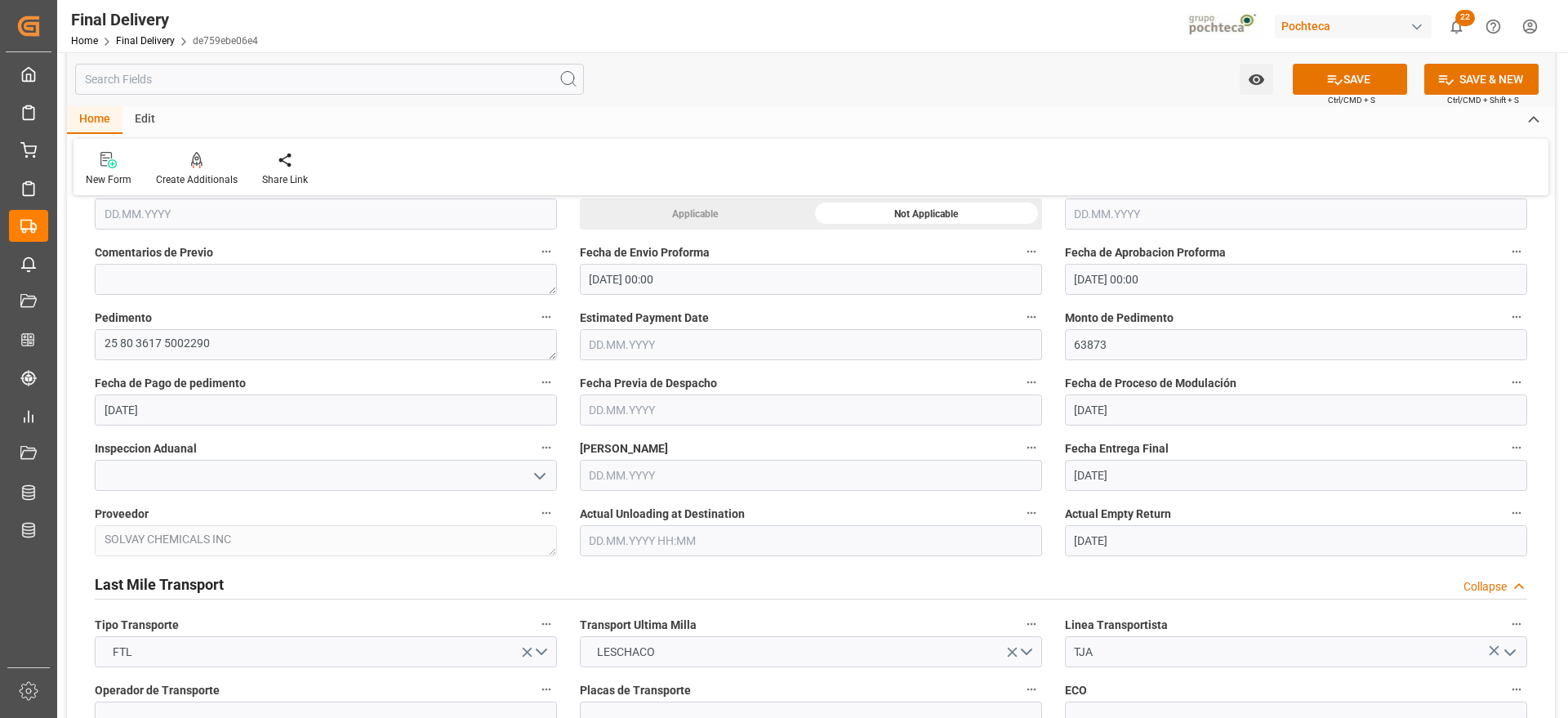
scroll to position [714, 0]
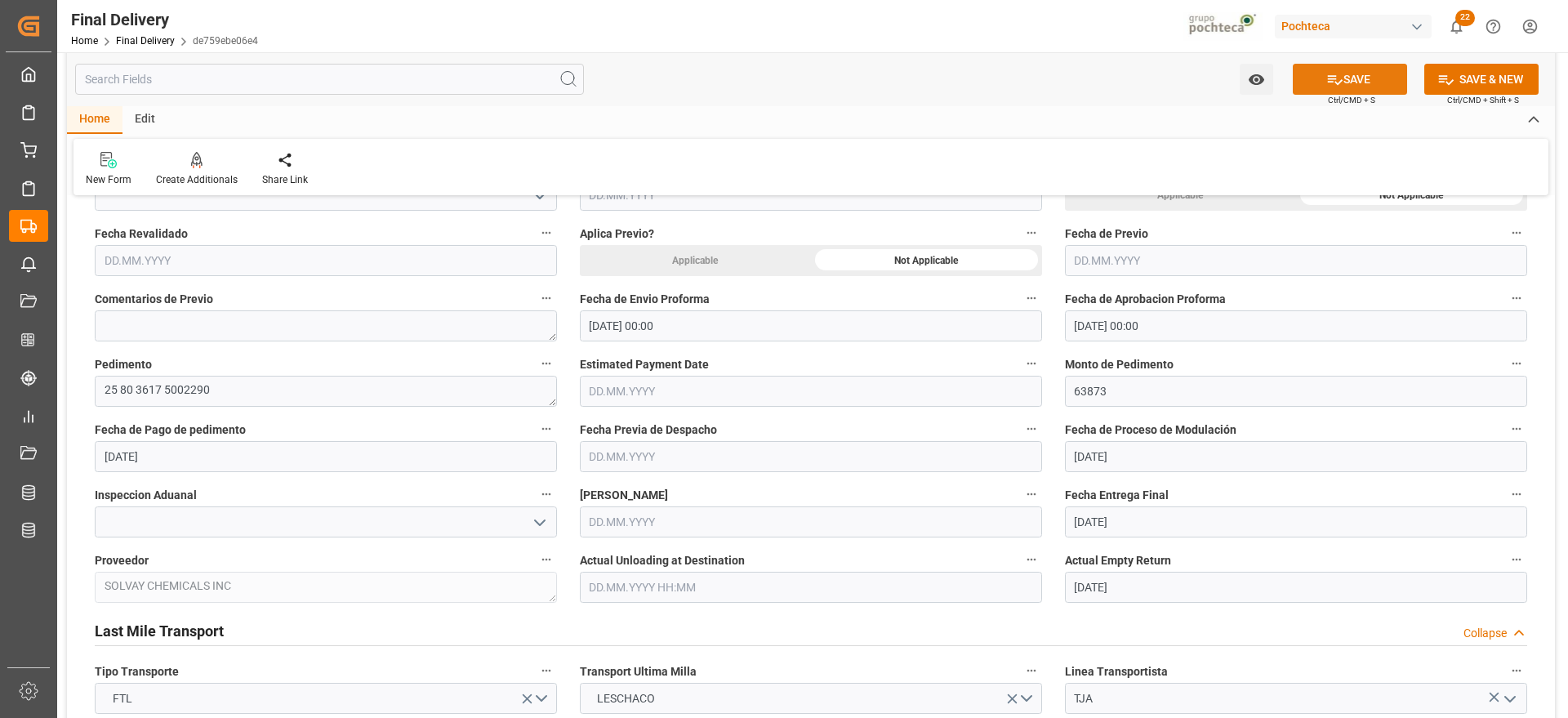
click at [1367, 84] on button "SAVE" at bounding box center [1349, 79] width 114 height 31
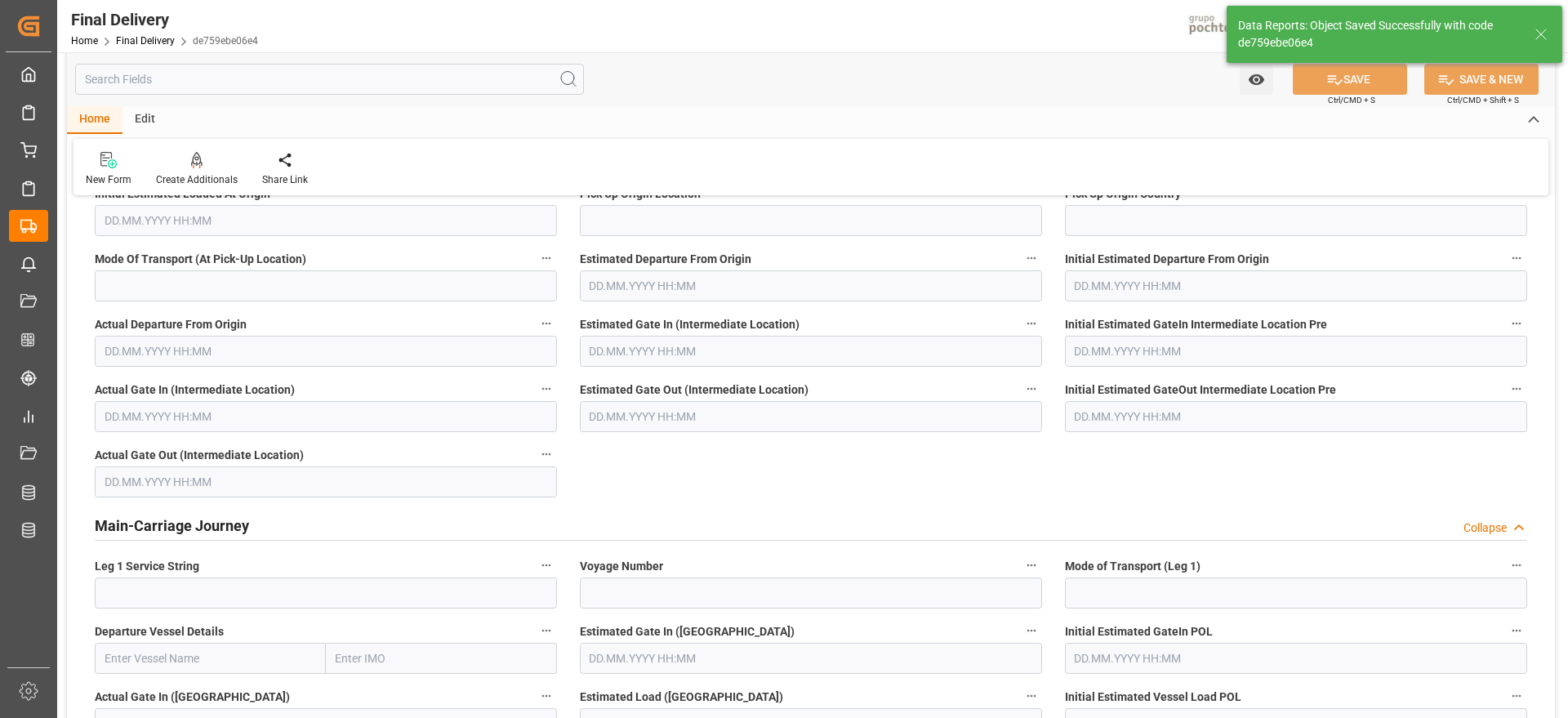
scroll to position [0, 0]
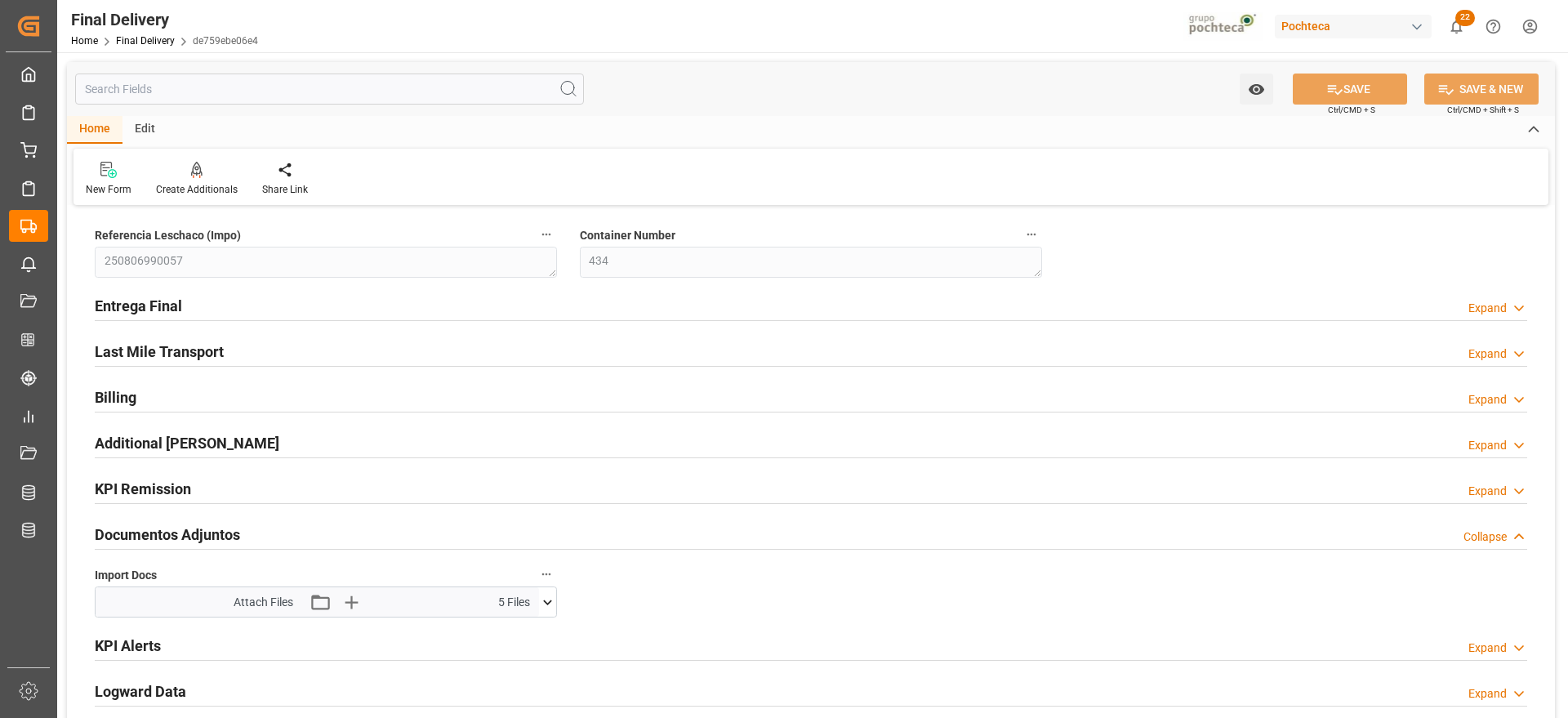
click at [126, 309] on h2 "Entrega Final" at bounding box center [138, 305] width 87 height 22
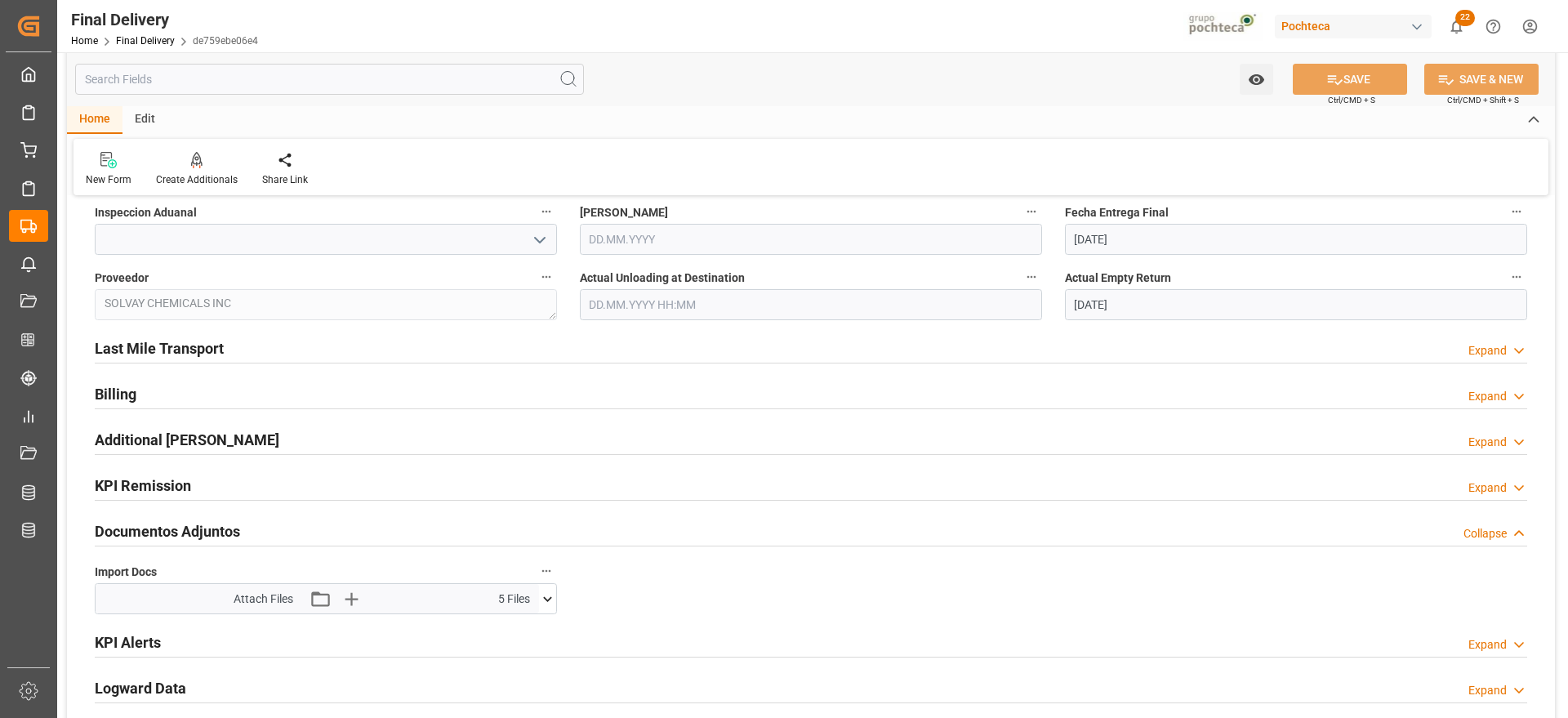
scroll to position [1020, 0]
